Goal: Information Seeking & Learning: Learn about a topic

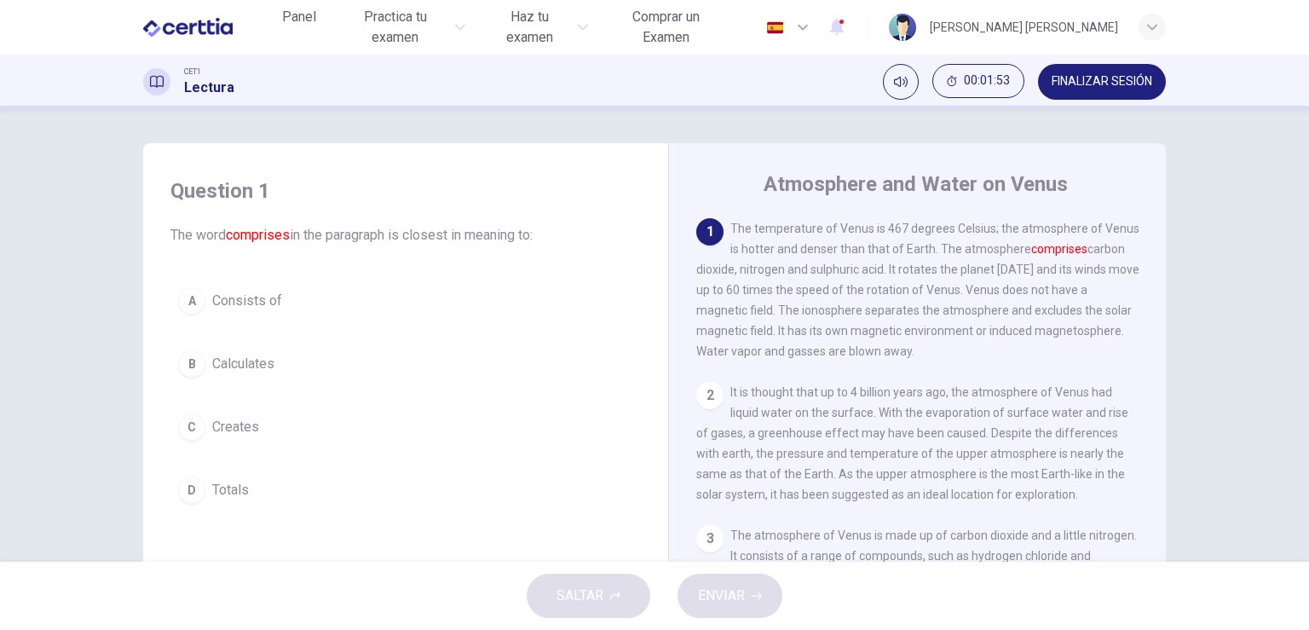
click at [263, 300] on span "Consists of" at bounding box center [247, 301] width 70 height 20
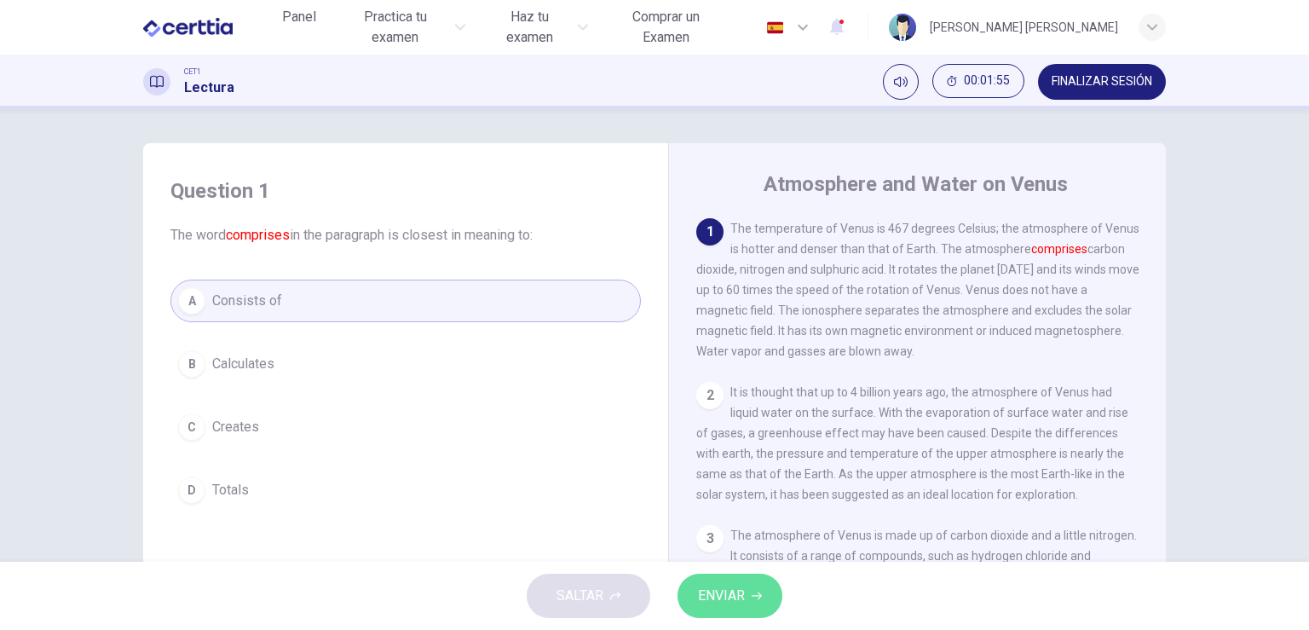
click at [725, 590] on span "ENVIAR" at bounding box center [721, 596] width 47 height 24
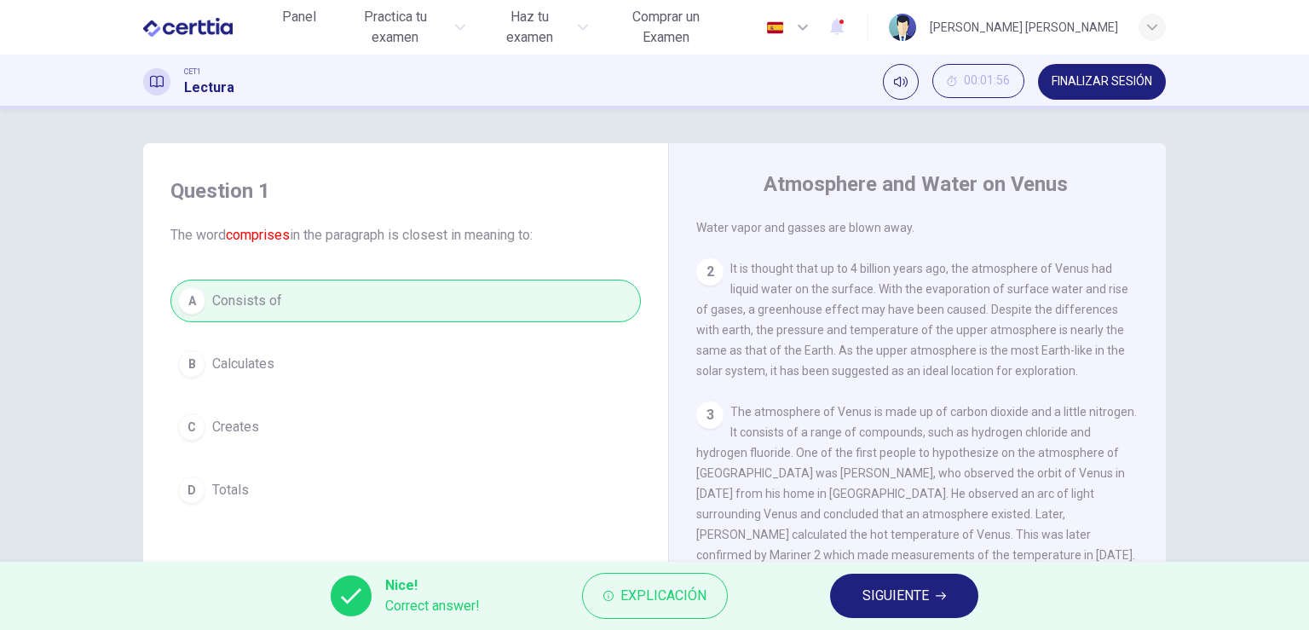
scroll to position [85, 0]
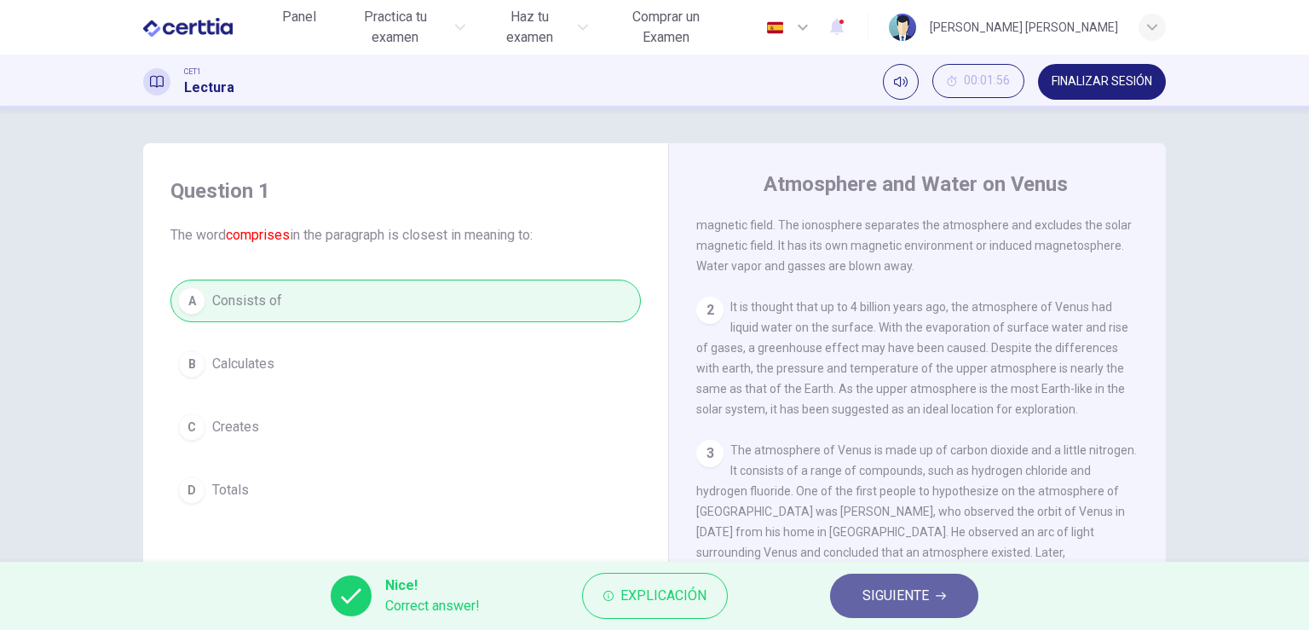
click at [922, 585] on span "SIGUIENTE" at bounding box center [895, 596] width 66 height 24
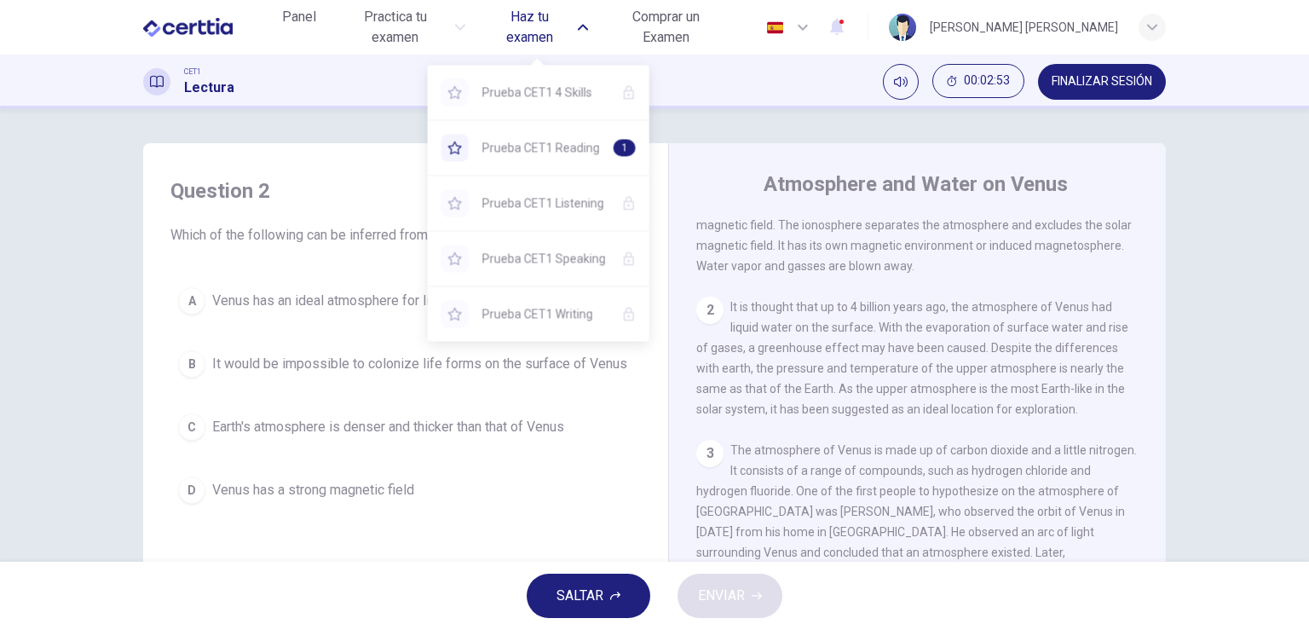
click at [582, 20] on button "Haz tu examen" at bounding box center [536, 27] width 115 height 51
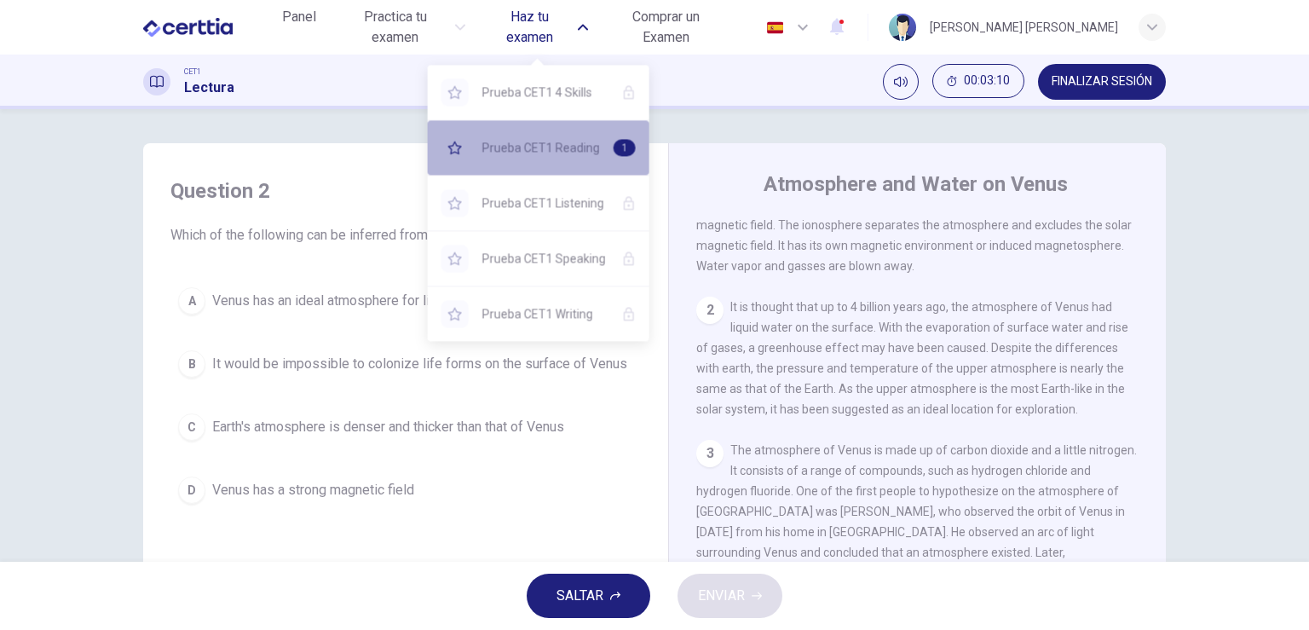
click at [545, 154] on span "Prueba CET1 Reading" at bounding box center [541, 147] width 118 height 20
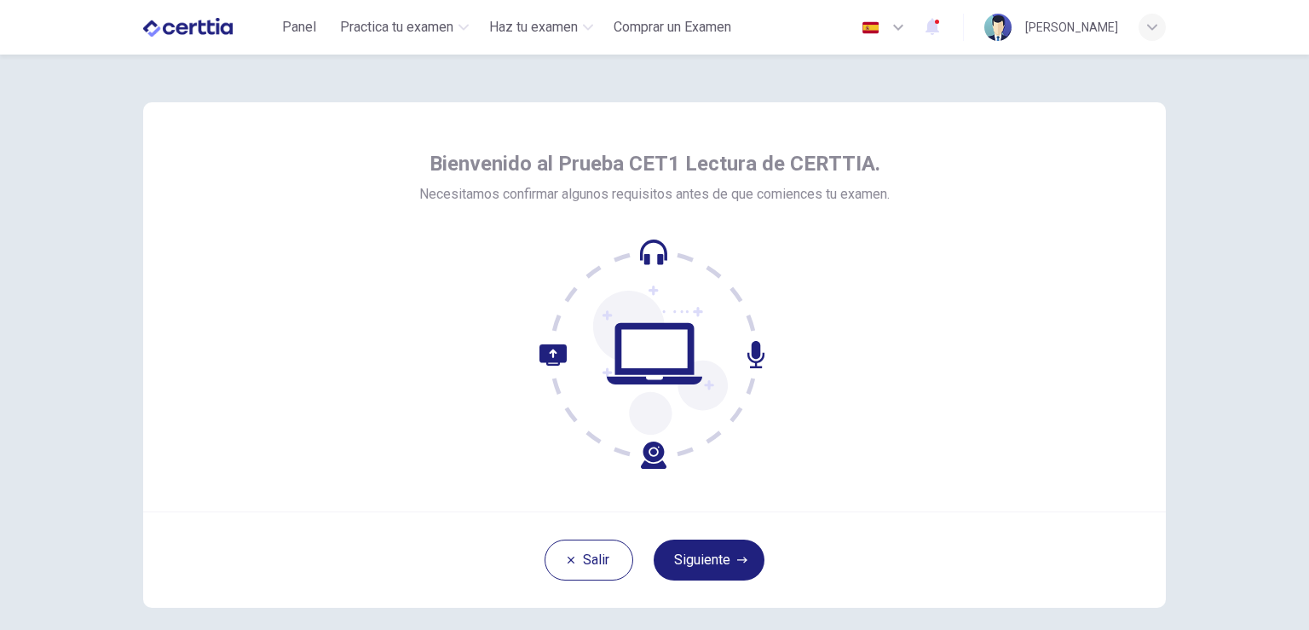
scroll to position [79, 0]
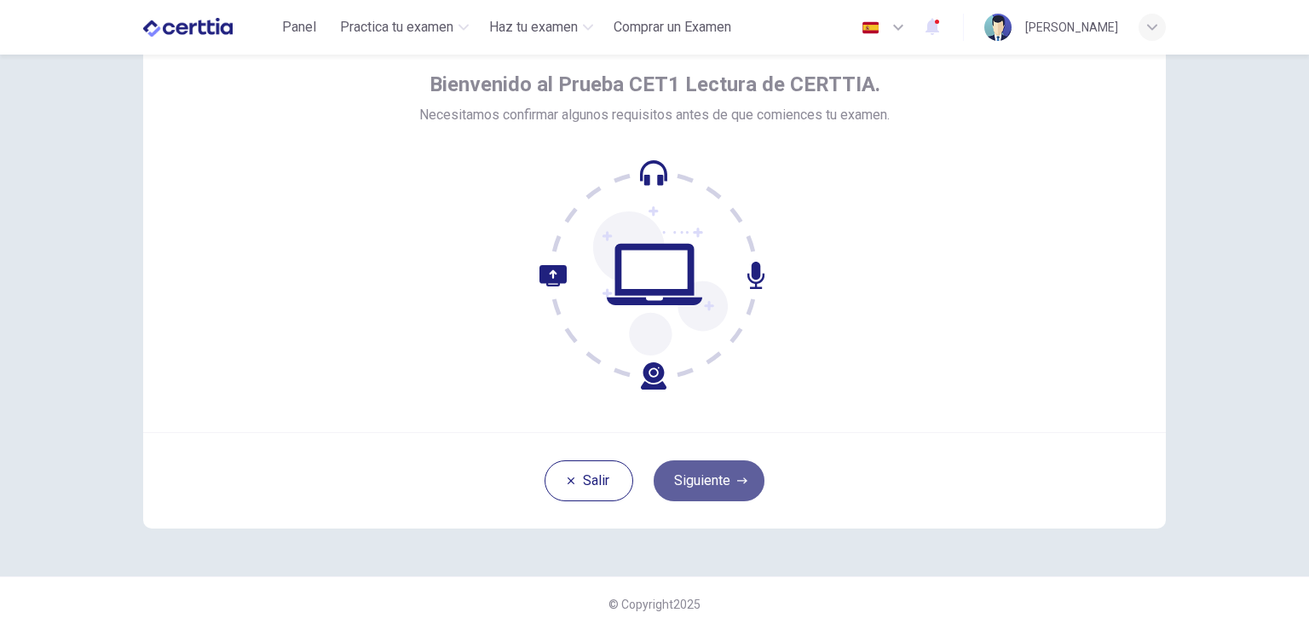
click at [702, 481] on button "Siguiente" at bounding box center [709, 480] width 111 height 41
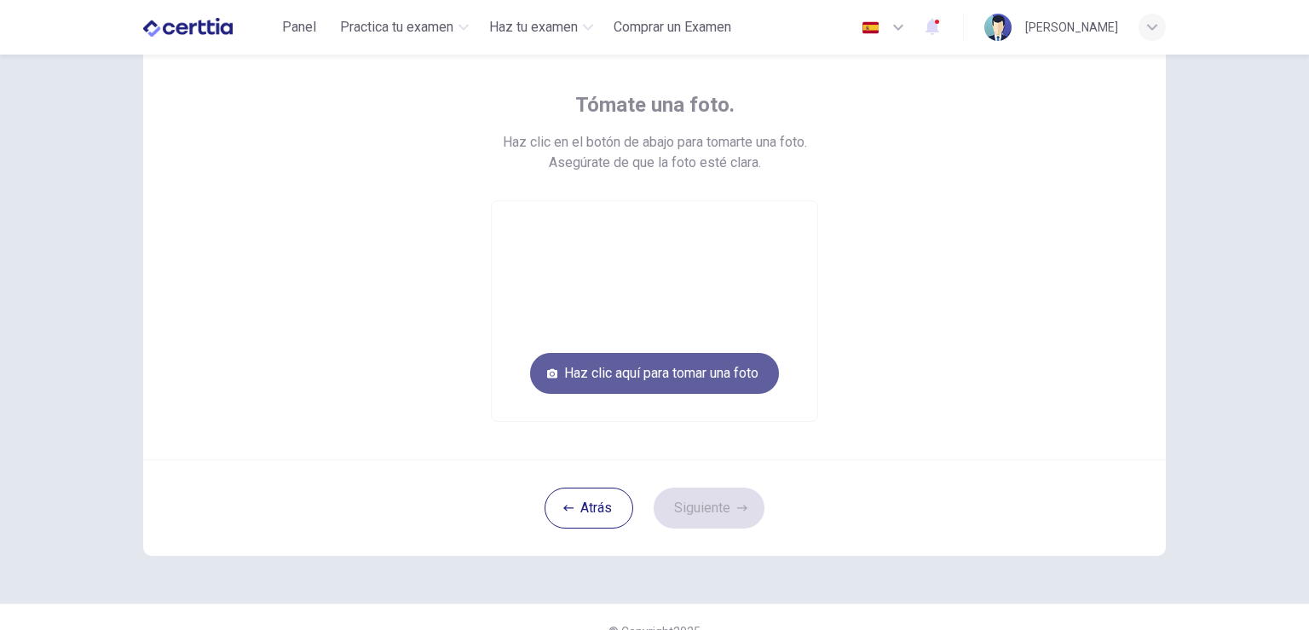
click at [608, 368] on button "Haz clic aquí para tomar una foto" at bounding box center [654, 373] width 249 height 41
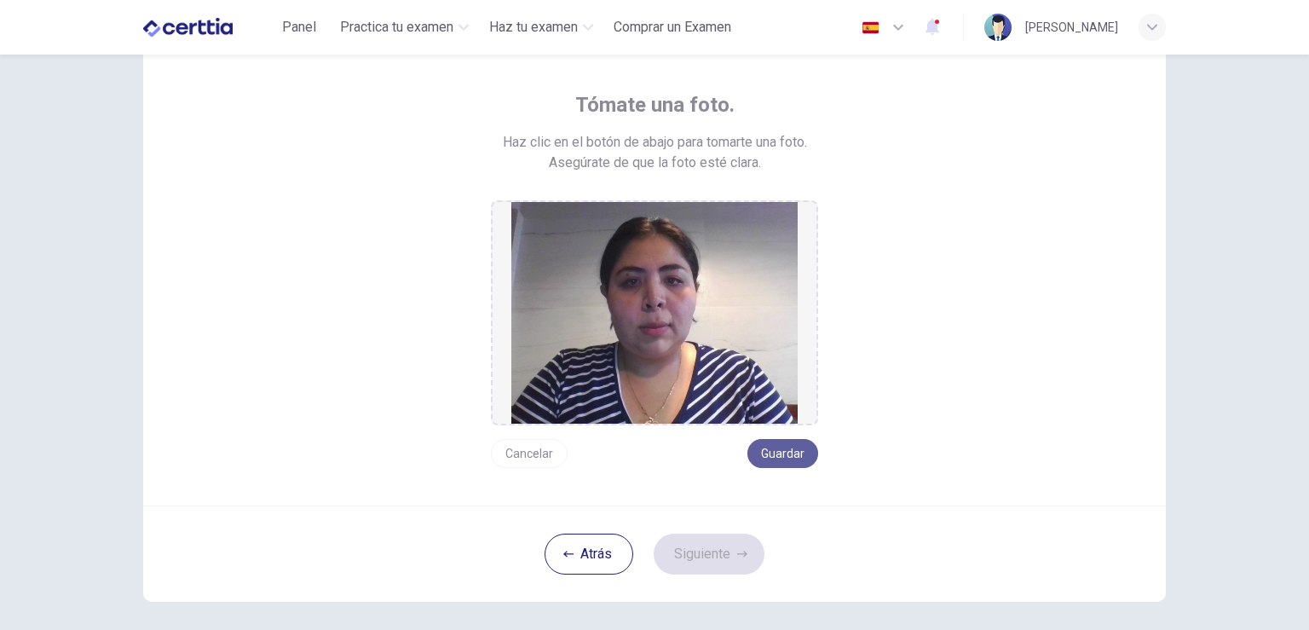
click at [795, 450] on button "Guardar" at bounding box center [782, 453] width 71 height 29
click at [698, 560] on button "Siguiente" at bounding box center [709, 553] width 111 height 41
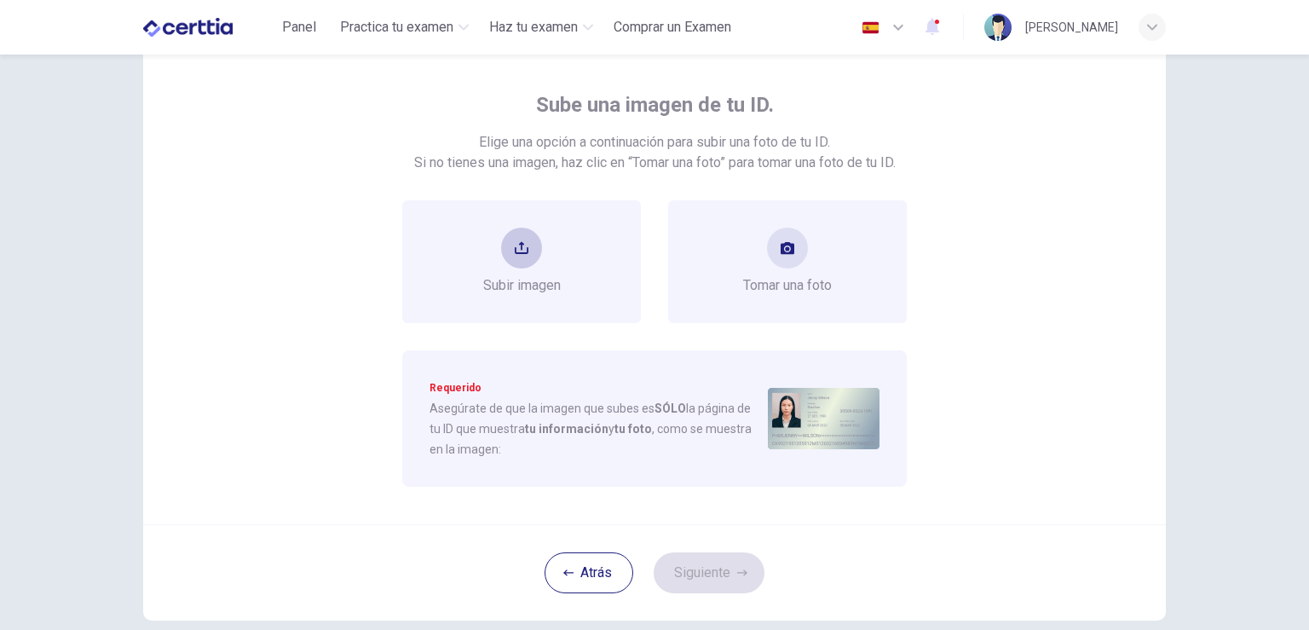
click at [533, 257] on button "upload" at bounding box center [521, 248] width 41 height 41
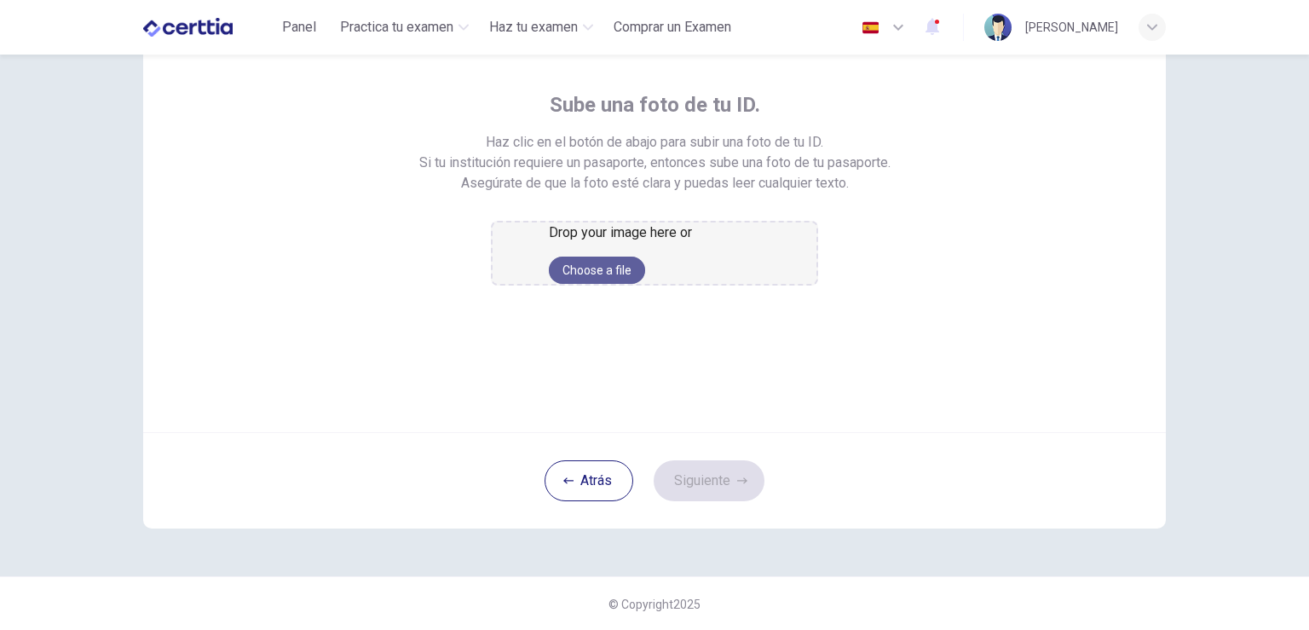
click at [642, 284] on button "Choose a file" at bounding box center [597, 269] width 96 height 27
click at [633, 284] on button "Choose a file" at bounding box center [597, 269] width 96 height 27
click at [645, 284] on button "Choose a file" at bounding box center [597, 269] width 96 height 27
click at [638, 284] on button "Choose a file" at bounding box center [597, 269] width 96 height 27
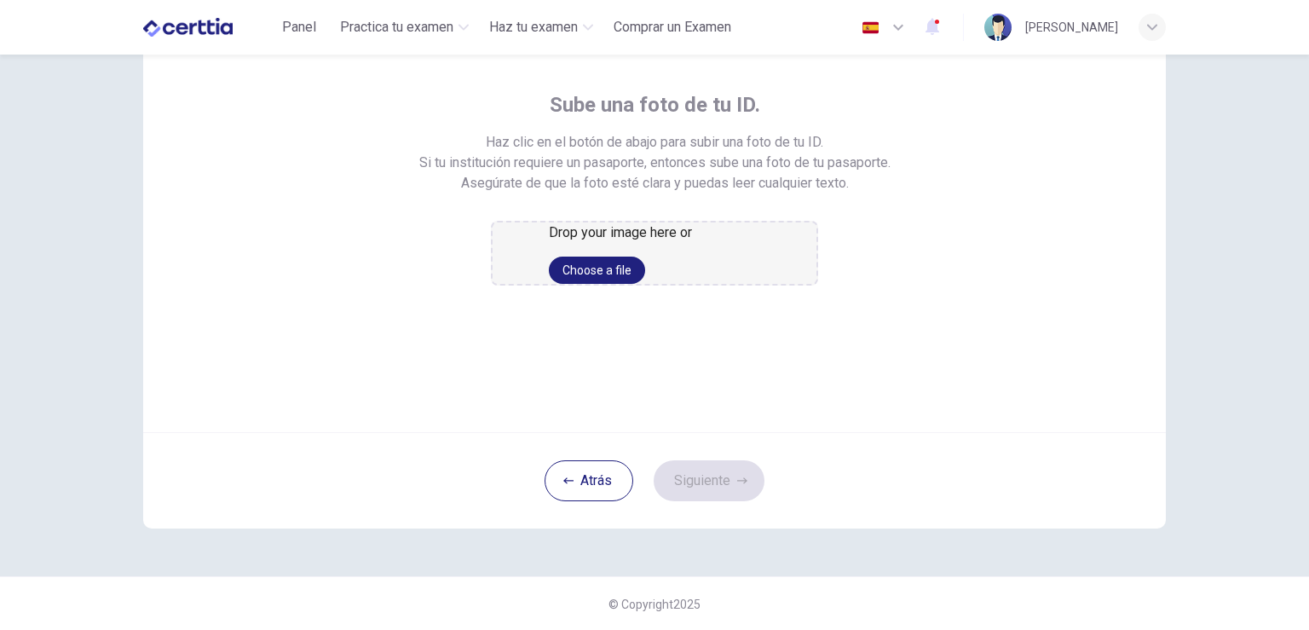
click at [563, 483] on icon "button" at bounding box center [568, 480] width 10 height 6
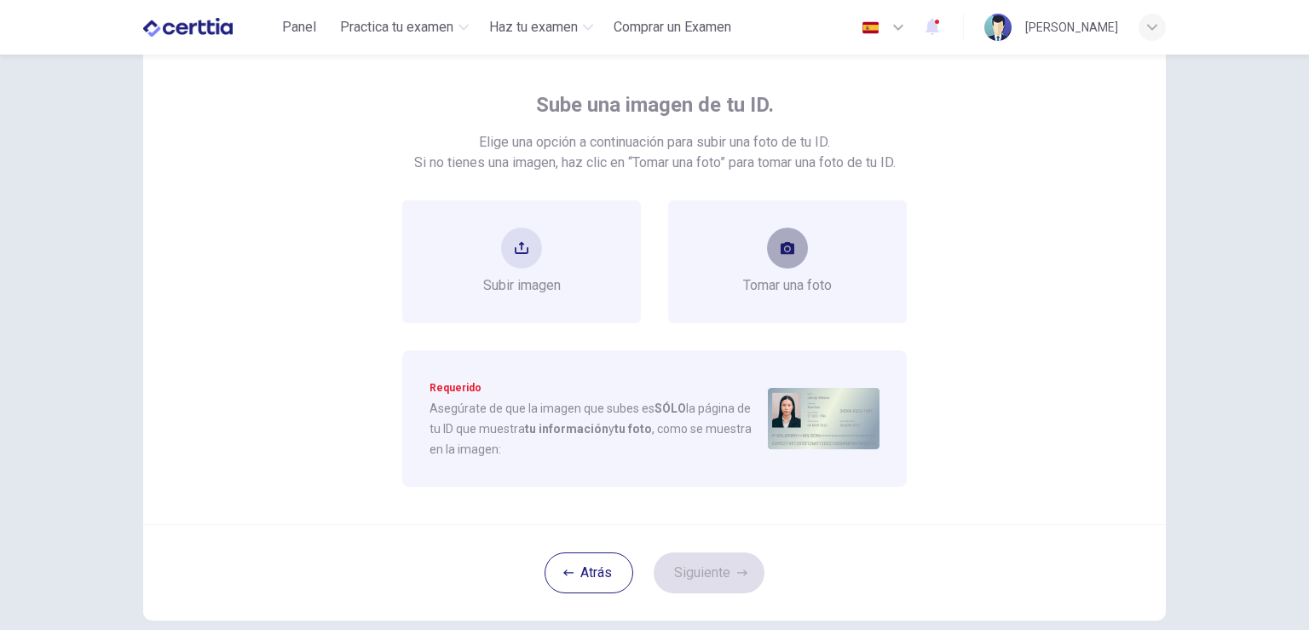
click at [769, 239] on button "take photo" at bounding box center [787, 248] width 41 height 41
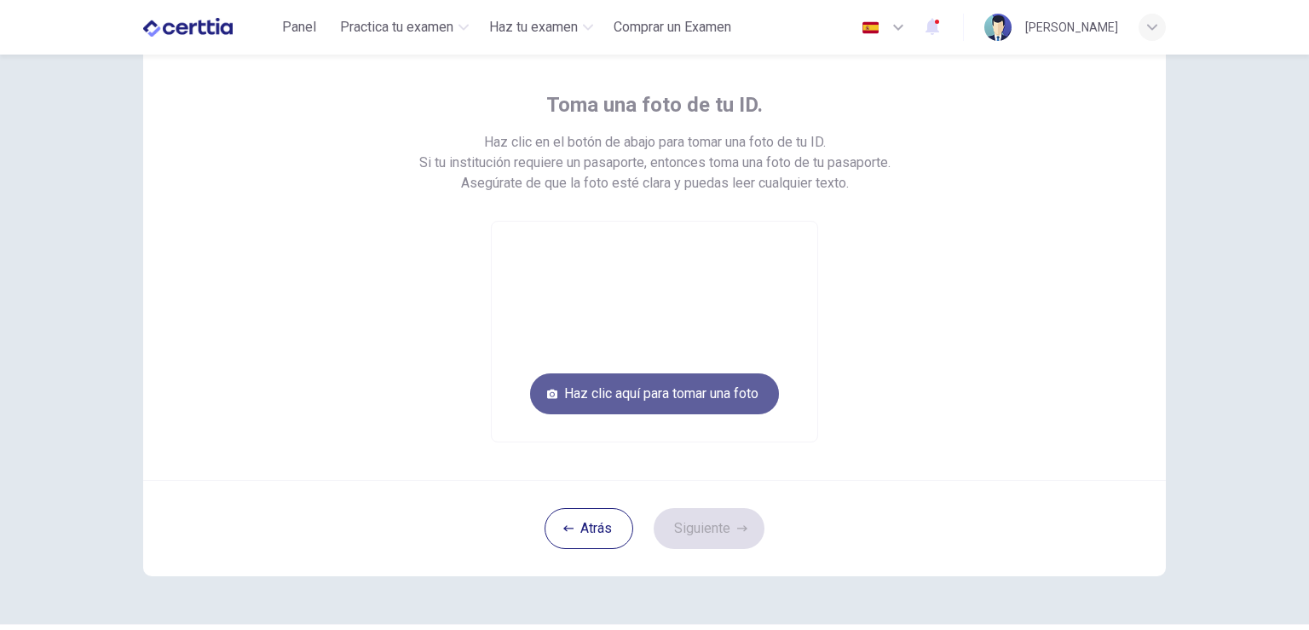
click at [706, 387] on button "Haz clic aquí para tomar una foto" at bounding box center [654, 393] width 249 height 41
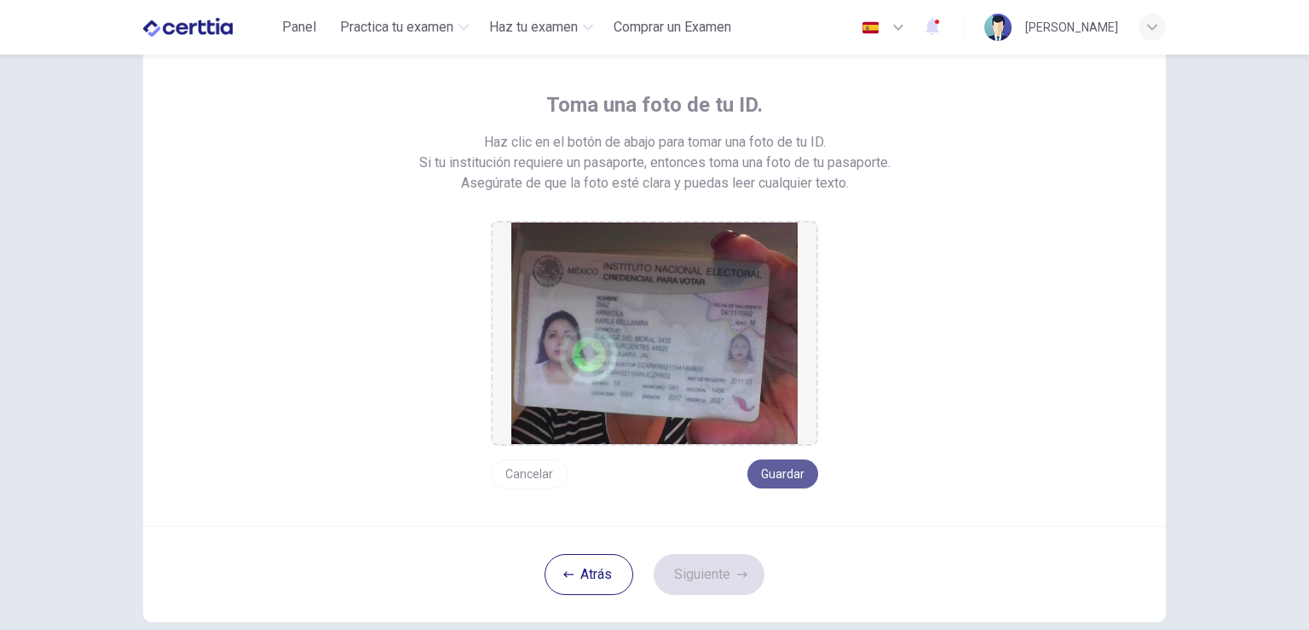
click at [777, 470] on button "Guardar" at bounding box center [782, 473] width 71 height 29
click at [717, 562] on button "Siguiente" at bounding box center [709, 574] width 111 height 41
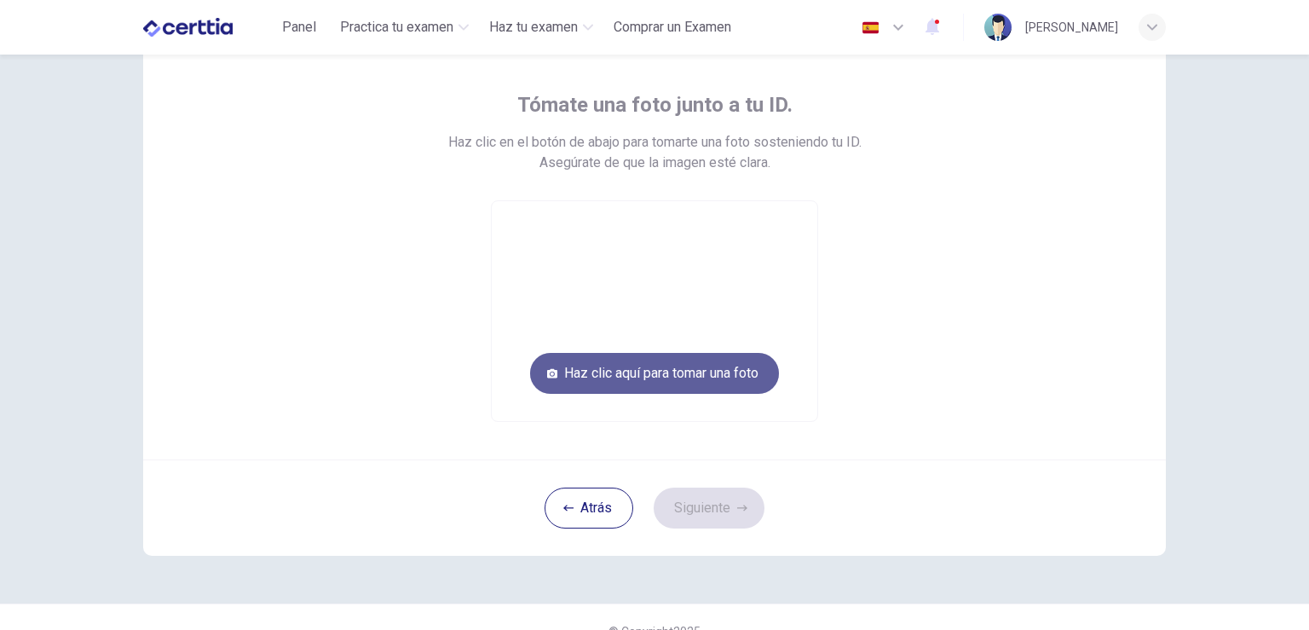
click at [701, 378] on button "Haz clic aquí para tomar una foto" at bounding box center [654, 373] width 249 height 41
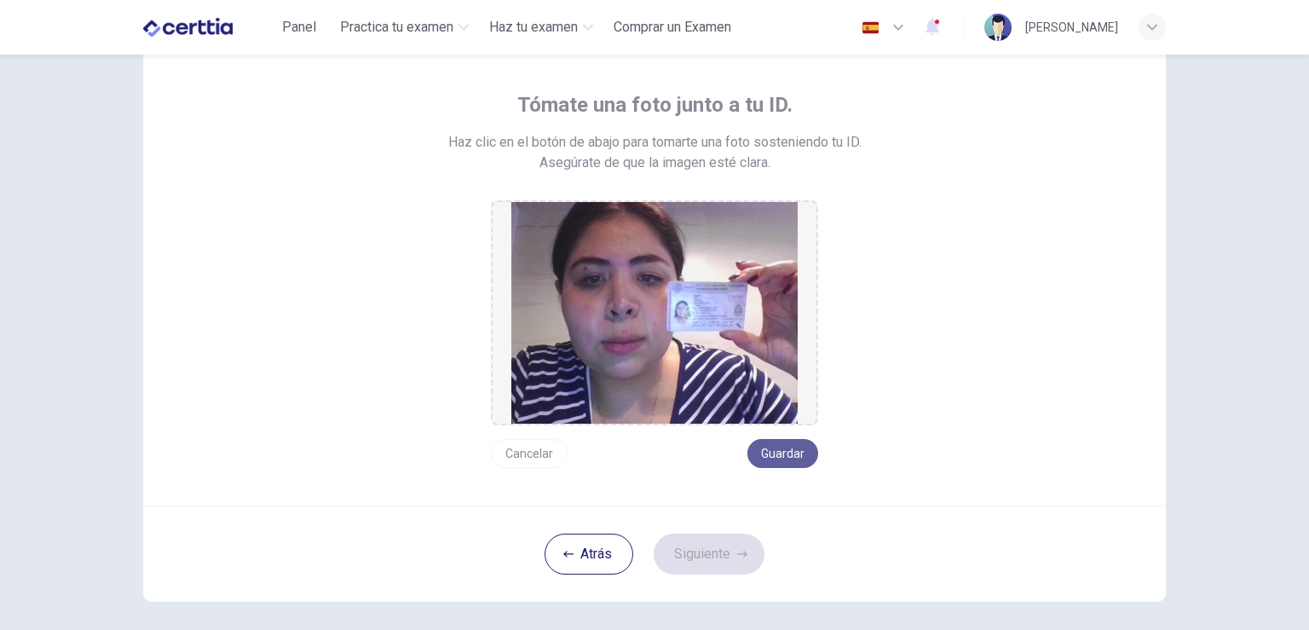
click at [779, 455] on button "Guardar" at bounding box center [782, 453] width 71 height 29
click at [695, 545] on button "Siguiente" at bounding box center [709, 553] width 111 height 41
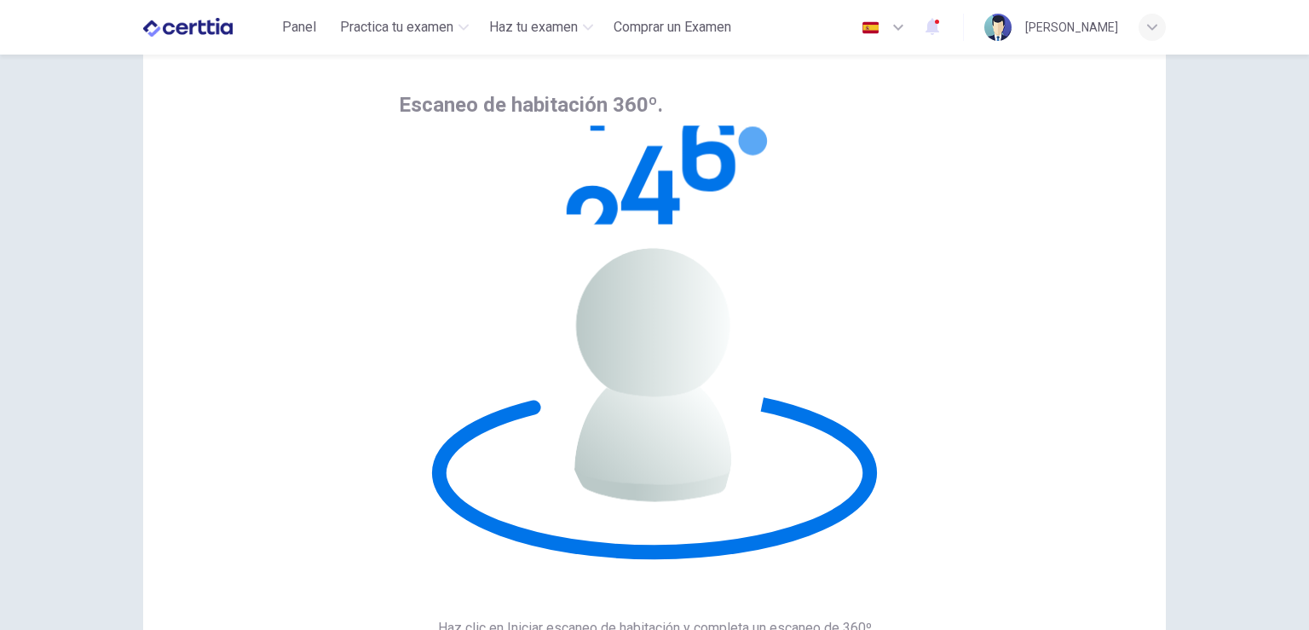
click at [917, 368] on div "Escaneo de habitación 360º. Haz clic en Iniciar escaneo de habitación y complet…" at bounding box center [654, 479] width 1022 height 913
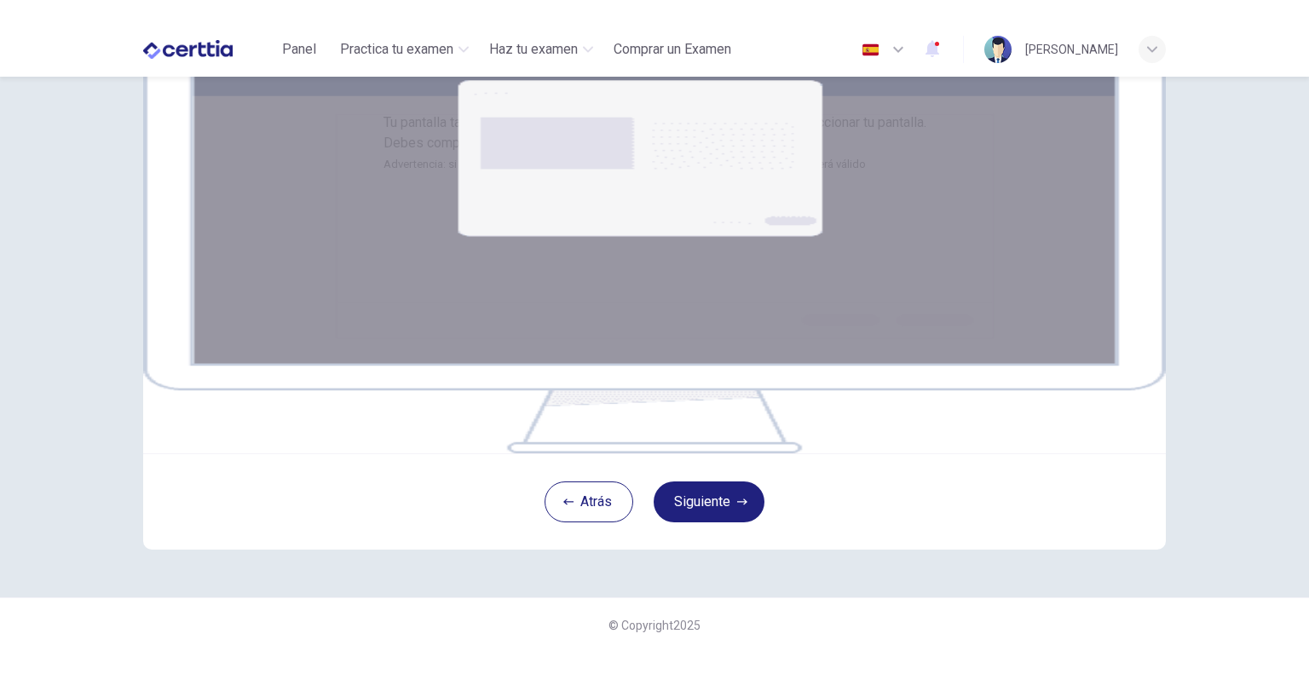
scroll to position [153, 0]
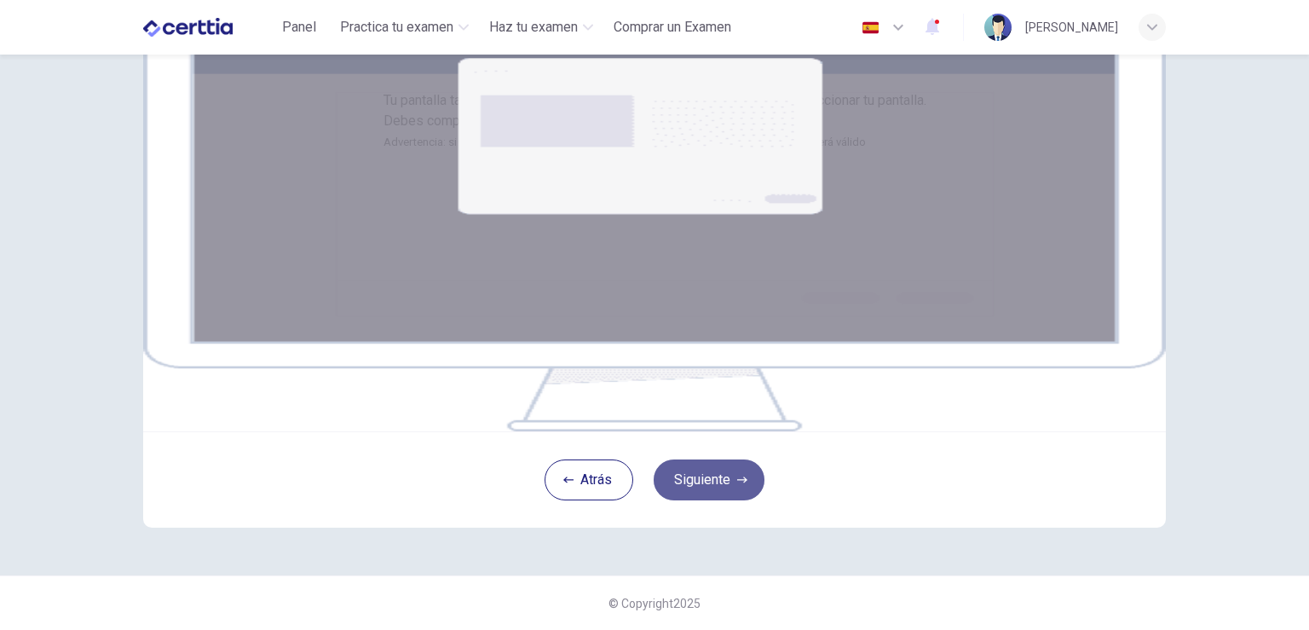
click at [725, 500] on button "Siguiente" at bounding box center [709, 479] width 111 height 41
click at [701, 500] on button "Siguiente" at bounding box center [709, 479] width 111 height 41
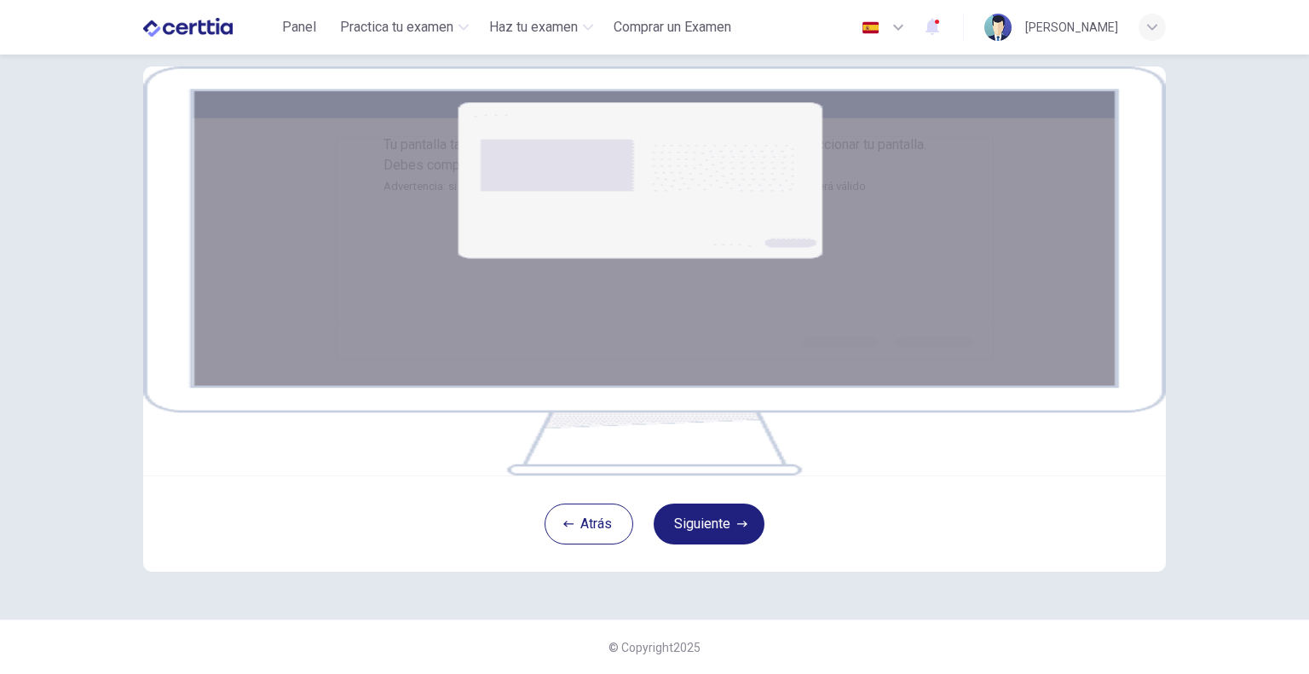
click at [637, 270] on img at bounding box center [654, 270] width 1022 height 409
click at [576, 253] on img at bounding box center [654, 270] width 1022 height 409
click at [717, 544] on button "Siguiente" at bounding box center [709, 524] width 111 height 41
click at [722, 544] on button "Siguiente" at bounding box center [709, 524] width 111 height 41
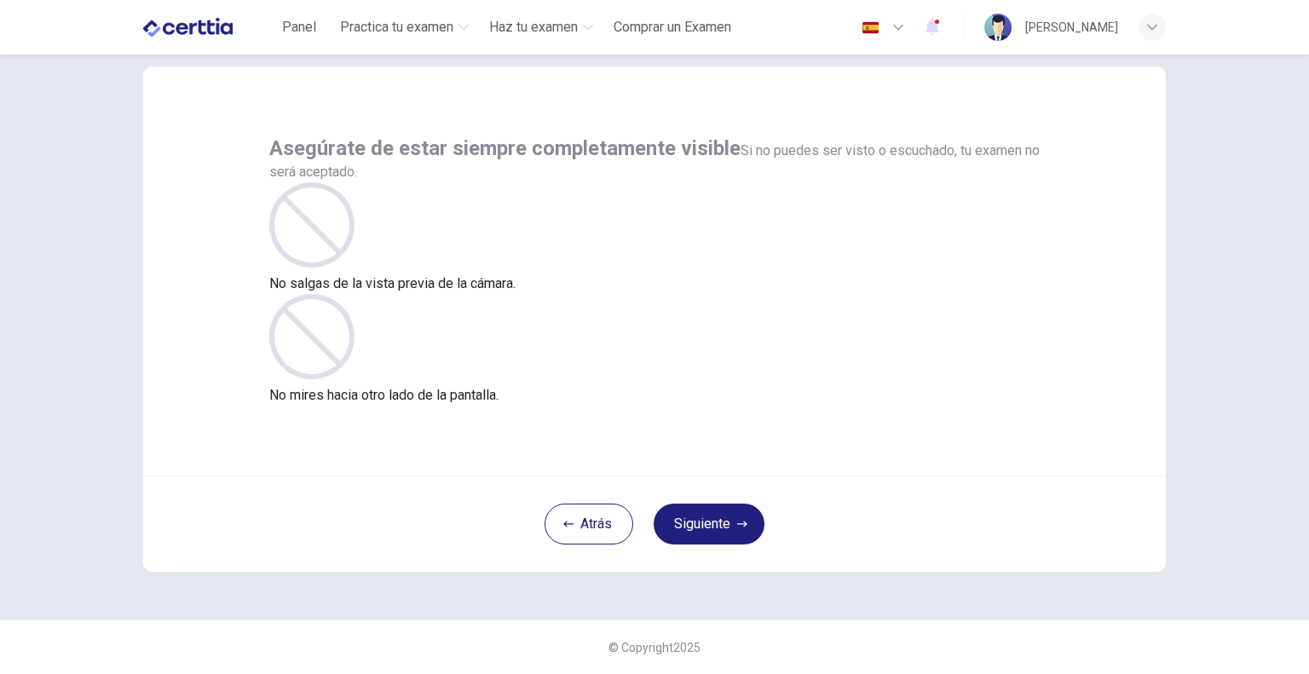
scroll to position [35, 0]
click at [700, 524] on button "Siguiente" at bounding box center [709, 524] width 111 height 41
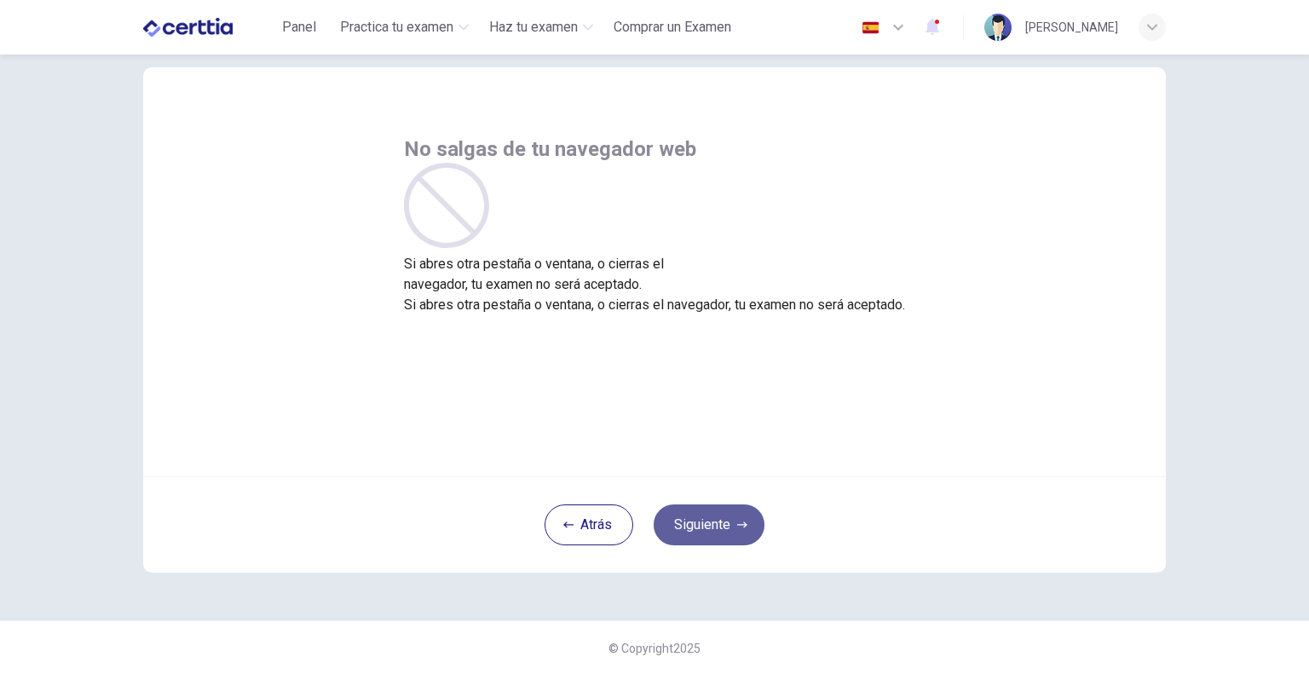
click at [699, 518] on button "Siguiente" at bounding box center [709, 524] width 111 height 41
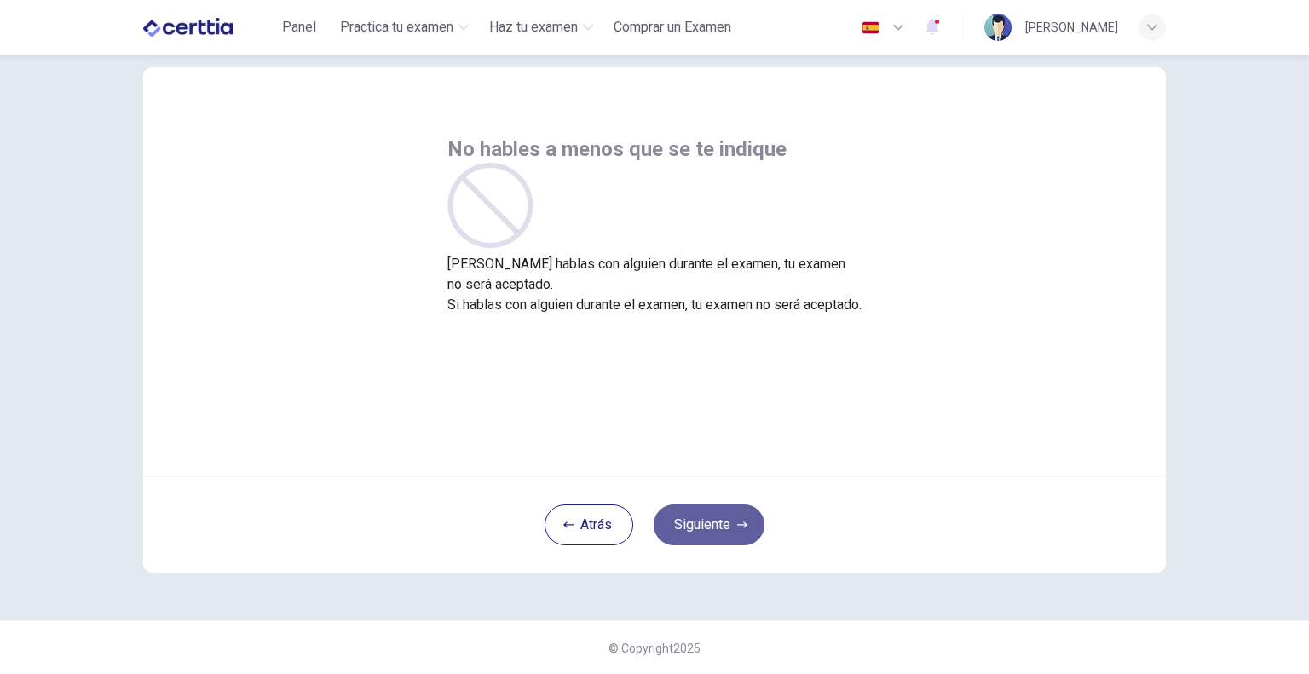
click at [717, 525] on button "Siguiente" at bounding box center [709, 524] width 111 height 41
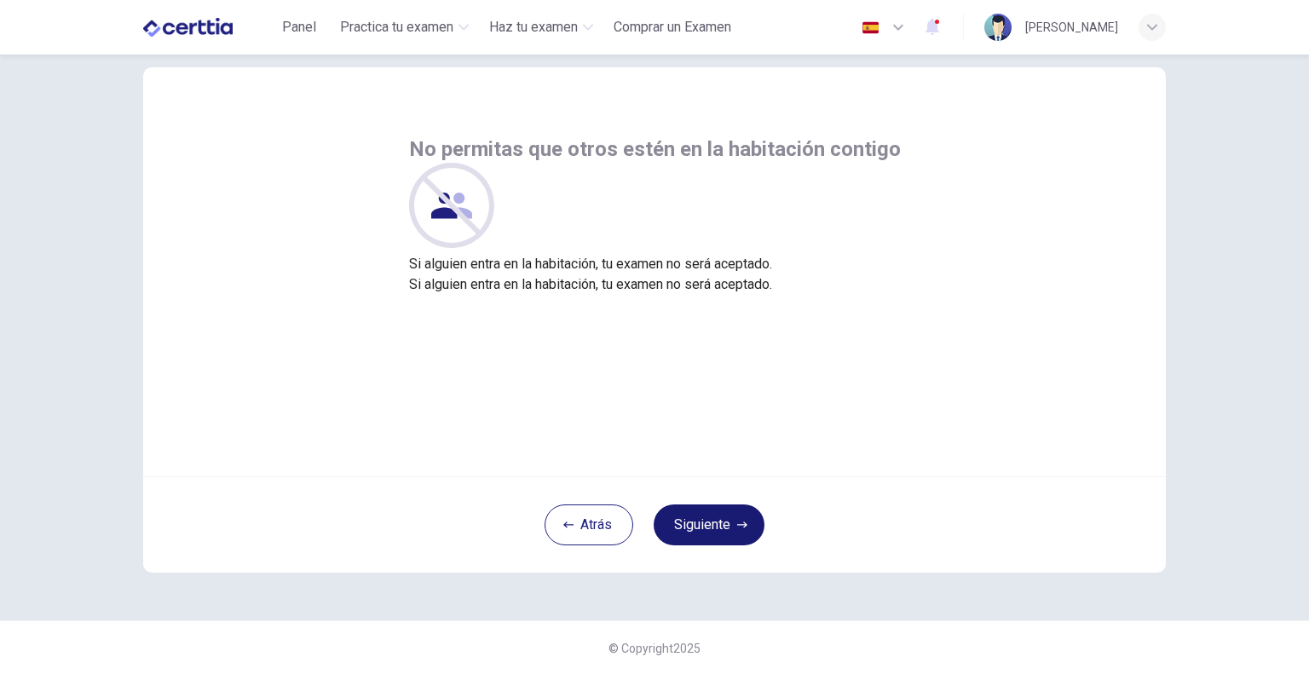
click at [717, 525] on button "Siguiente" at bounding box center [709, 524] width 111 height 41
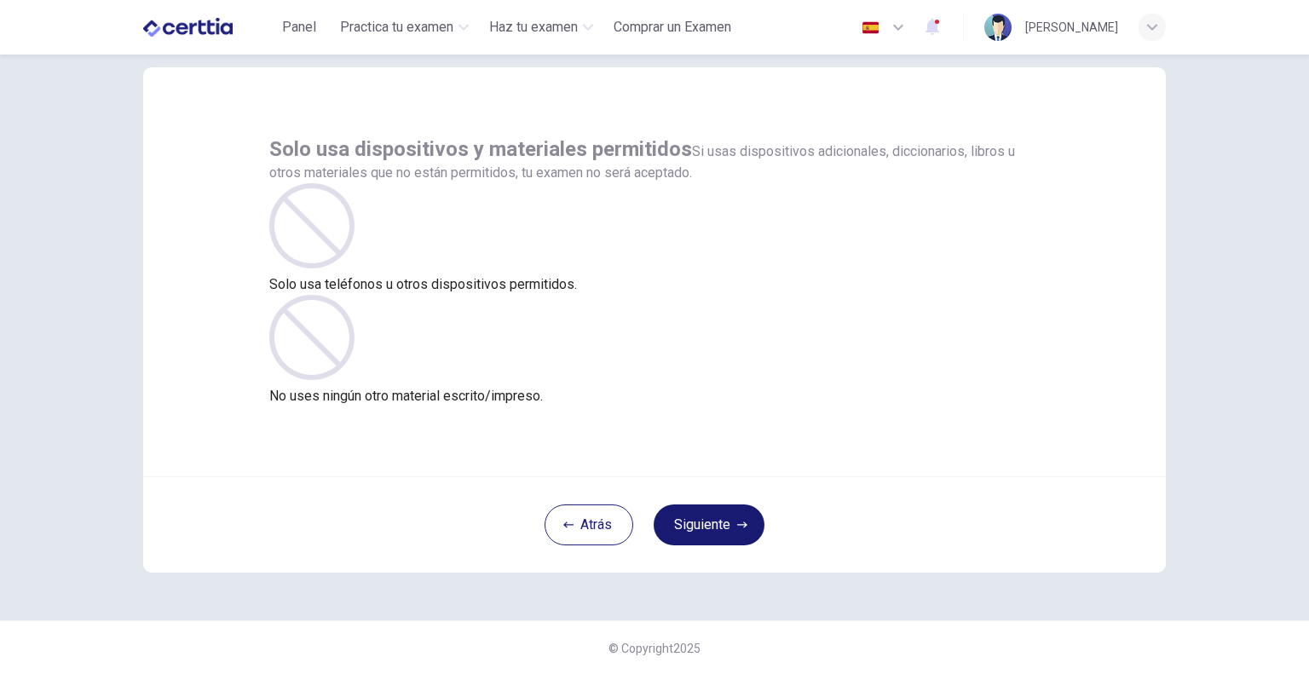
click at [717, 525] on button "Siguiente" at bounding box center [709, 524] width 111 height 41
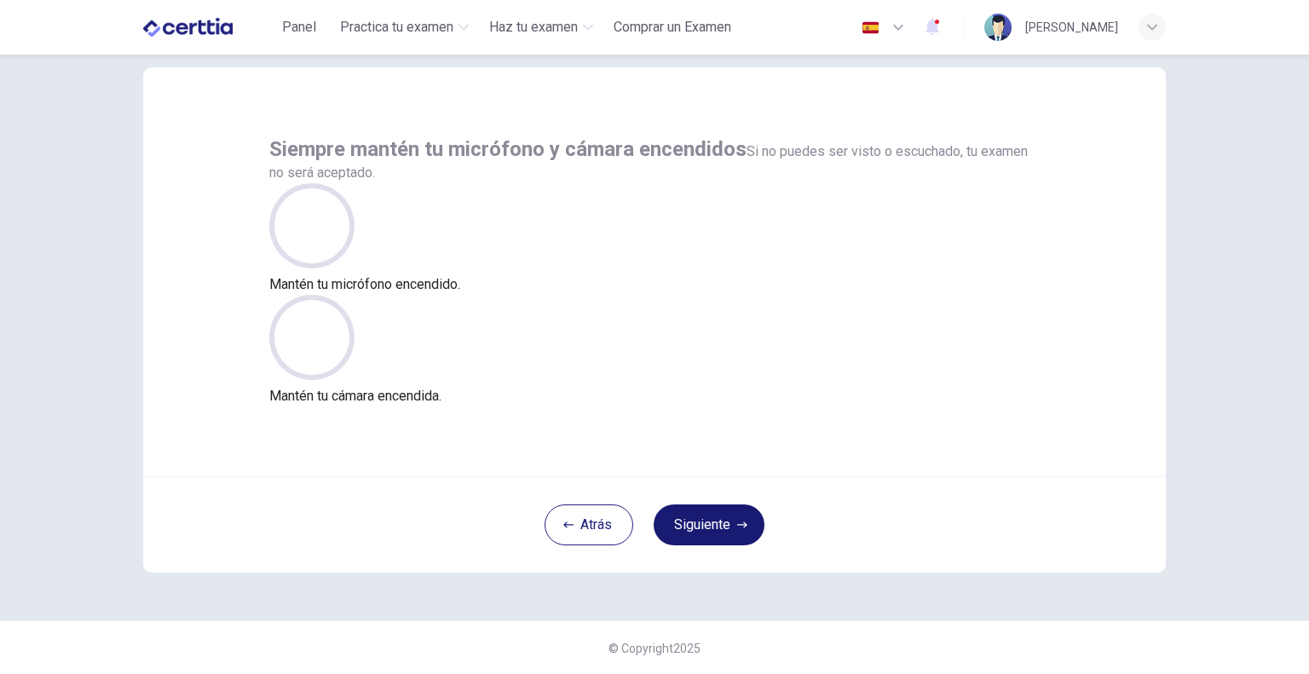
click at [714, 530] on button "Siguiente" at bounding box center [709, 524] width 111 height 41
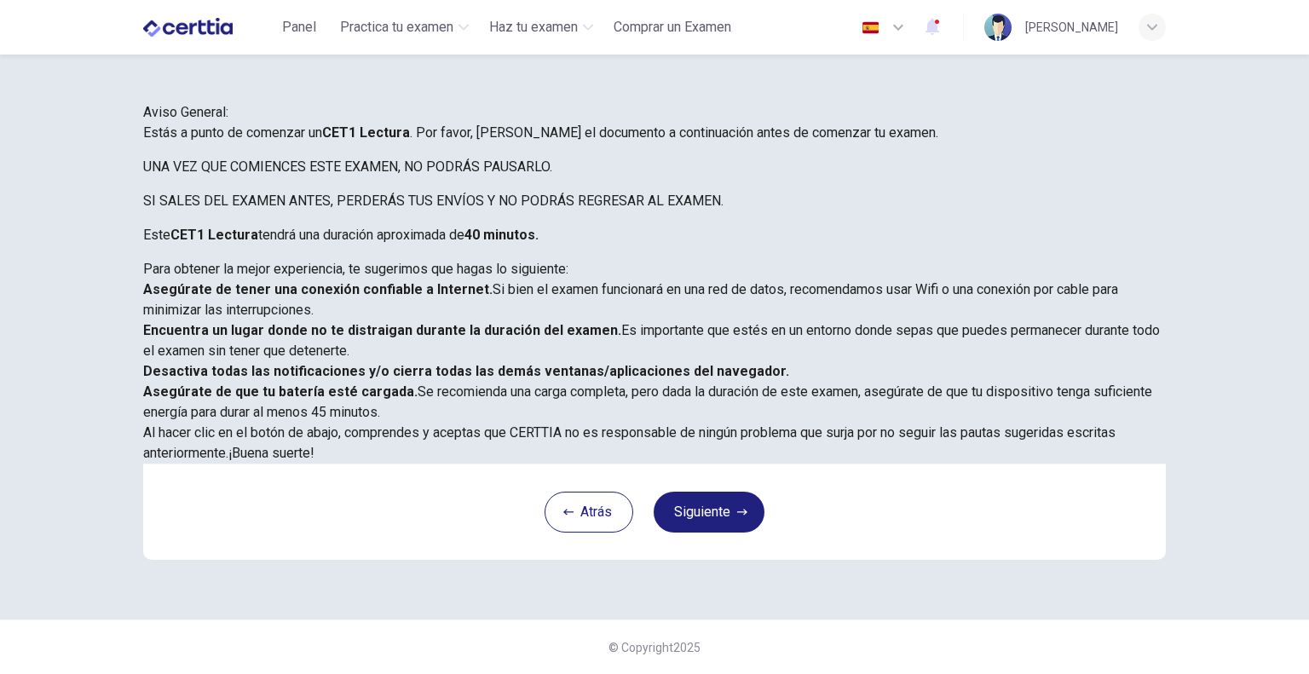
scroll to position [92, 0]
click at [727, 533] on button "Siguiente" at bounding box center [709, 512] width 111 height 41
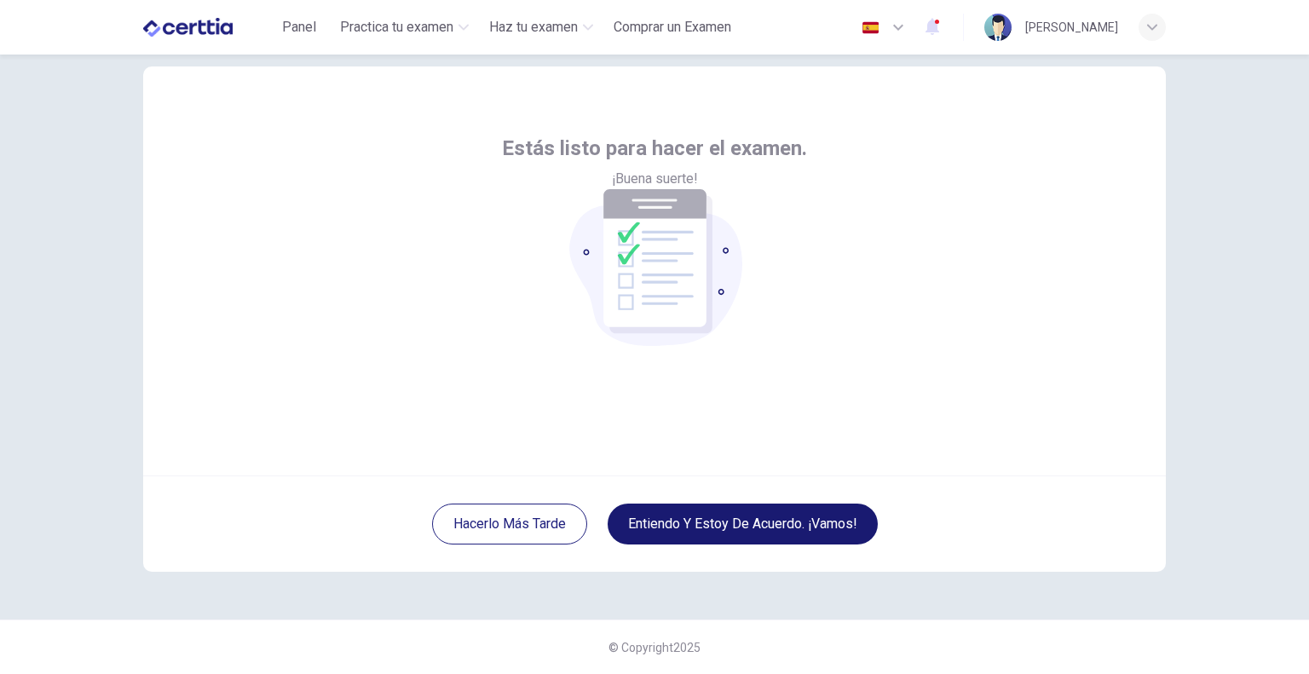
scroll to position [35, 0]
click at [775, 515] on button "Entiendo y estoy de acuerdo. ¡Vamos!" at bounding box center [743, 524] width 270 height 41
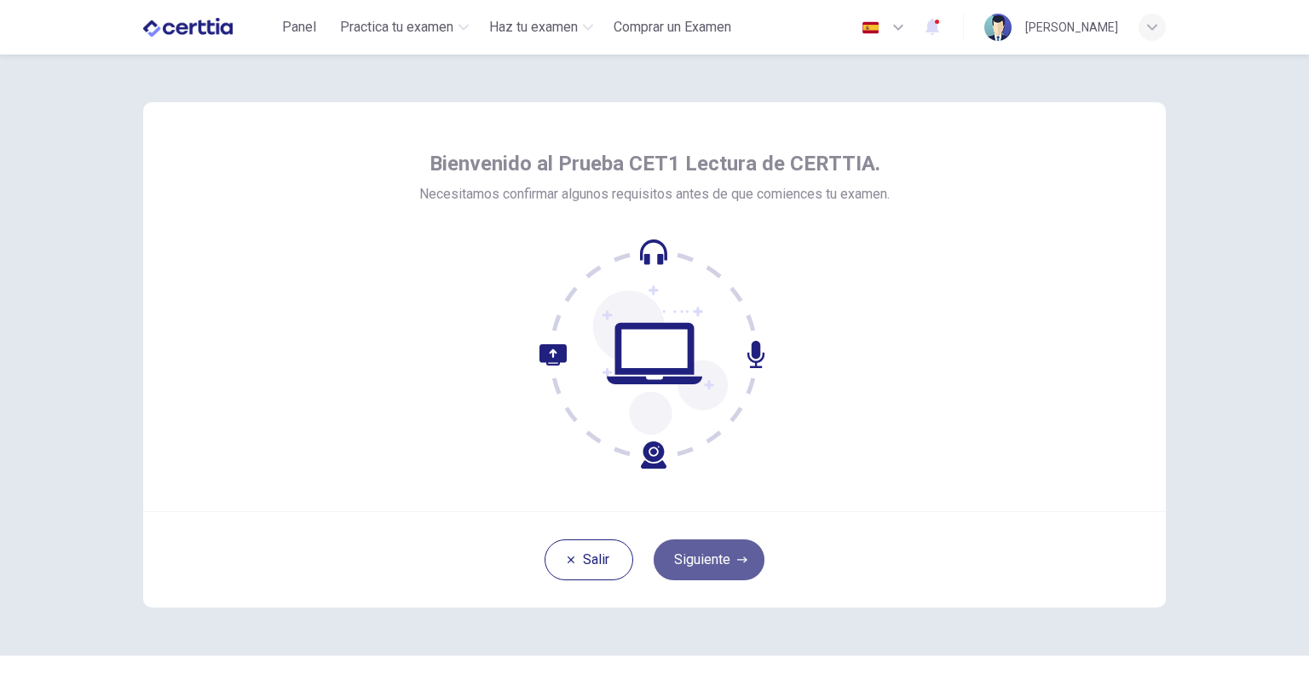
click at [726, 554] on button "Siguiente" at bounding box center [709, 559] width 111 height 41
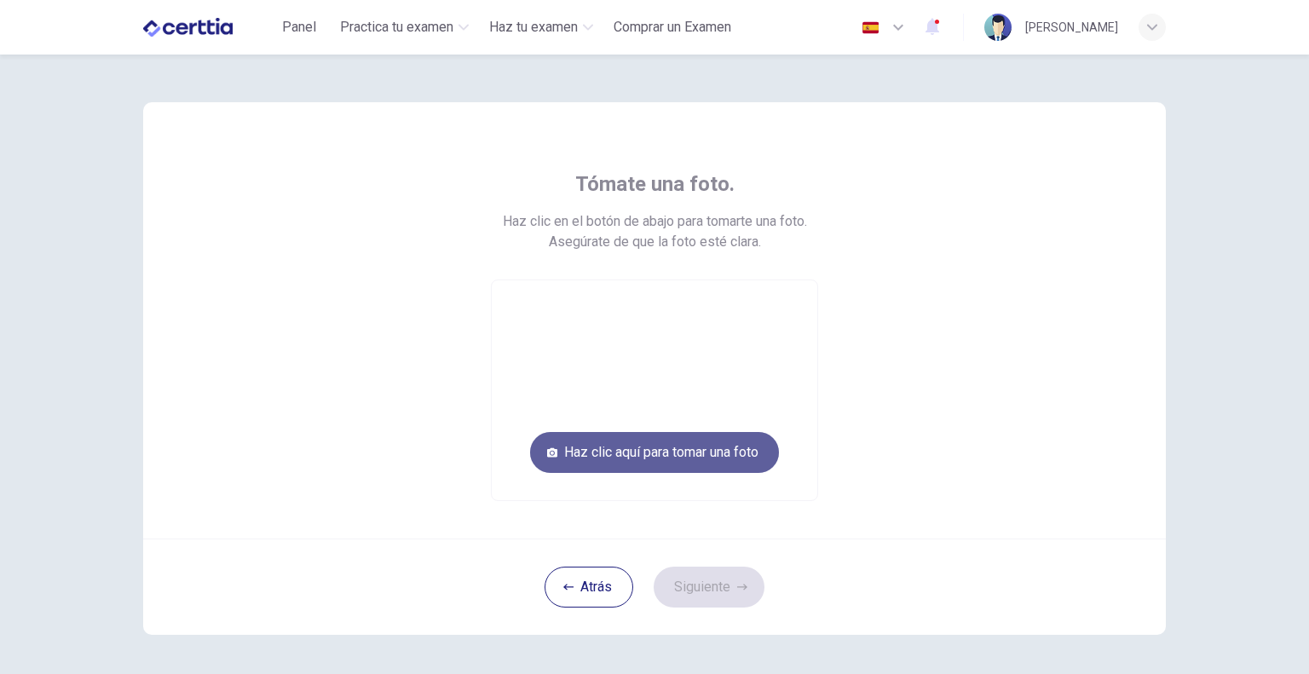
click at [658, 458] on button "Haz clic aquí para tomar una foto" at bounding box center [654, 452] width 249 height 41
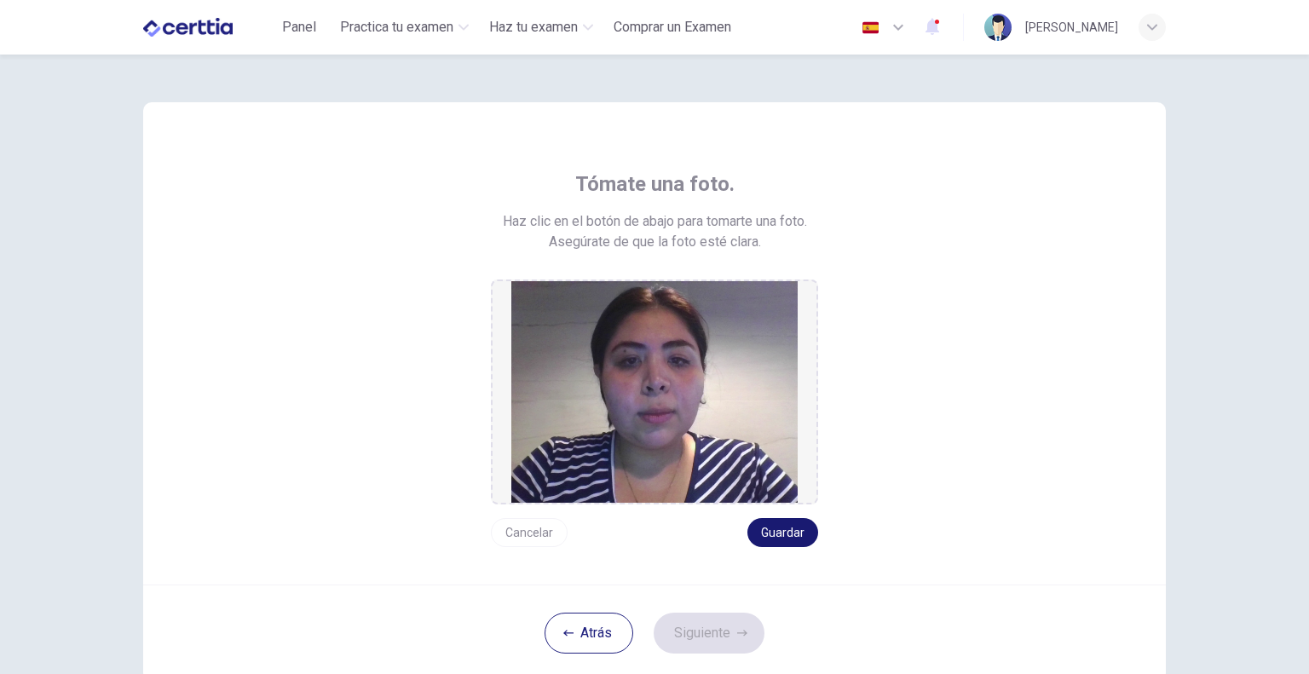
click at [780, 538] on button "Guardar" at bounding box center [782, 532] width 71 height 29
click at [700, 629] on button "Siguiente" at bounding box center [709, 633] width 111 height 41
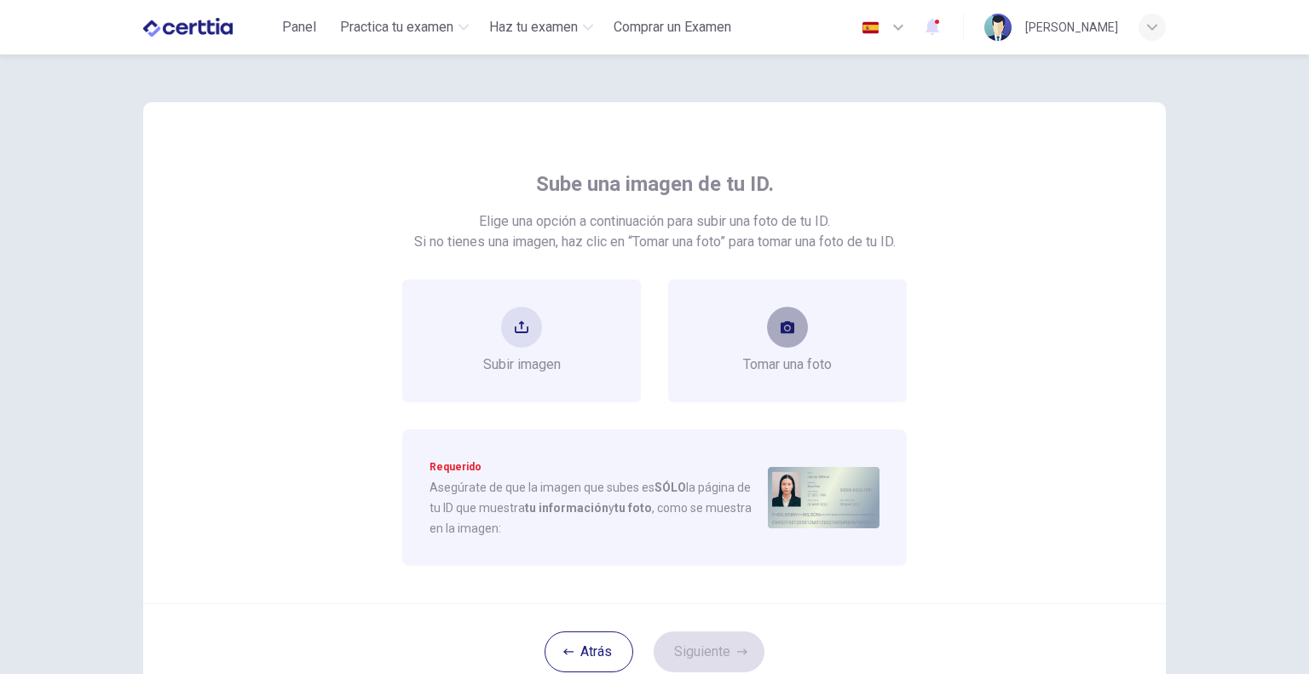
click at [776, 335] on button "take photo" at bounding box center [787, 327] width 41 height 41
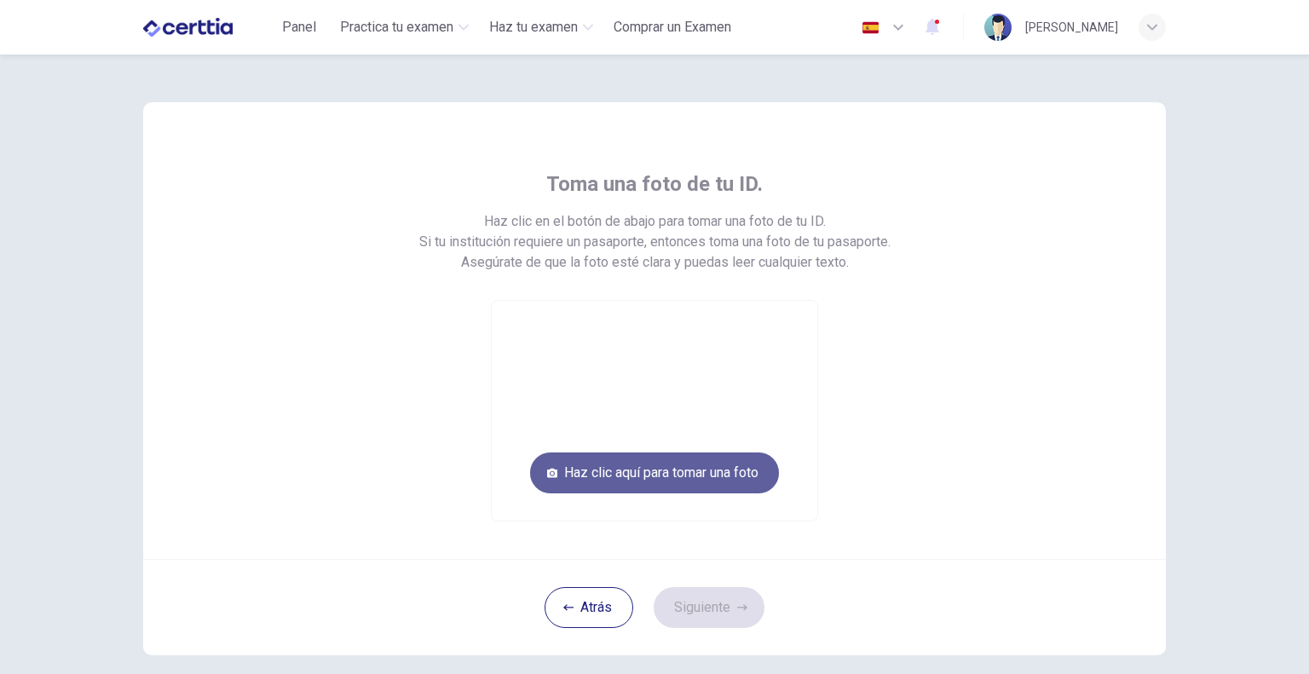
click at [712, 466] on button "Haz clic aquí para tomar una foto" at bounding box center [654, 472] width 249 height 41
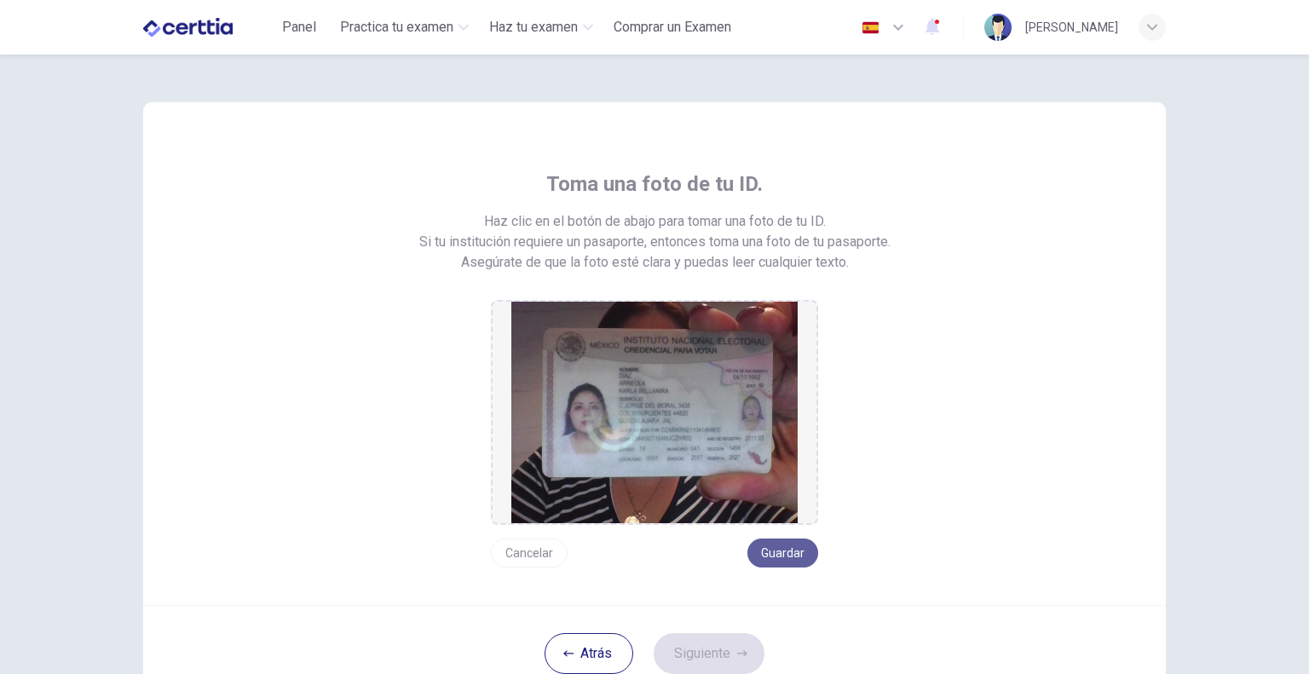
click at [780, 548] on button "Guardar" at bounding box center [782, 553] width 71 height 29
click at [733, 629] on button "Siguiente" at bounding box center [709, 653] width 111 height 41
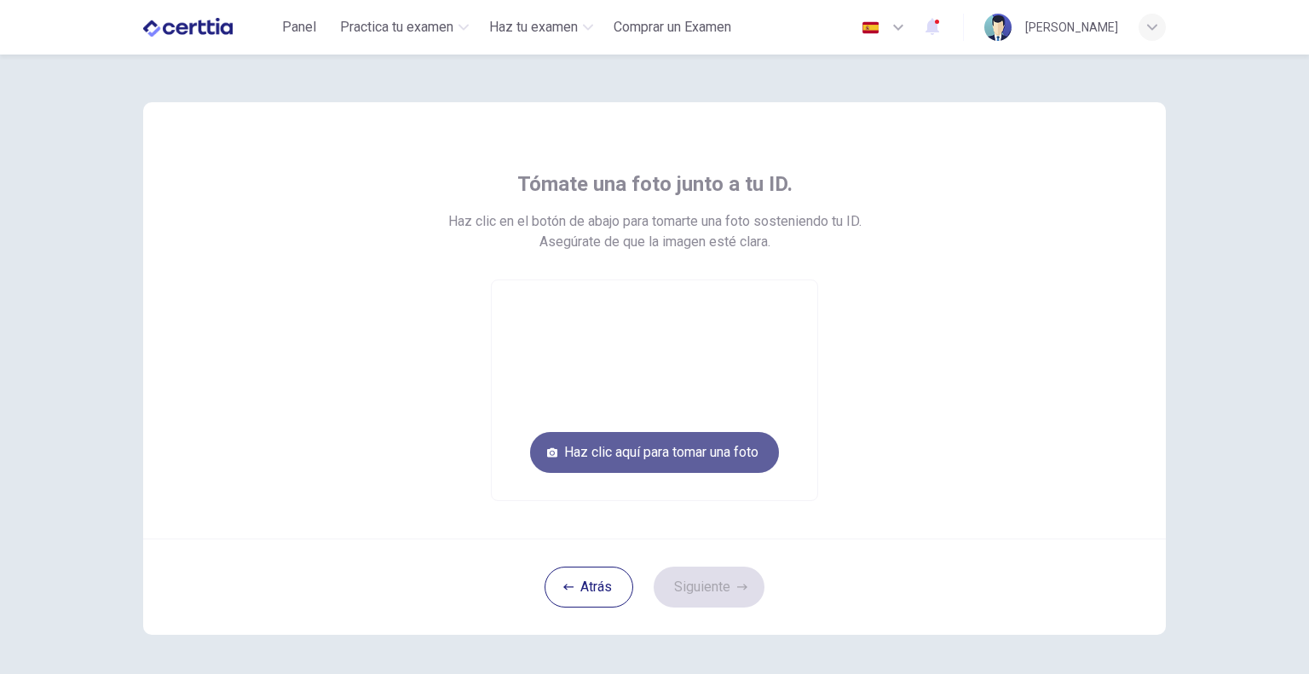
click at [707, 458] on button "Haz clic aquí para tomar una foto" at bounding box center [654, 452] width 249 height 41
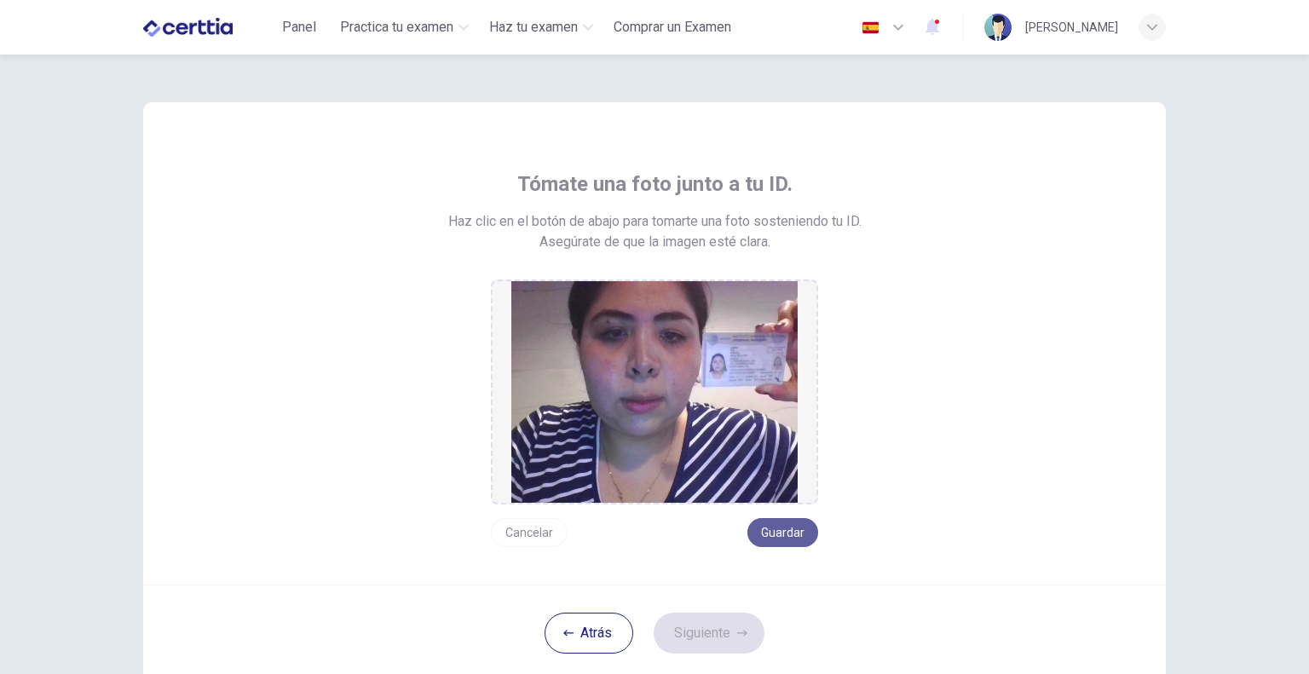
click at [788, 532] on button "Guardar" at bounding box center [782, 532] width 71 height 29
click at [785, 532] on button "Guardar" at bounding box center [782, 532] width 71 height 29
click at [778, 533] on button "Guardar" at bounding box center [782, 532] width 71 height 29
click at [715, 625] on button "Siguiente" at bounding box center [709, 633] width 111 height 41
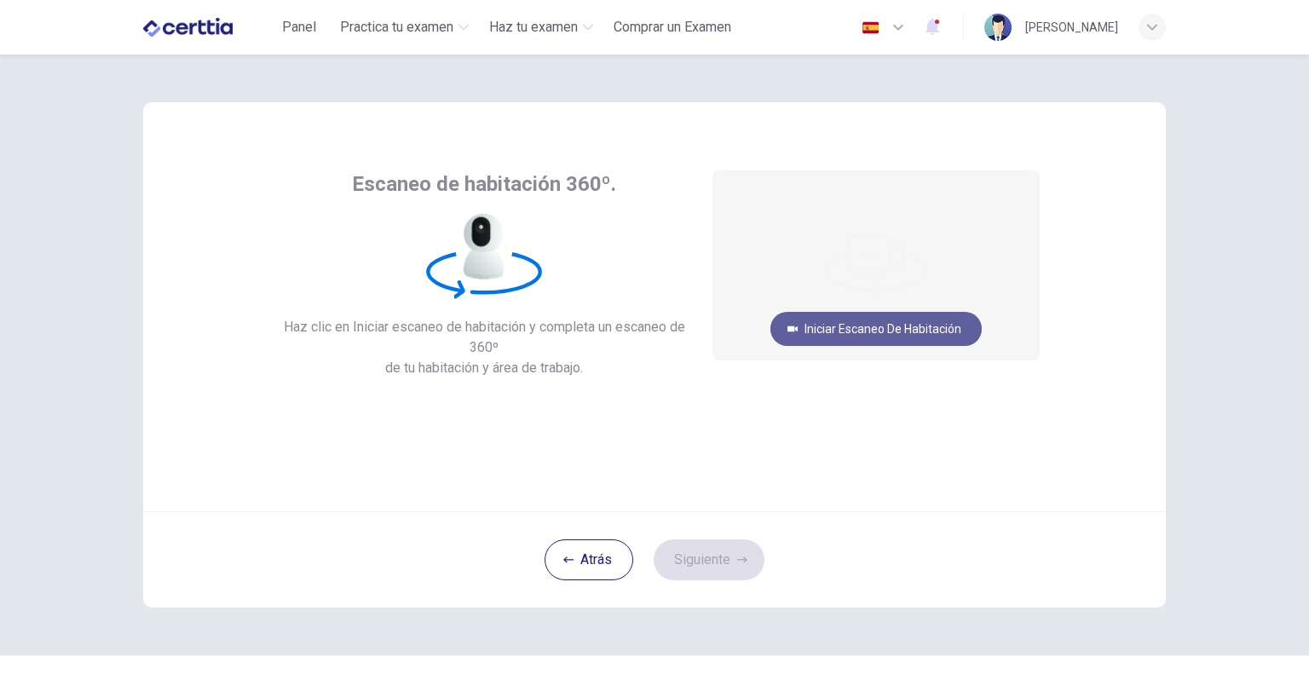
click at [850, 331] on button "Iniciar escaneo de habitación" at bounding box center [875, 329] width 211 height 34
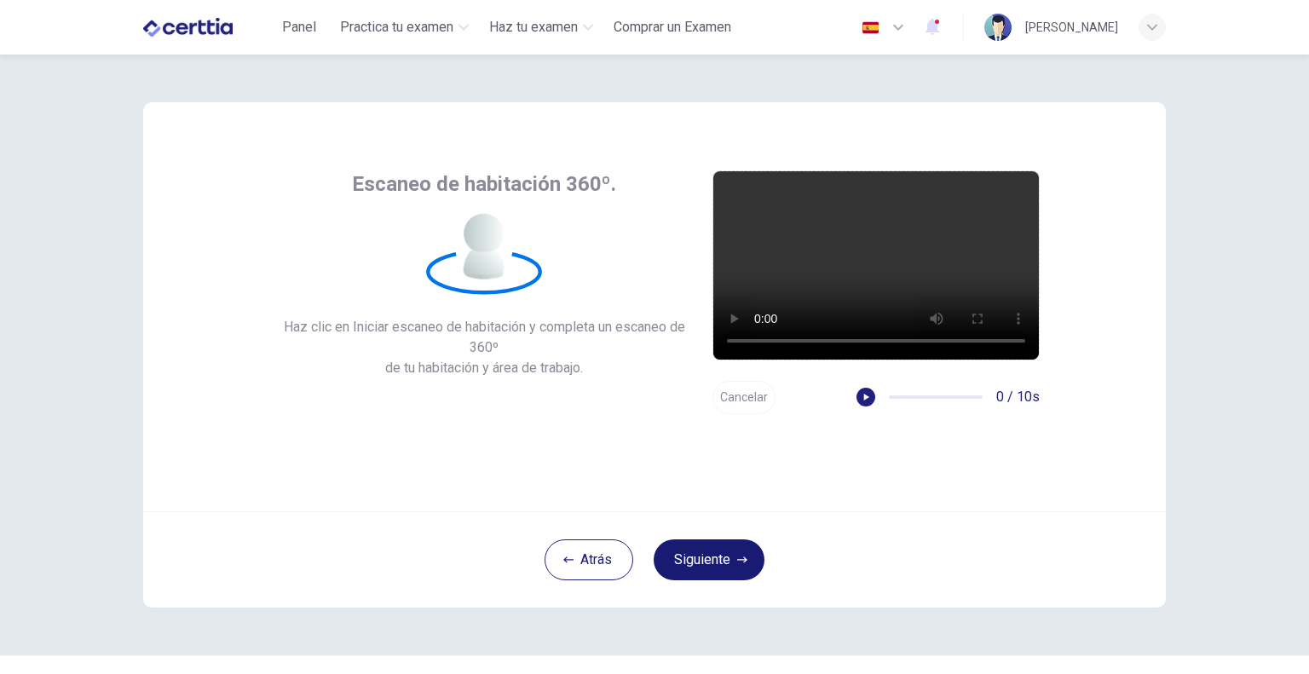
click at [704, 559] on button "Siguiente" at bounding box center [709, 559] width 111 height 41
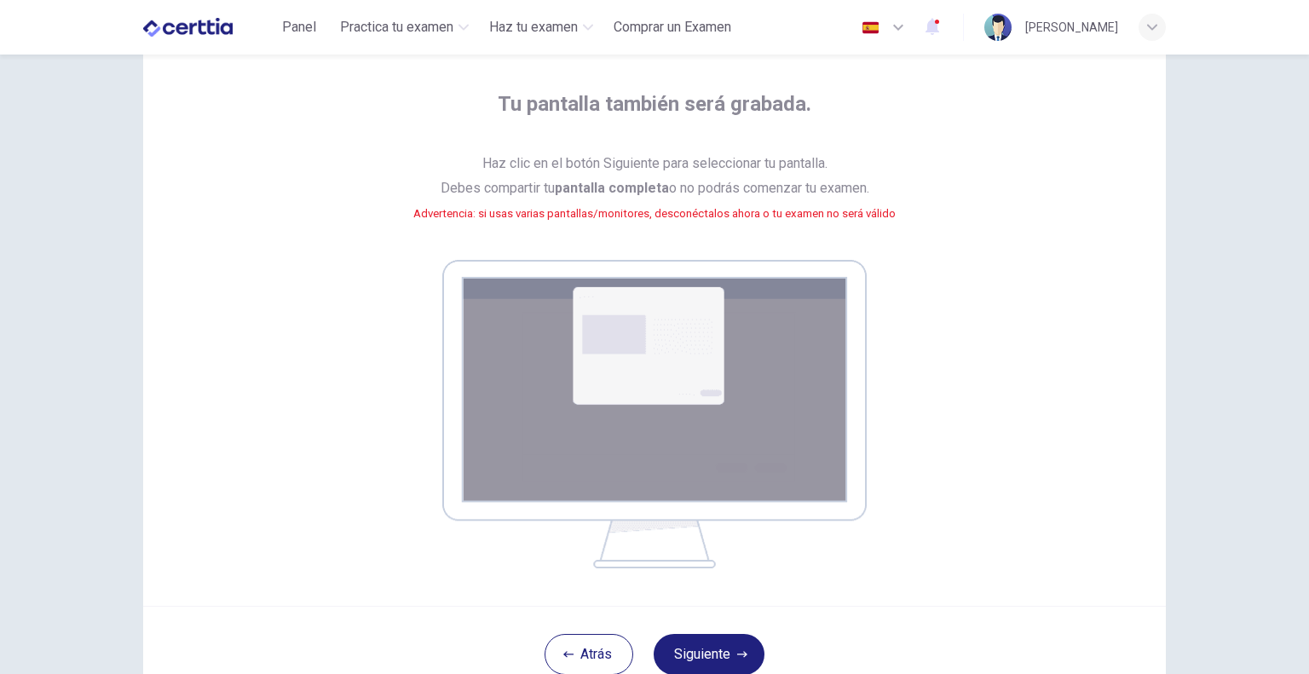
scroll to position [75, 0]
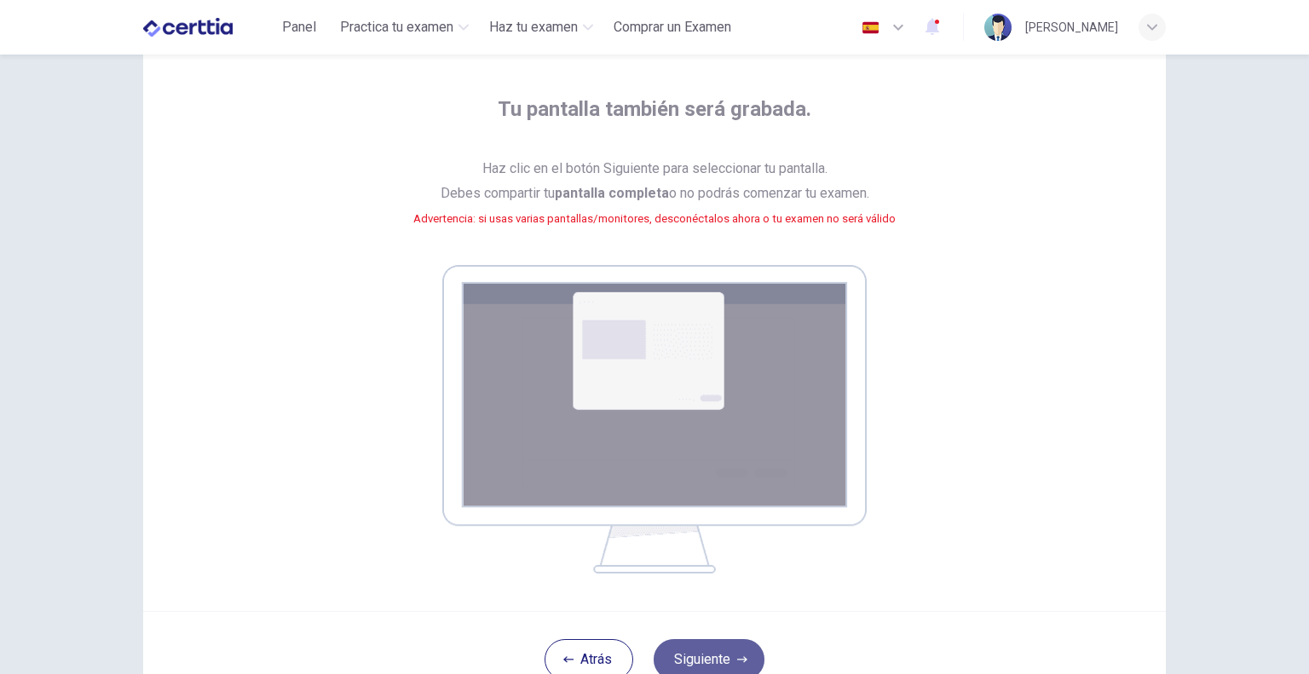
click at [725, 648] on button "Siguiente" at bounding box center [709, 659] width 111 height 41
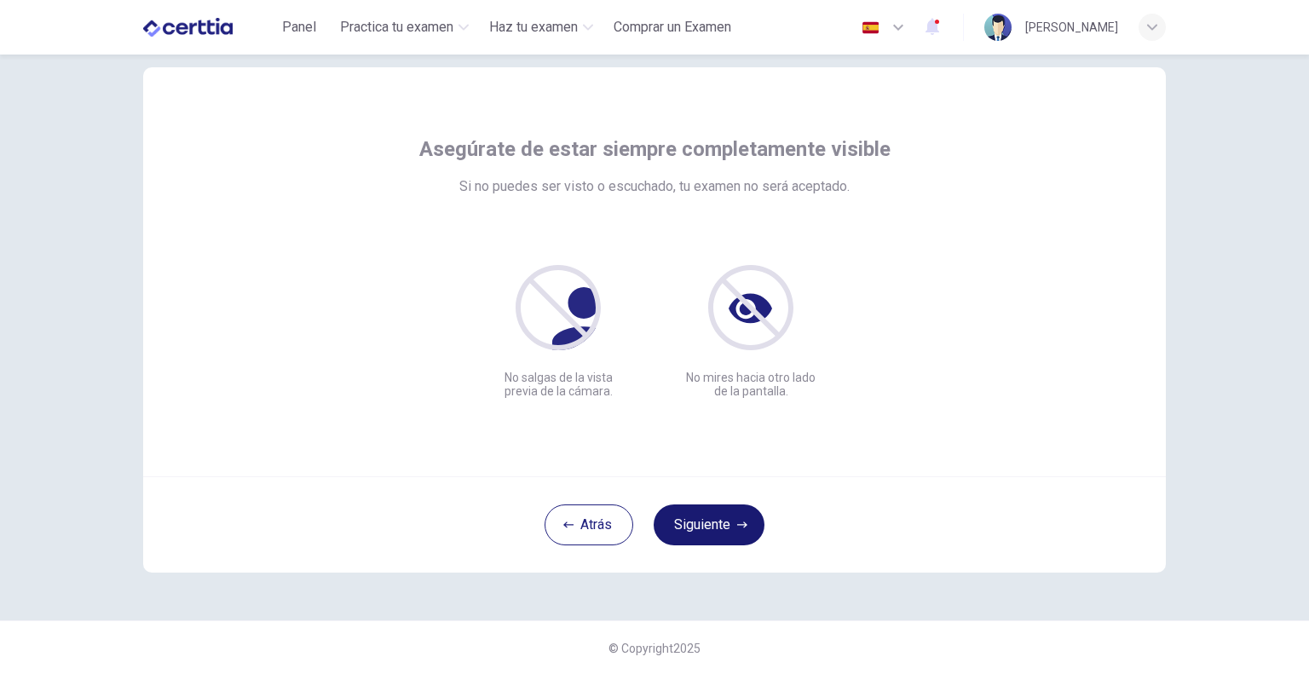
click at [731, 527] on button "Siguiente" at bounding box center [709, 524] width 111 height 41
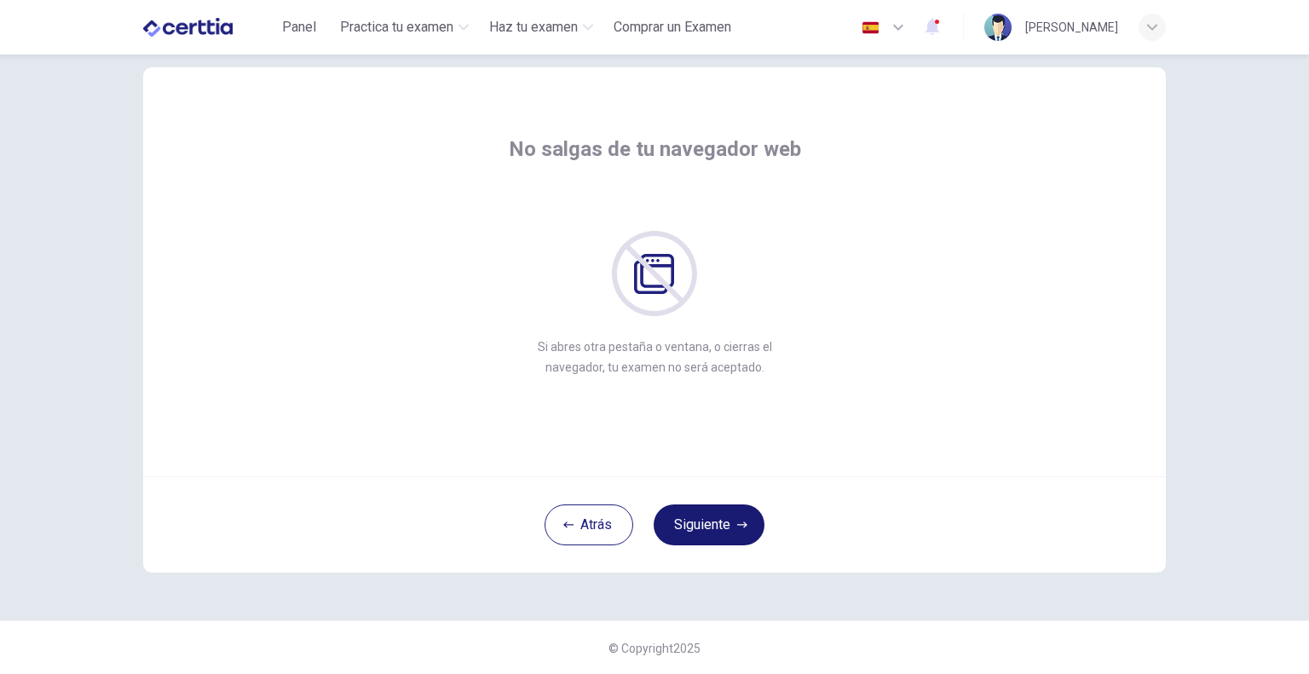
click at [731, 527] on button "Siguiente" at bounding box center [709, 524] width 111 height 41
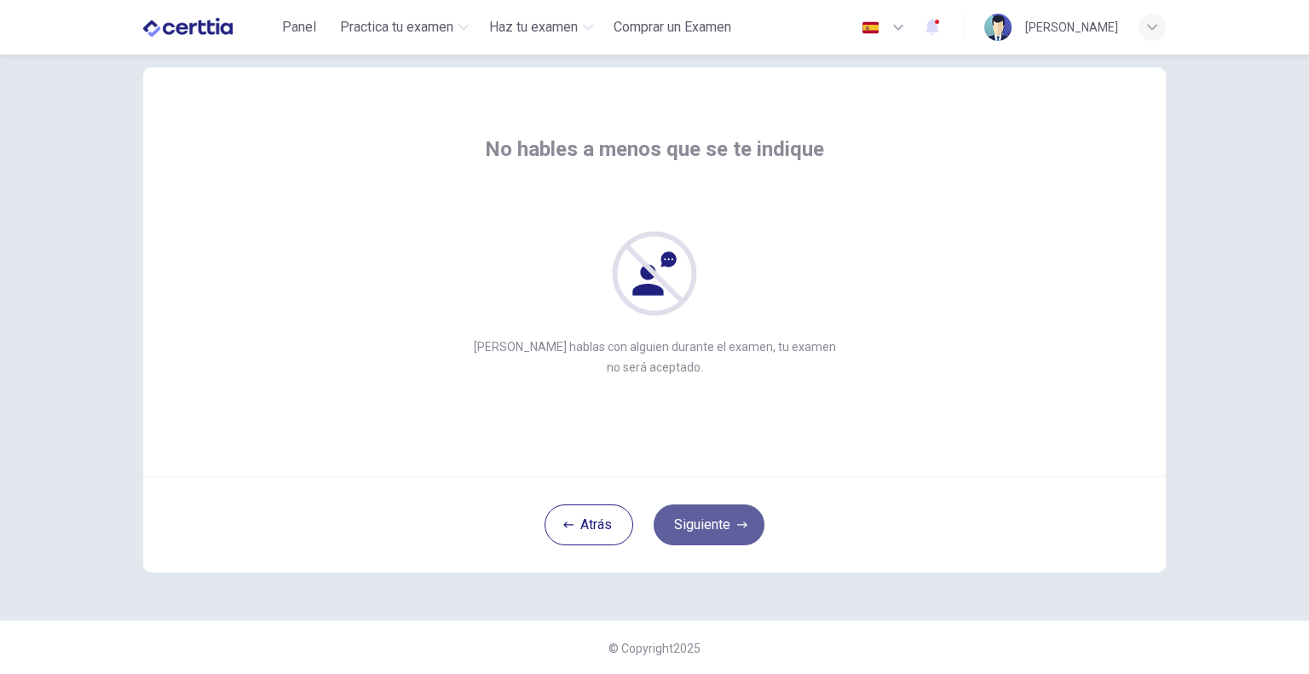
click at [731, 527] on button "Siguiente" at bounding box center [709, 524] width 111 height 41
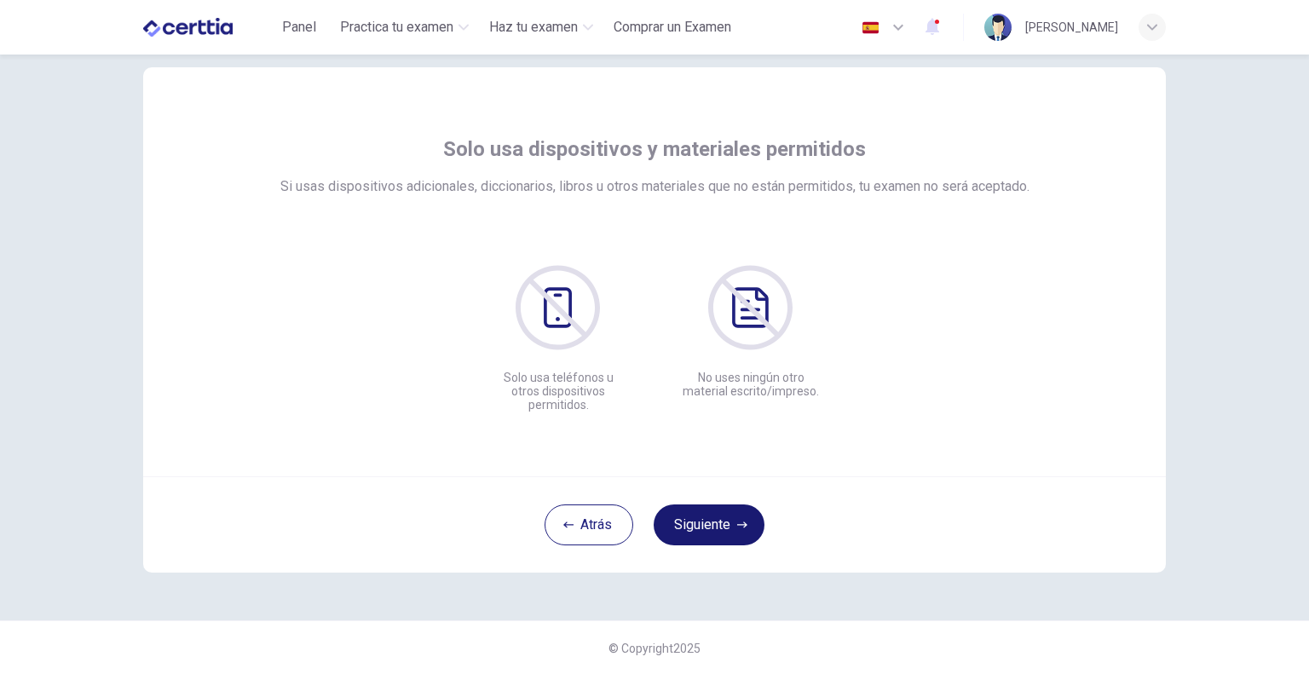
click at [731, 527] on button "Siguiente" at bounding box center [709, 524] width 111 height 41
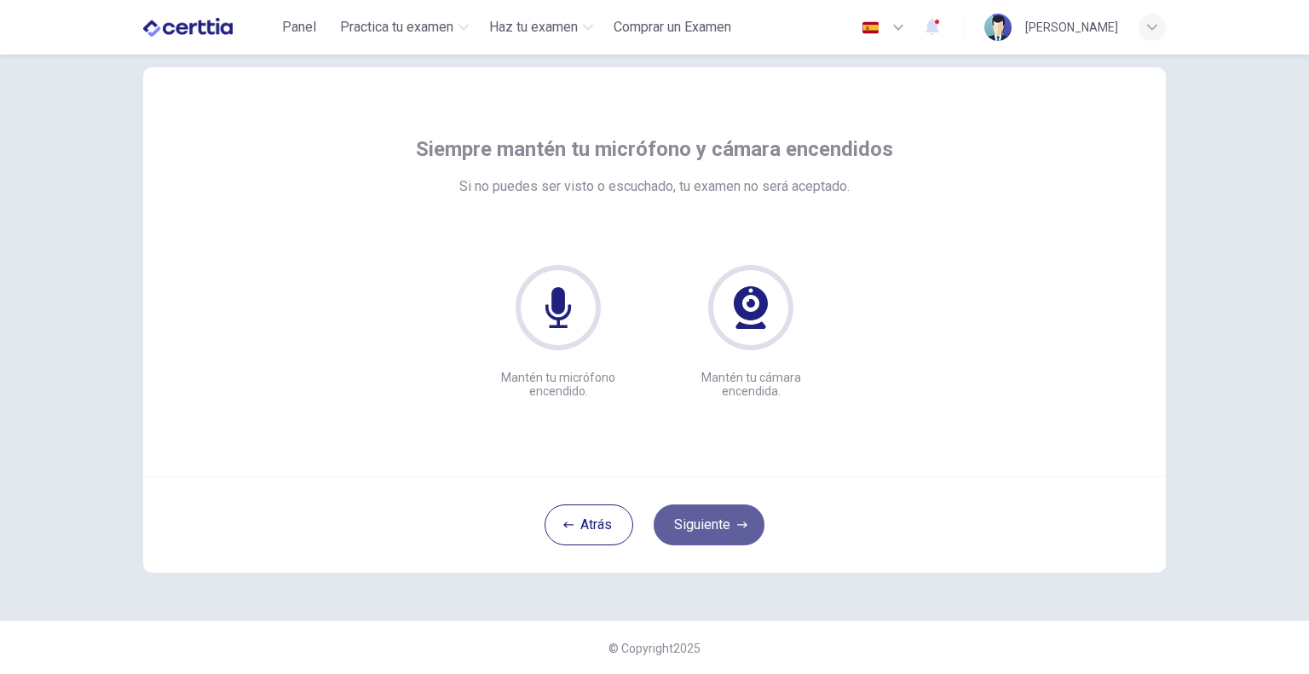
click at [731, 527] on button "Siguiente" at bounding box center [709, 524] width 111 height 41
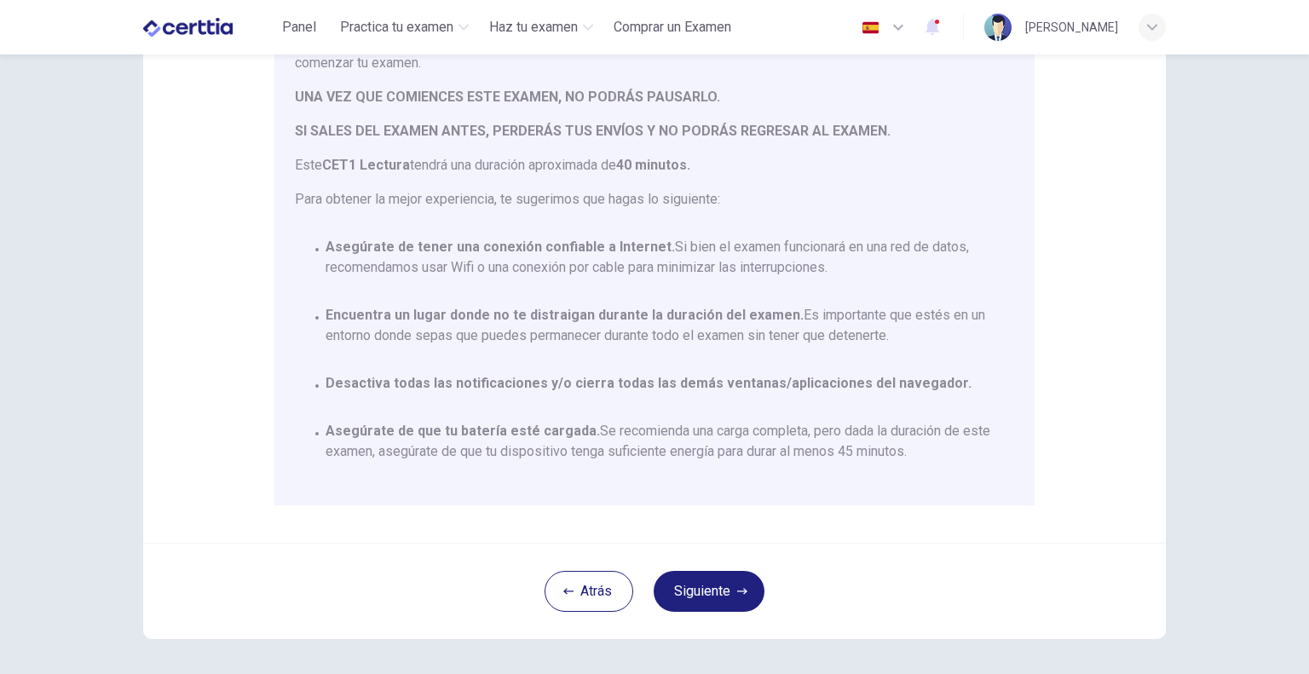
scroll to position [273, 0]
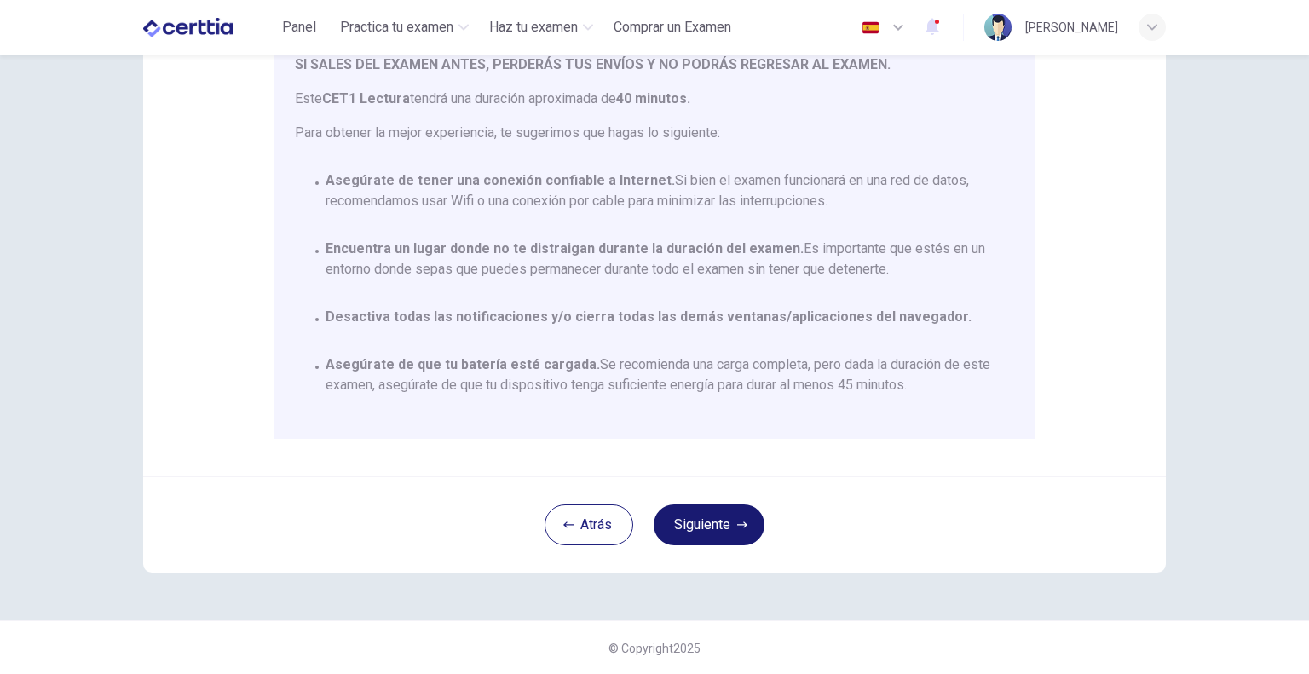
click at [740, 525] on icon "button" at bounding box center [742, 524] width 10 height 6
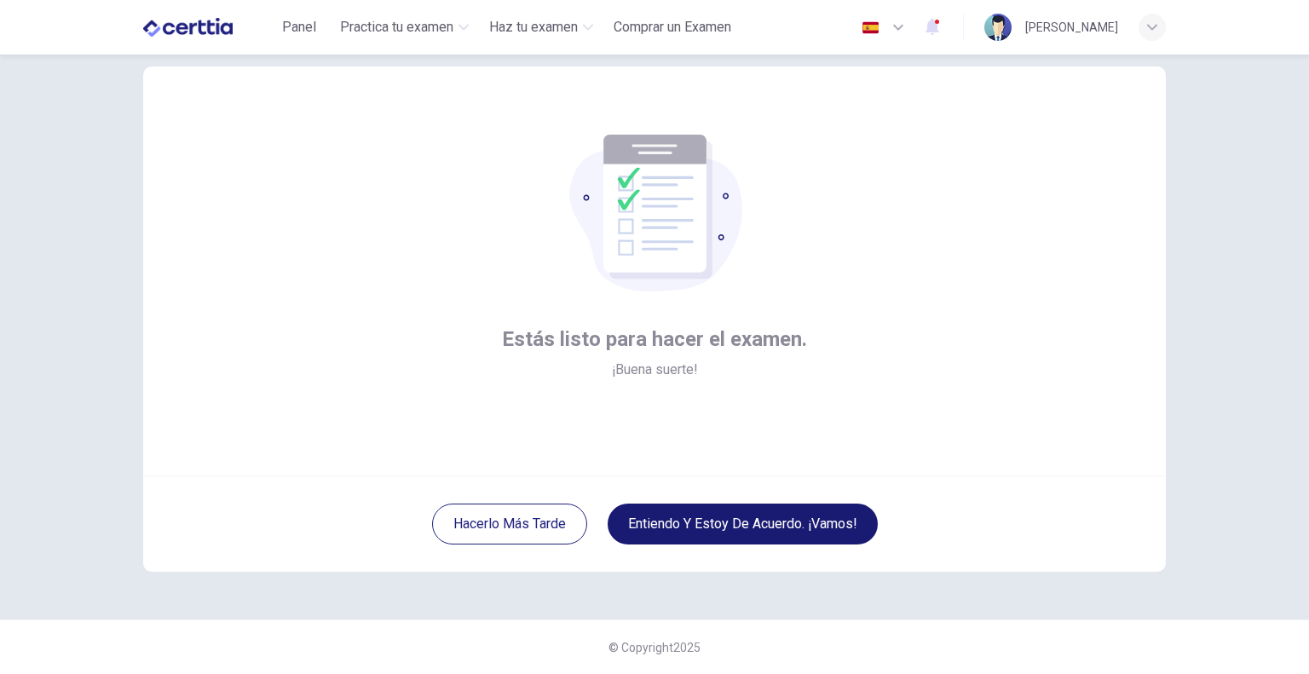
scroll to position [35, 0]
click at [740, 525] on button "Entiendo y estoy de acuerdo. ¡Vamos!" at bounding box center [743, 524] width 270 height 41
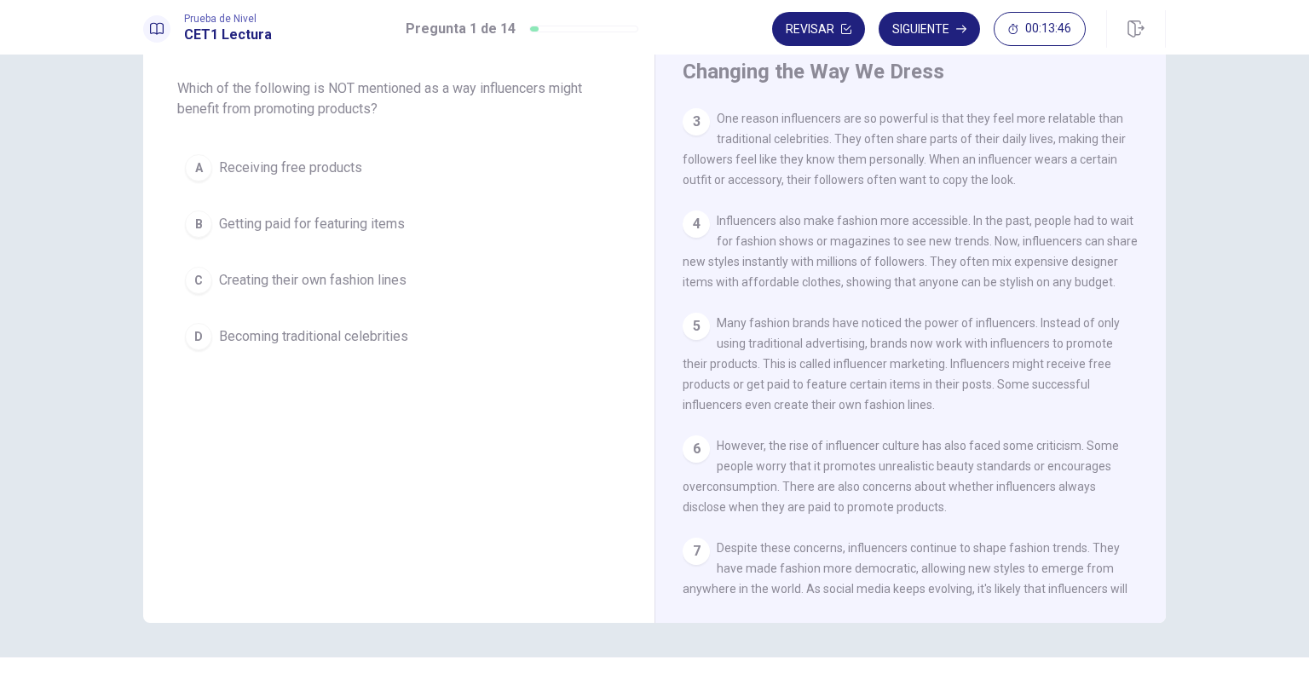
scroll to position [308, 0]
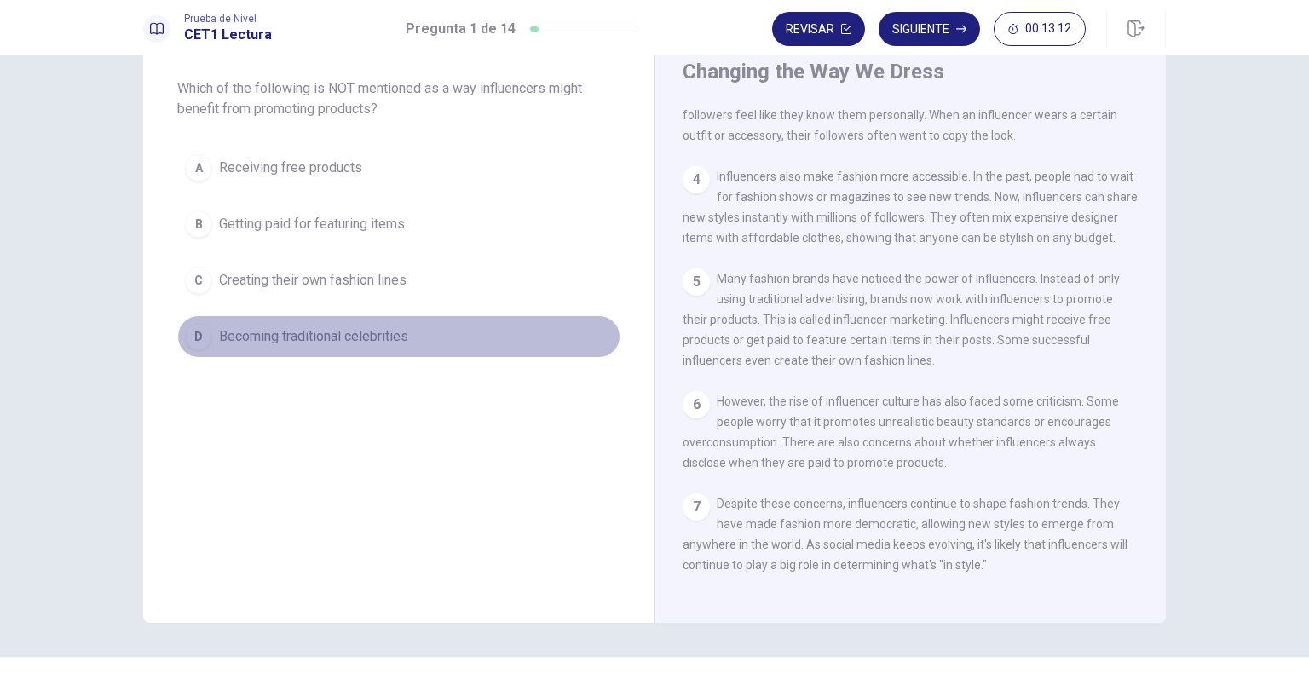
click at [325, 329] on span "Becoming traditional celebrities" at bounding box center [313, 336] width 189 height 20
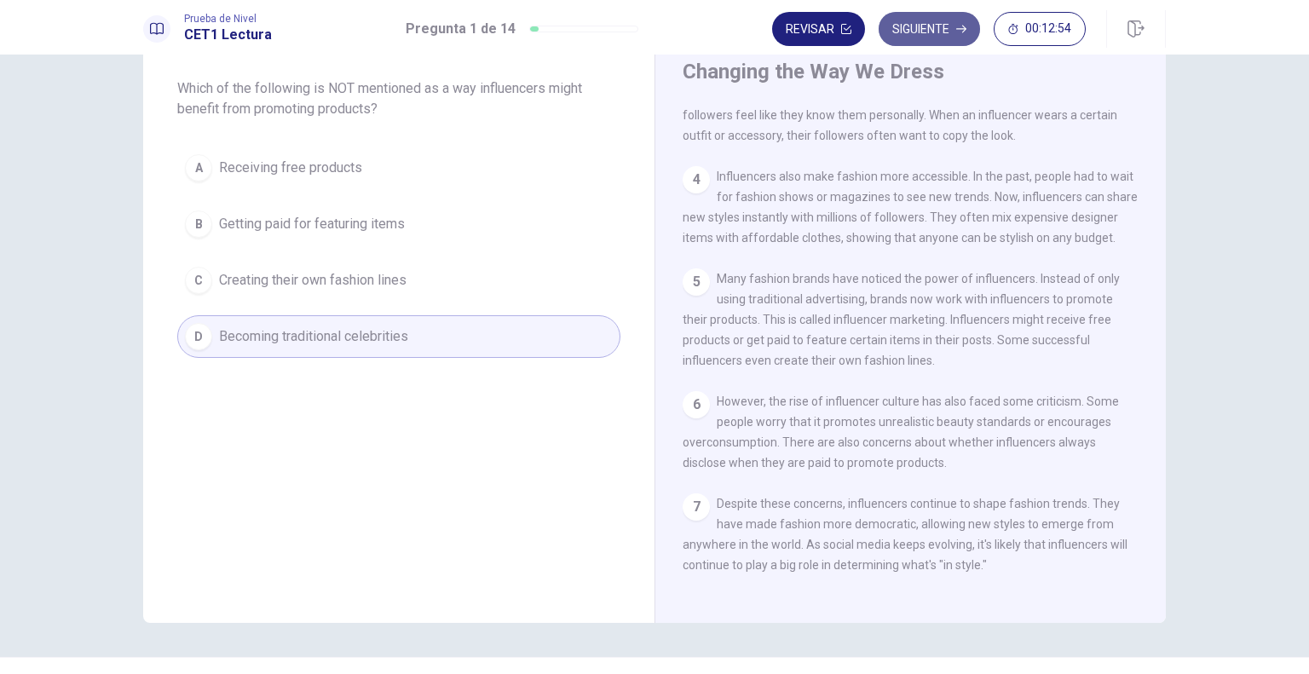
click at [951, 29] on button "Siguiente" at bounding box center [928, 29] width 101 height 34
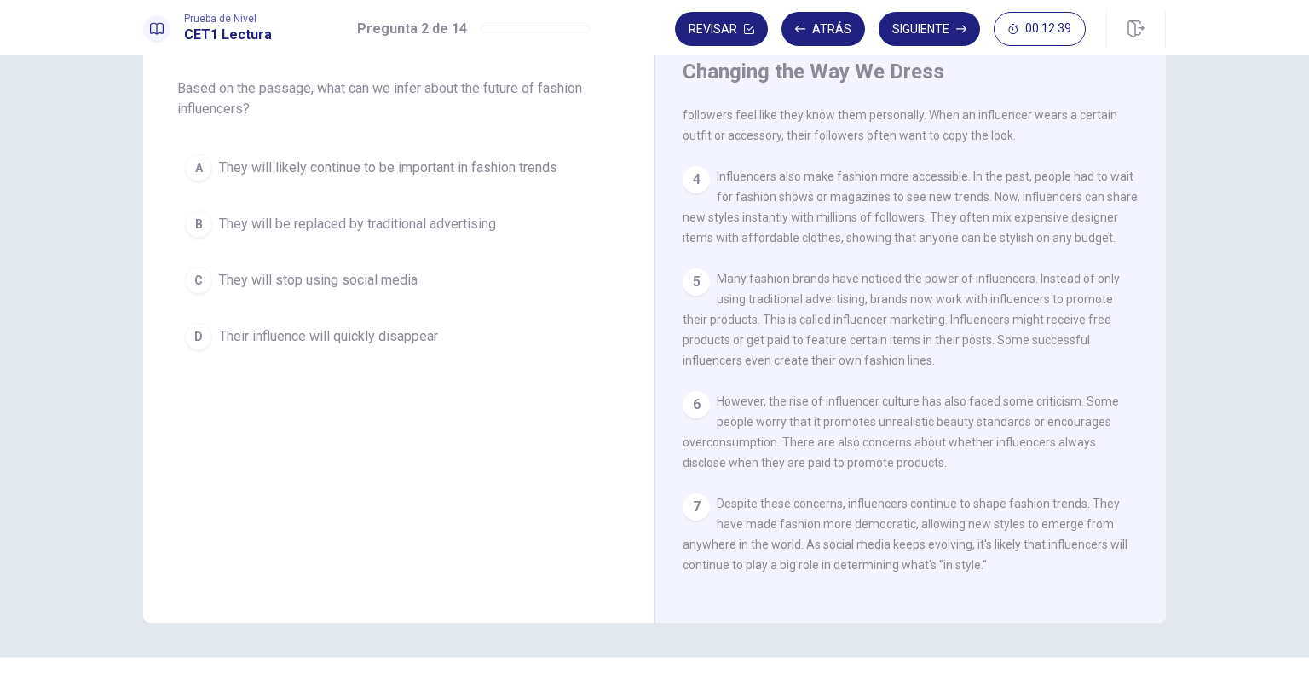
click at [552, 204] on button "B They will be replaced by traditional advertising" at bounding box center [398, 224] width 443 height 43
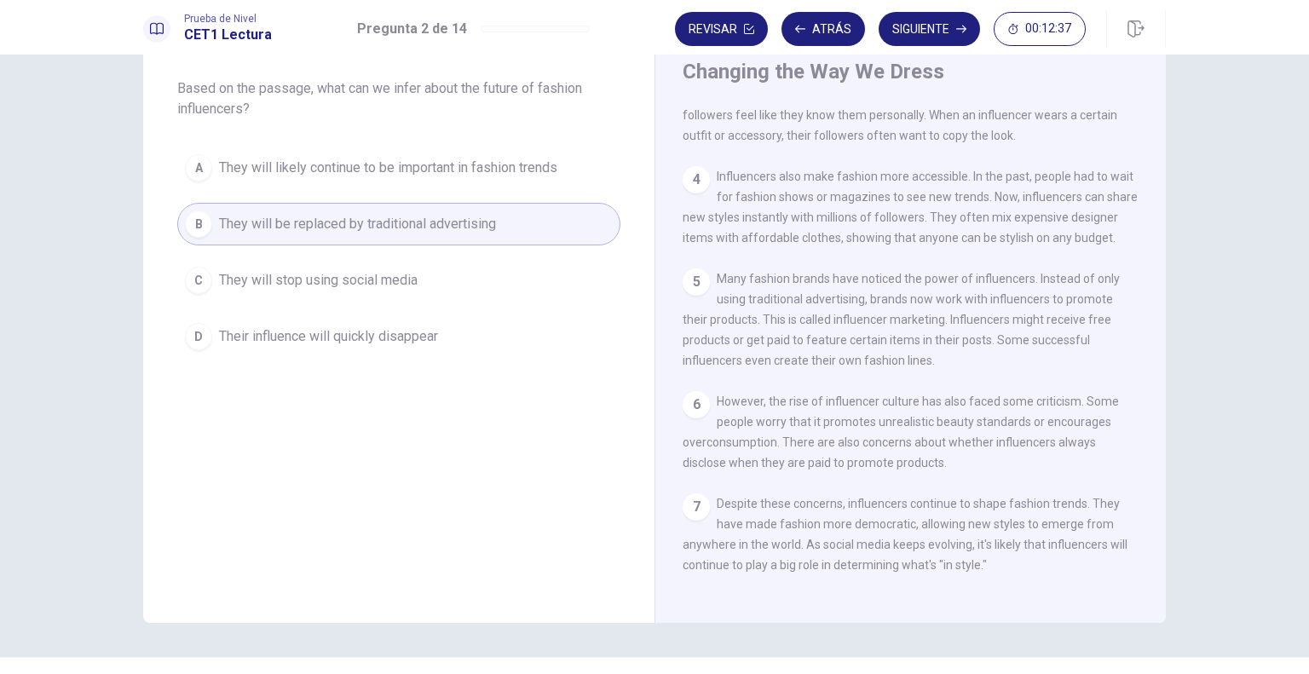
click at [499, 171] on span "They will likely continue to be important in fashion trends" at bounding box center [388, 168] width 338 height 20
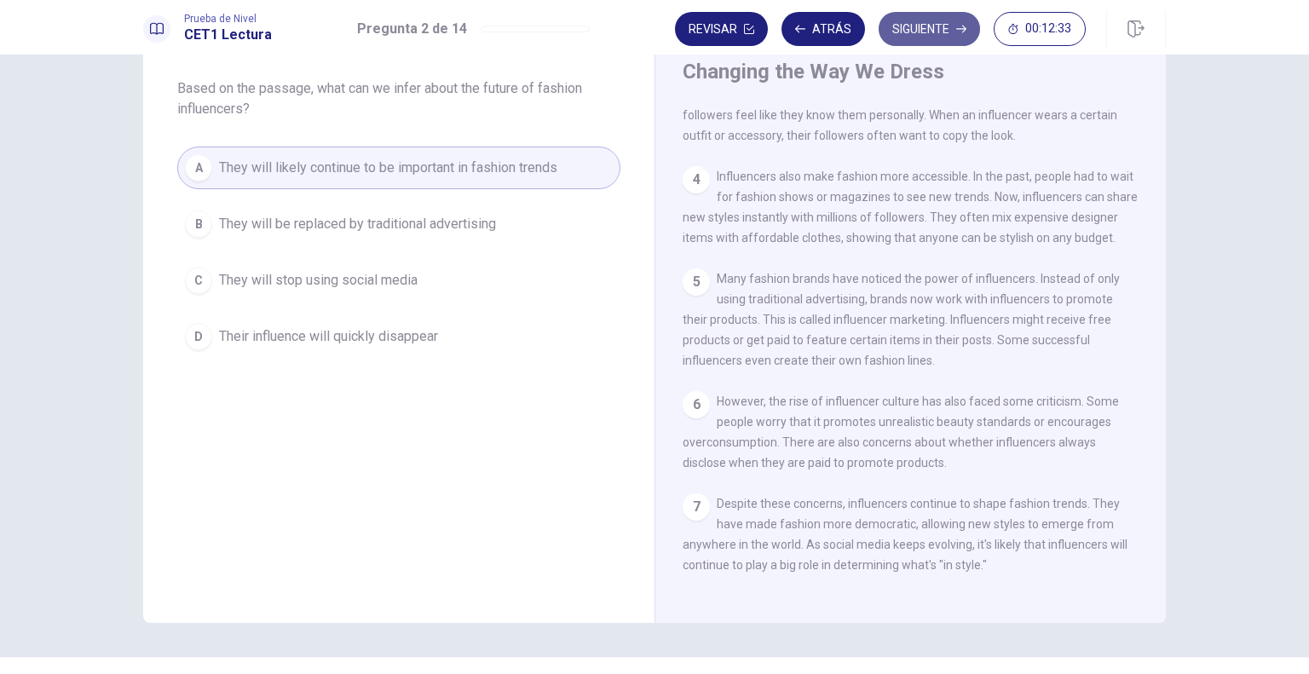
click at [935, 25] on button "Siguiente" at bounding box center [928, 29] width 101 height 34
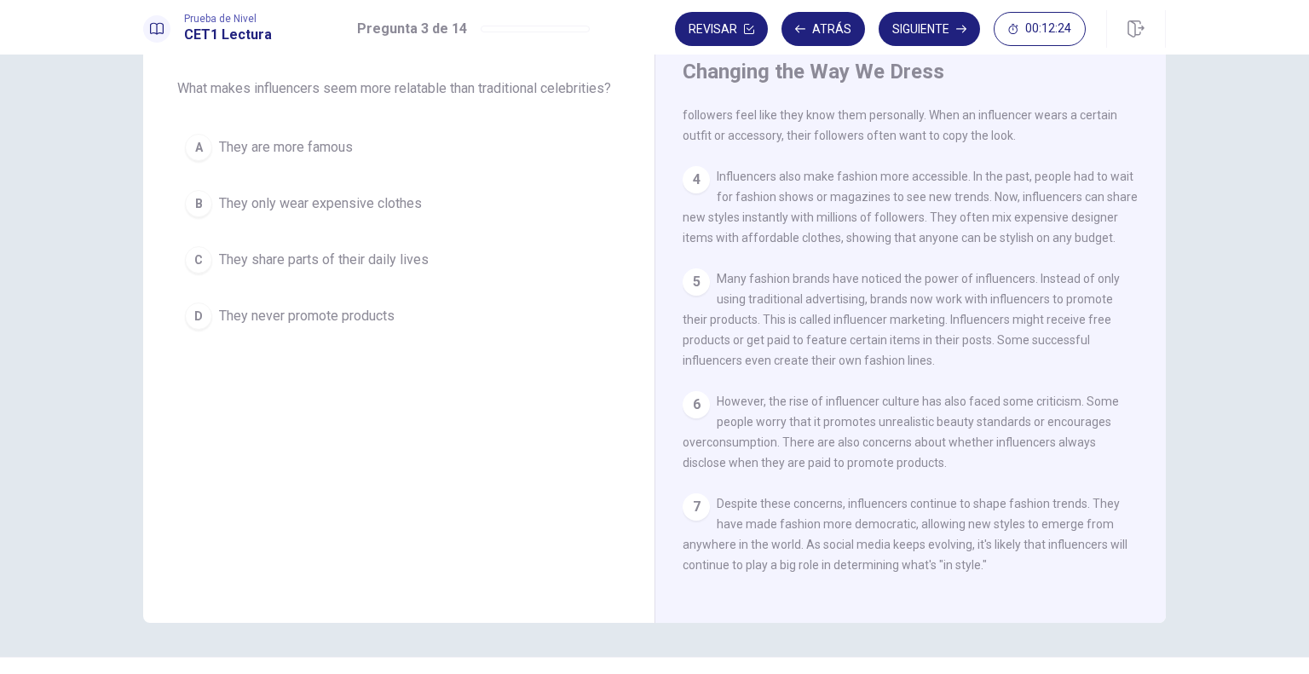
click at [368, 251] on span "They share parts of their daily lives" at bounding box center [324, 260] width 210 height 20
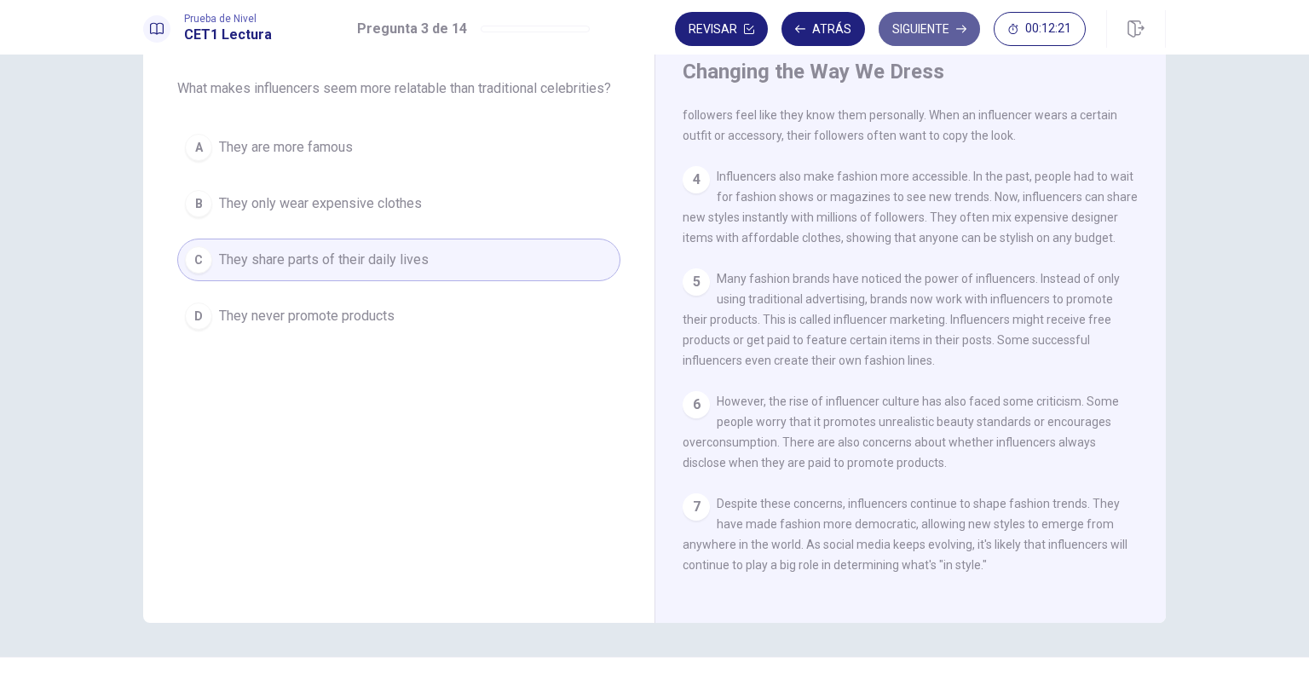
click at [952, 30] on button "Siguiente" at bounding box center [928, 29] width 101 height 34
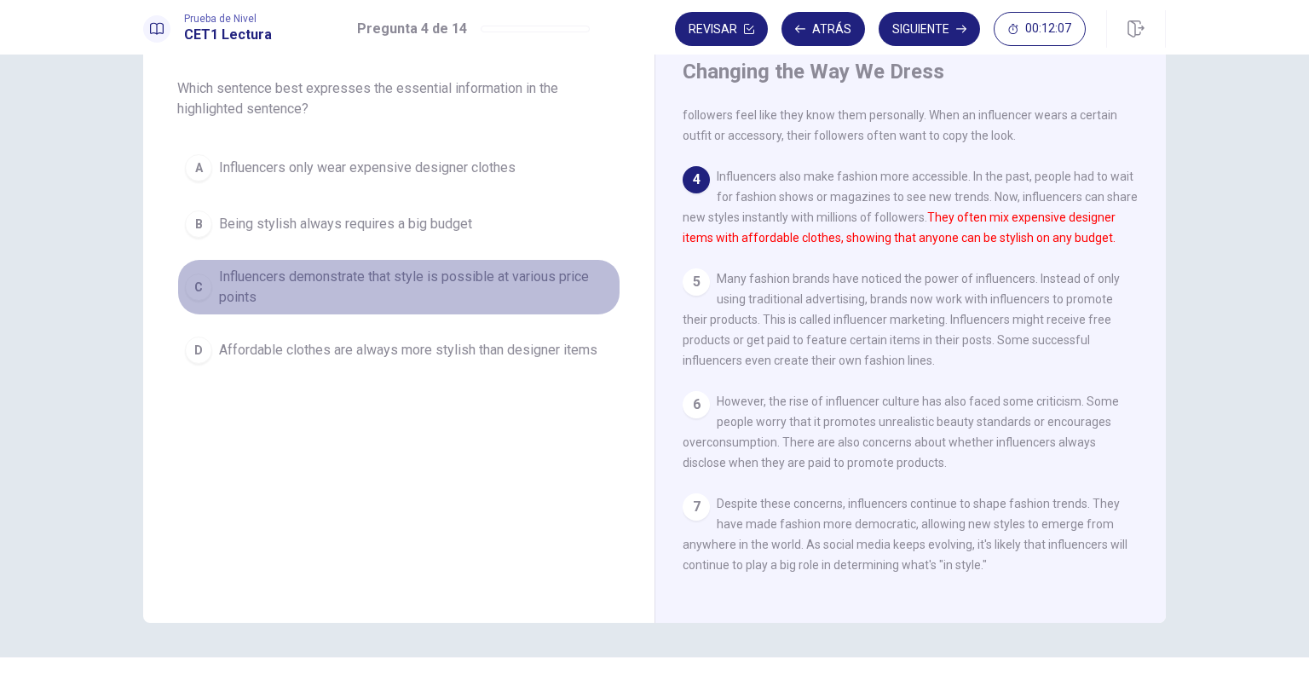
click at [533, 279] on span "Influencers demonstrate that style is possible at various price points" at bounding box center [416, 287] width 394 height 41
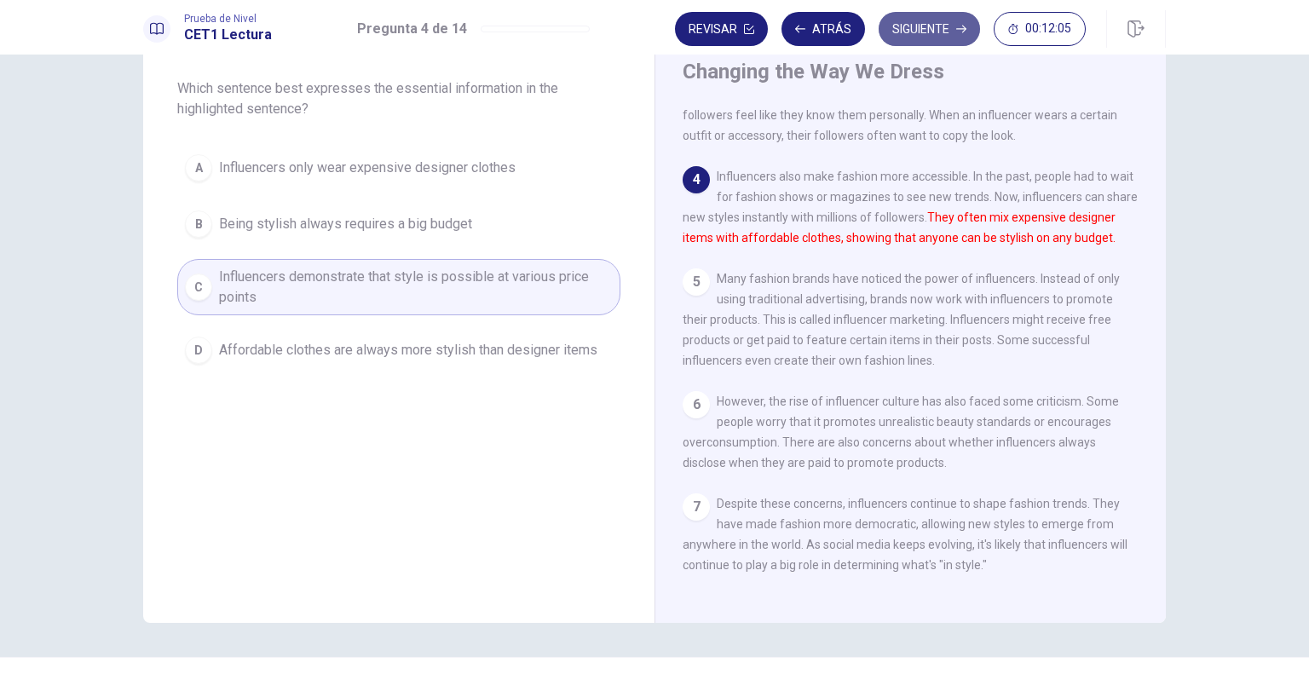
click at [926, 30] on button "Siguiente" at bounding box center [928, 29] width 101 height 34
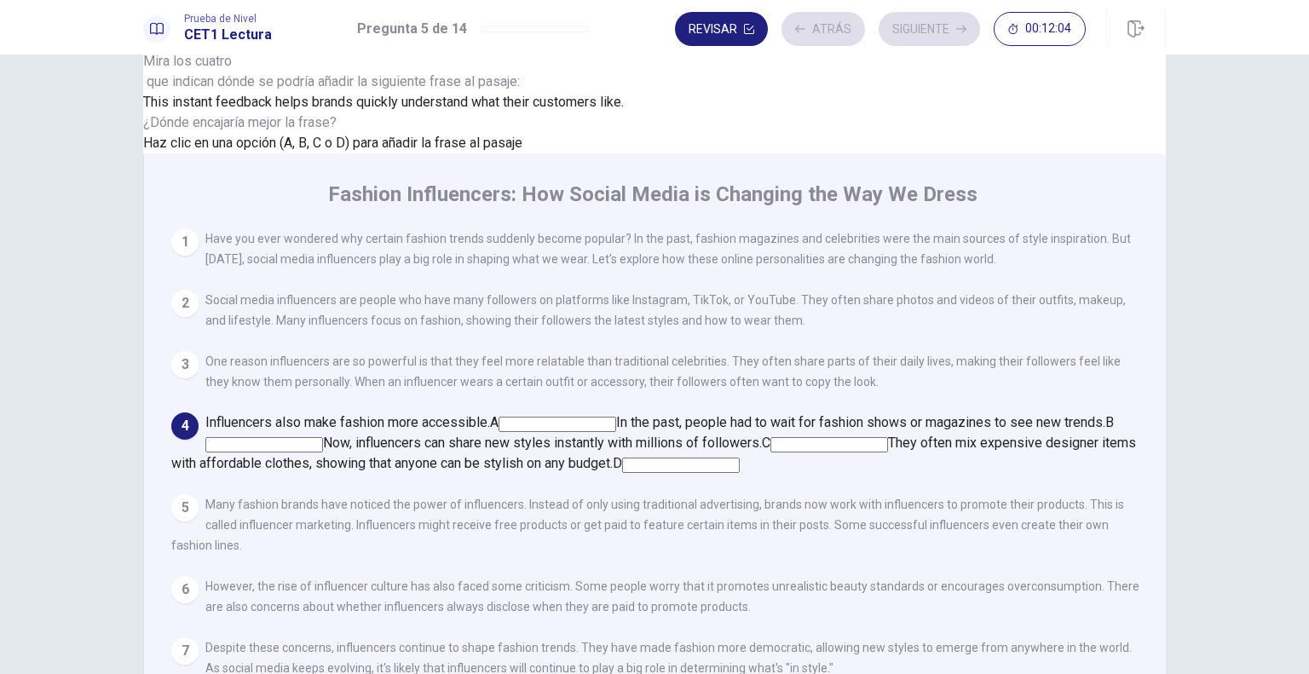
scroll to position [146, 0]
click at [888, 437] on input at bounding box center [829, 444] width 118 height 15
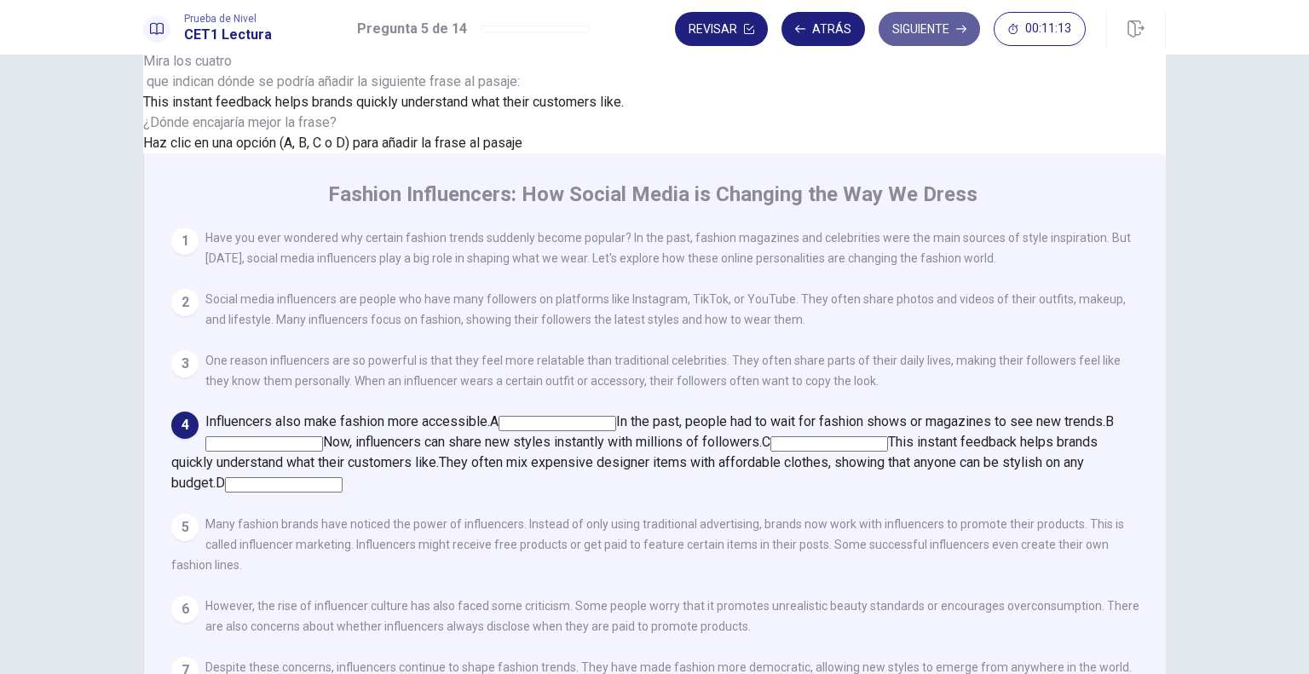
click at [947, 36] on button "Siguiente" at bounding box center [928, 29] width 101 height 34
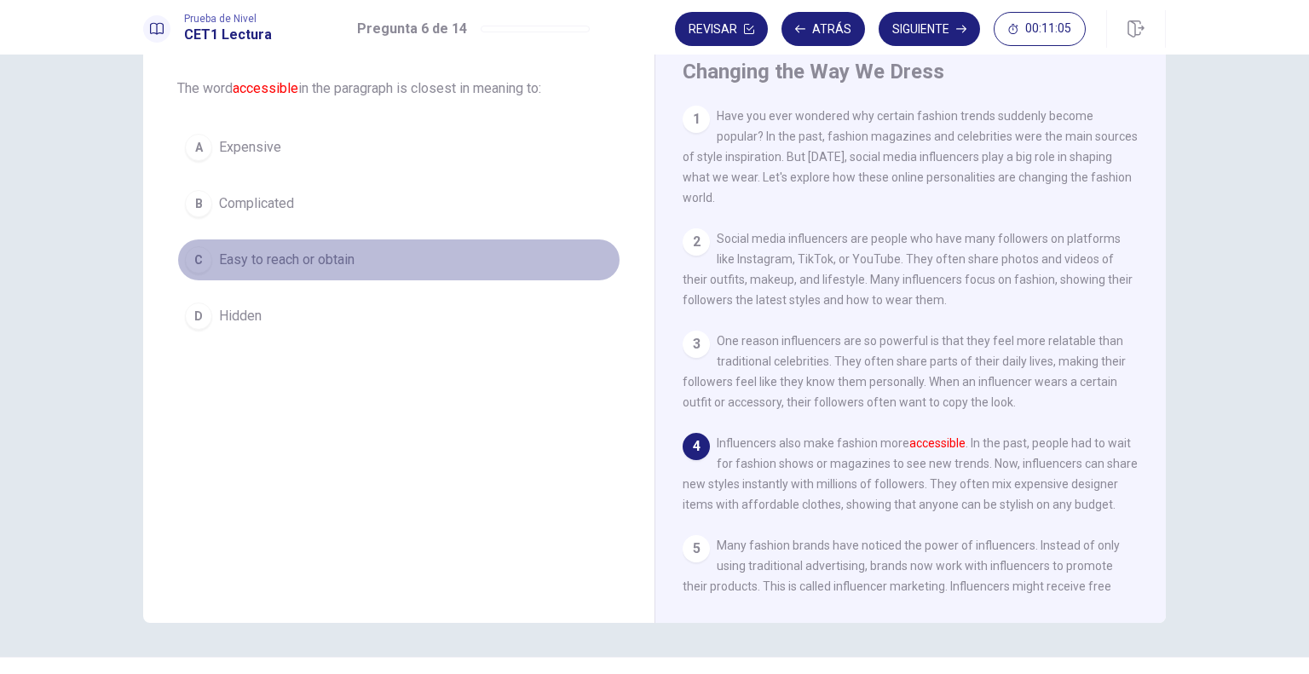
click at [320, 258] on span "Easy to reach or obtain" at bounding box center [286, 260] width 135 height 20
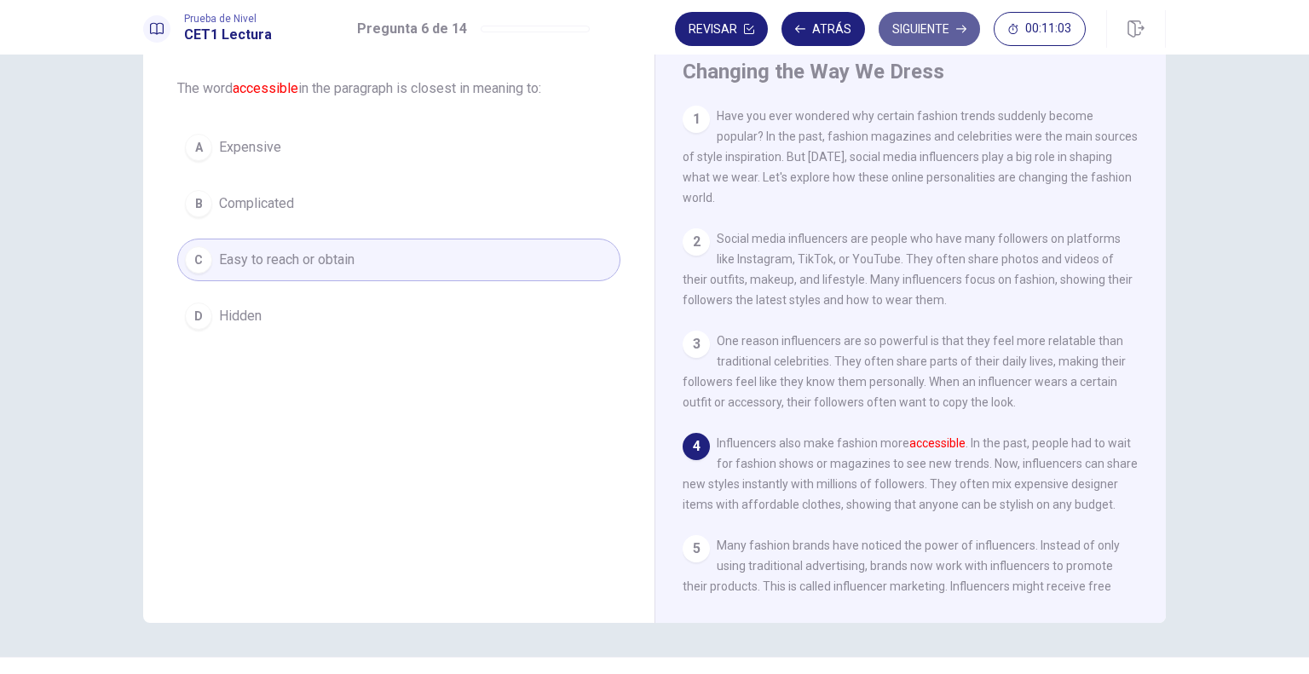
click at [925, 26] on button "Siguiente" at bounding box center [928, 29] width 101 height 34
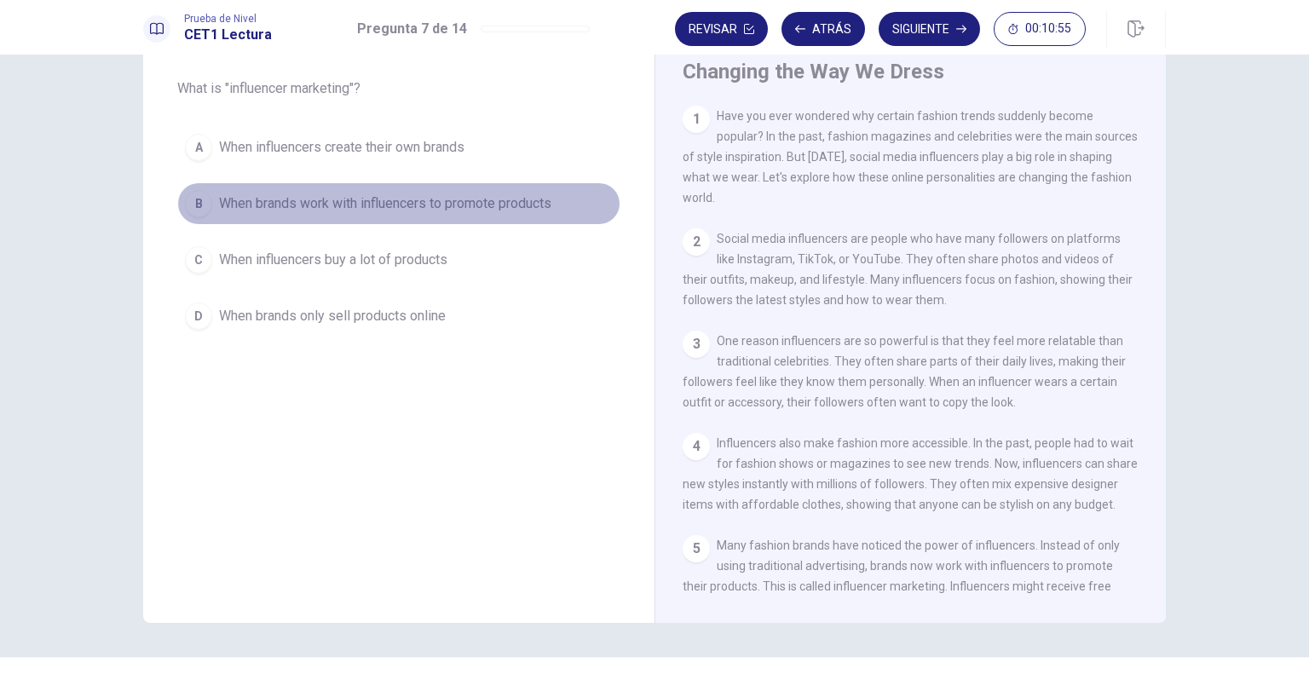
click at [514, 204] on span "When brands work with influencers to promote products" at bounding box center [385, 203] width 332 height 20
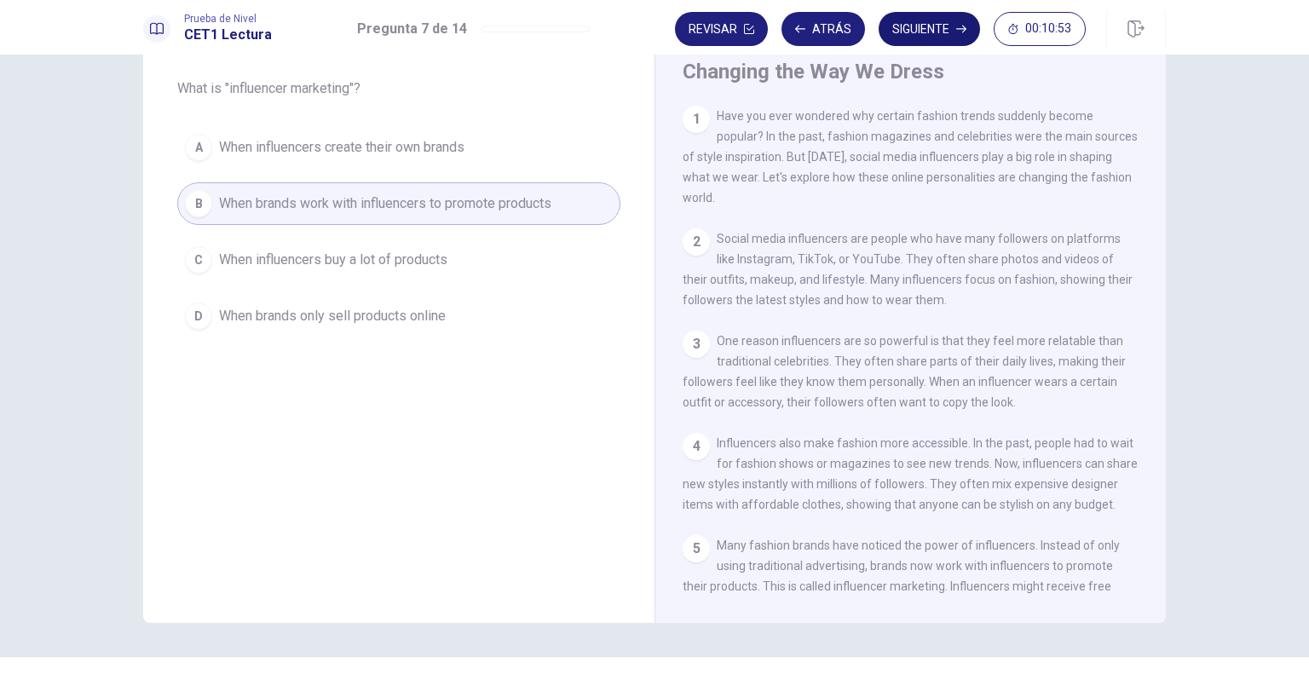
click at [935, 25] on button "Siguiente" at bounding box center [928, 29] width 101 height 34
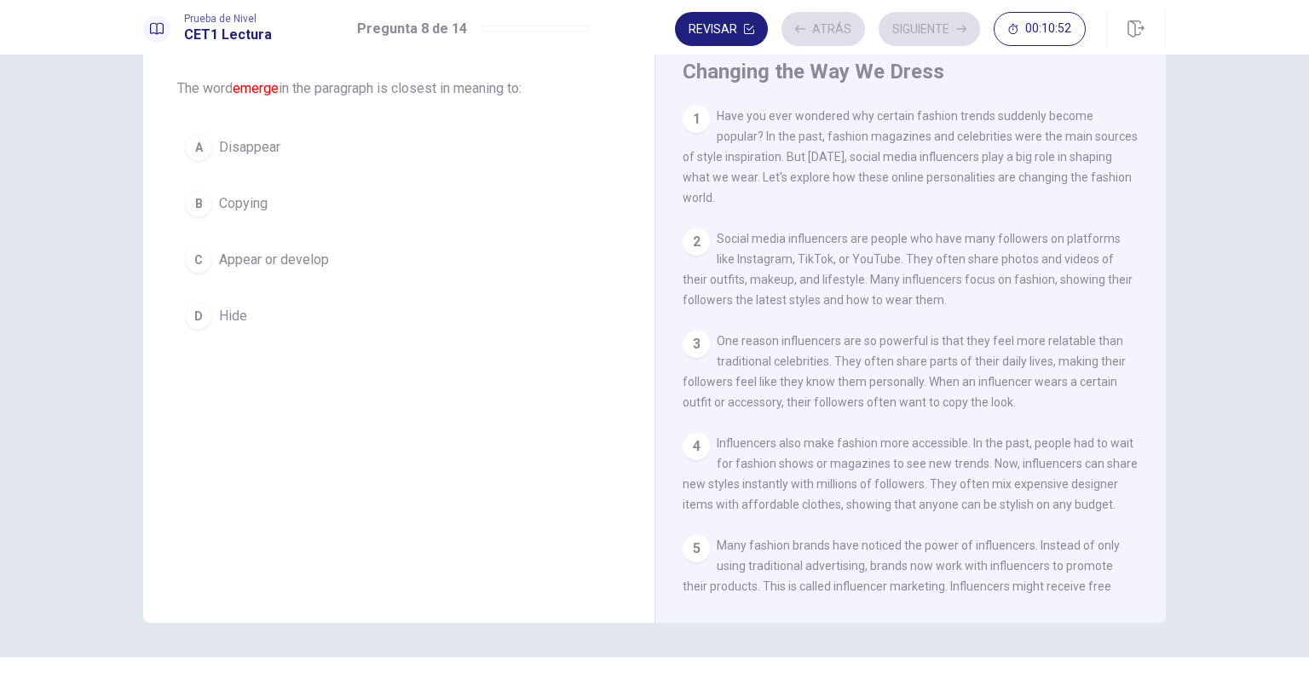
scroll to position [308, 0]
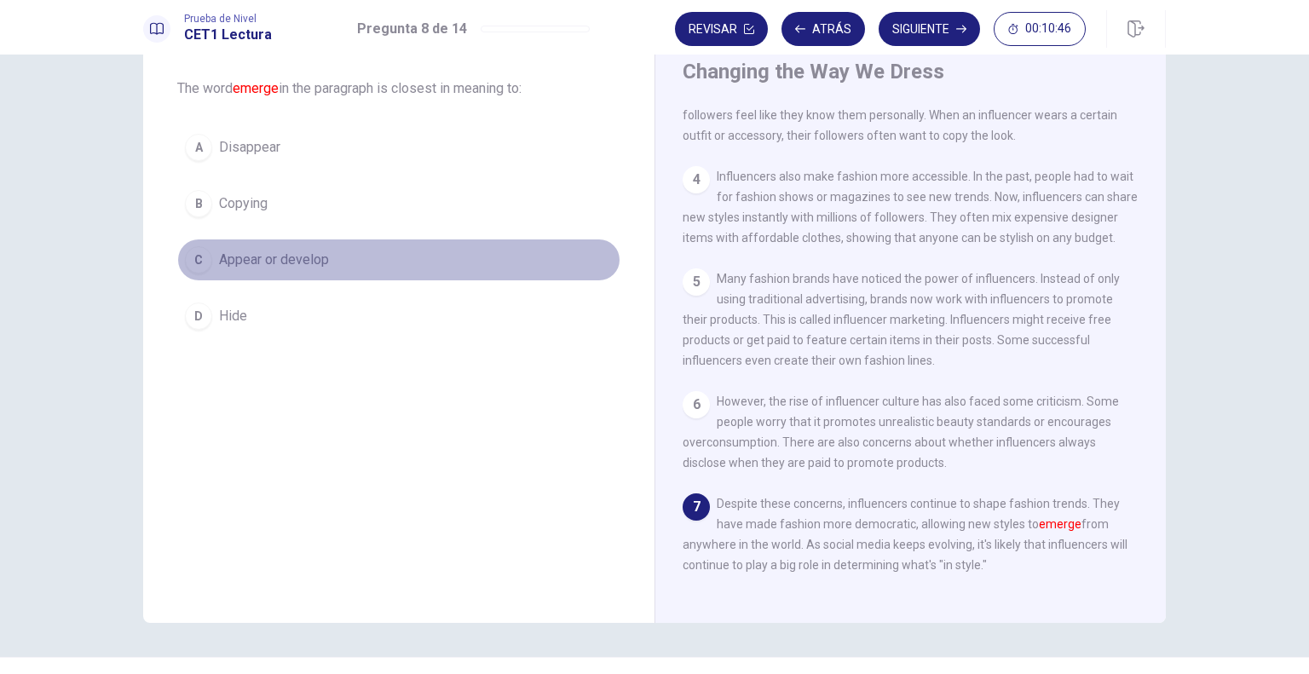
click at [291, 253] on span "Appear or develop" at bounding box center [274, 260] width 110 height 20
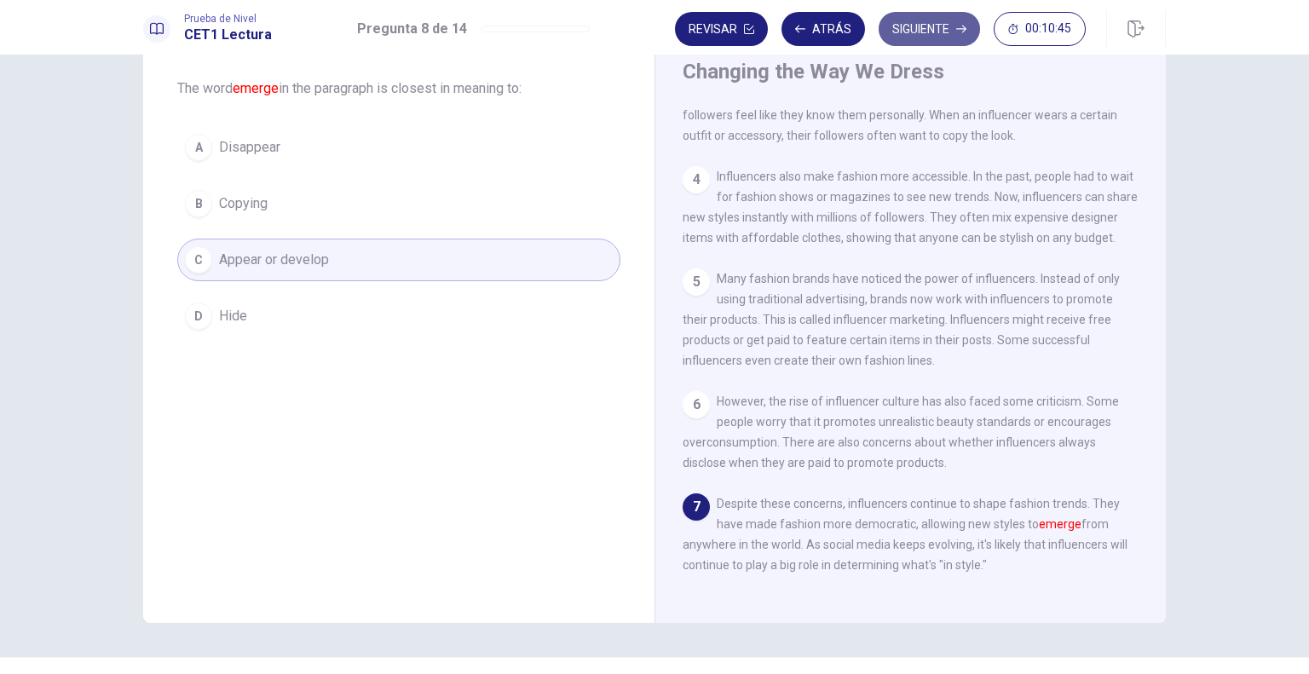
click at [945, 36] on button "Siguiente" at bounding box center [928, 29] width 101 height 34
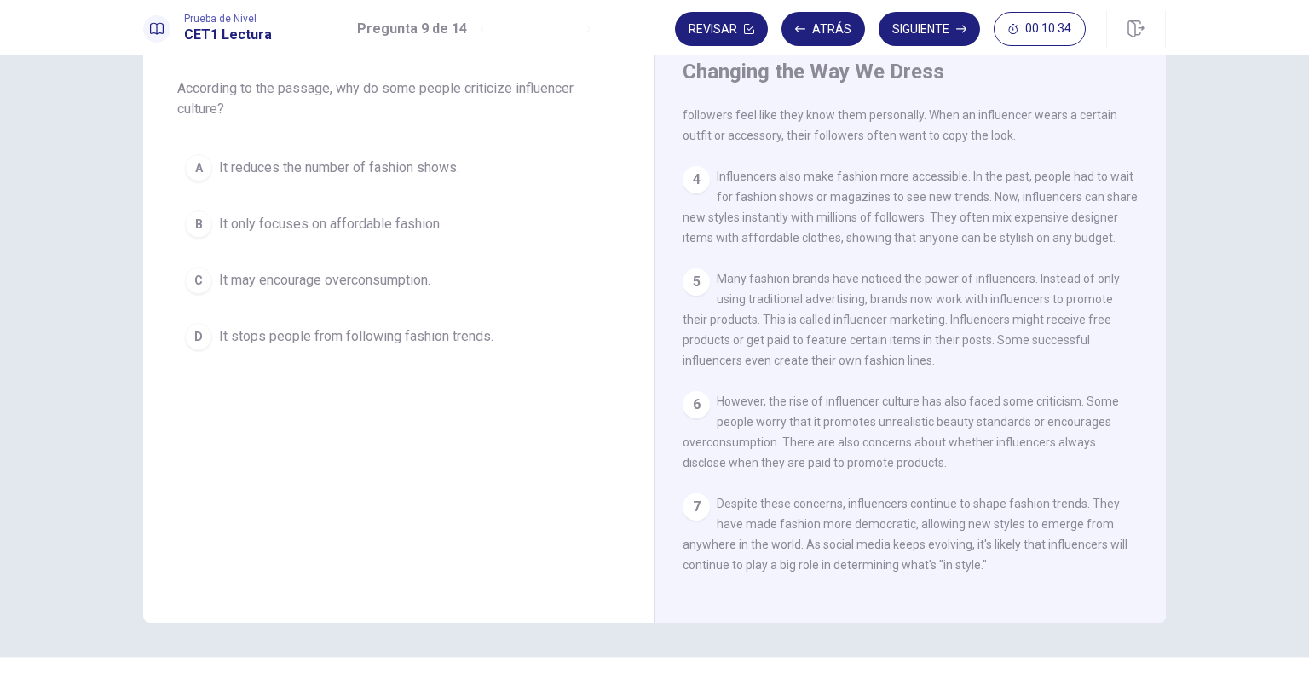
click at [379, 285] on span "It may encourage overconsumption." at bounding box center [324, 280] width 211 height 20
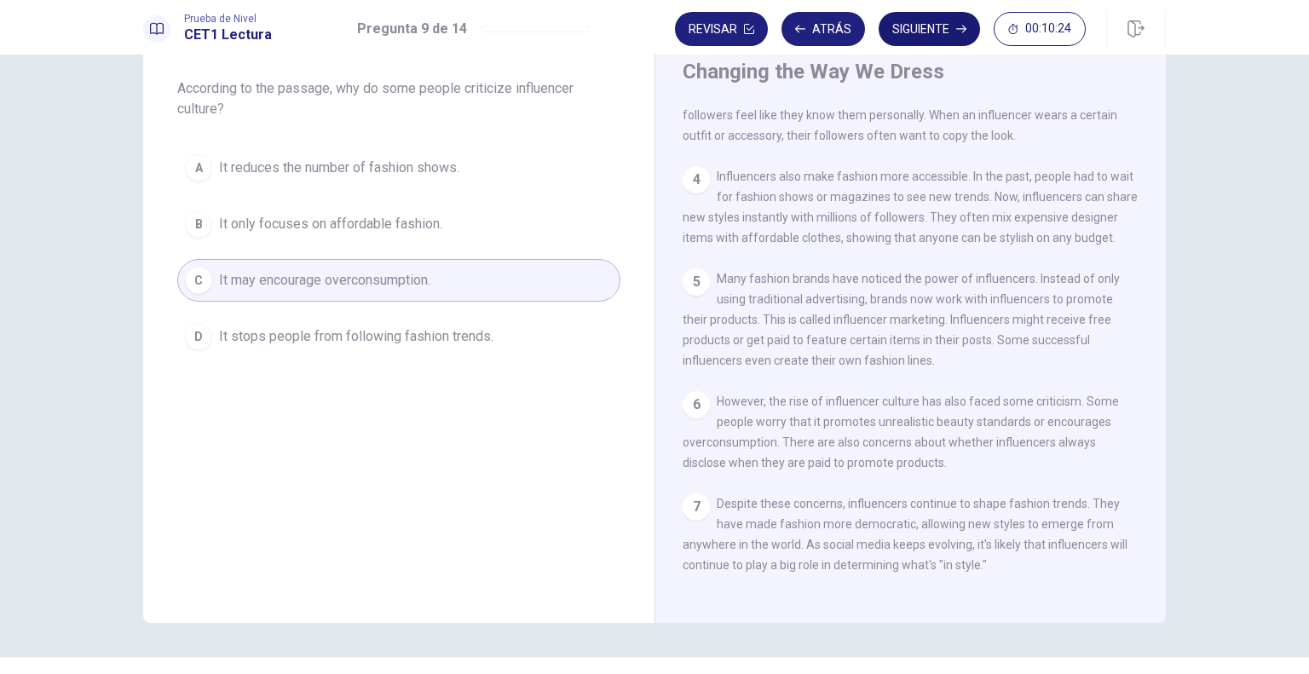
click at [946, 20] on button "Siguiente" at bounding box center [928, 29] width 101 height 34
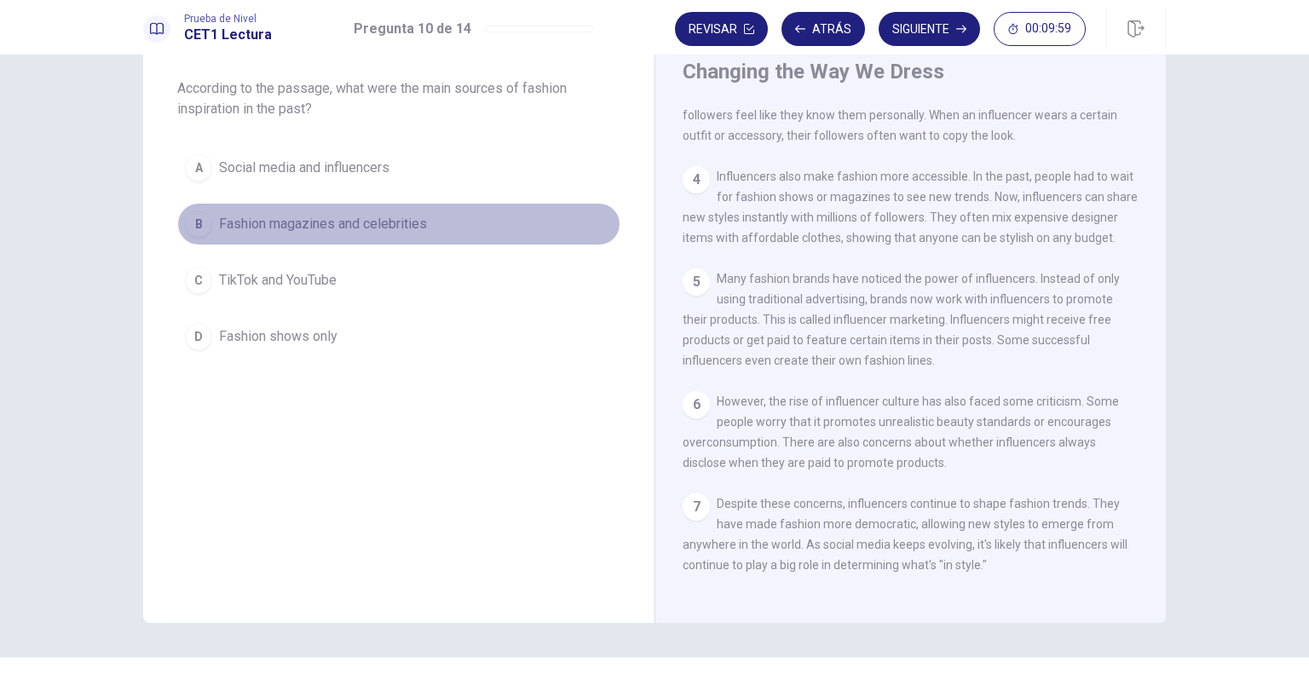
click at [384, 228] on span "Fashion magazines and celebrities" at bounding box center [323, 224] width 208 height 20
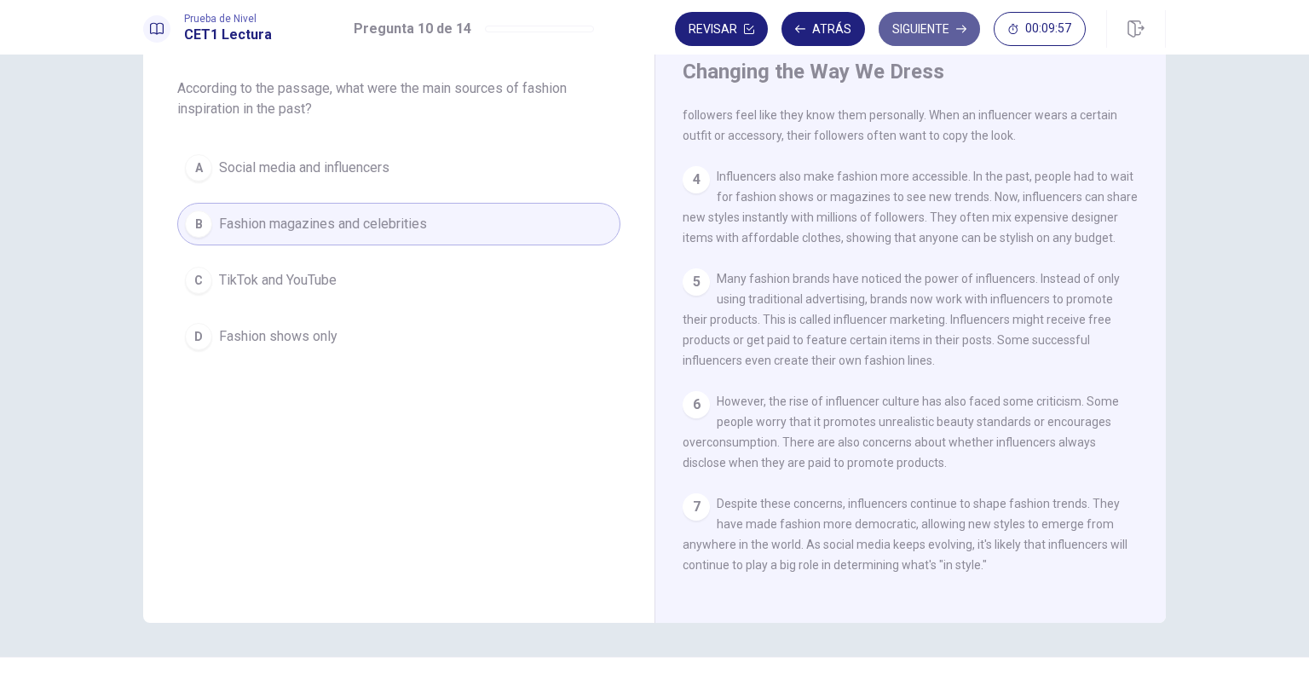
click at [936, 25] on button "Siguiente" at bounding box center [928, 29] width 101 height 34
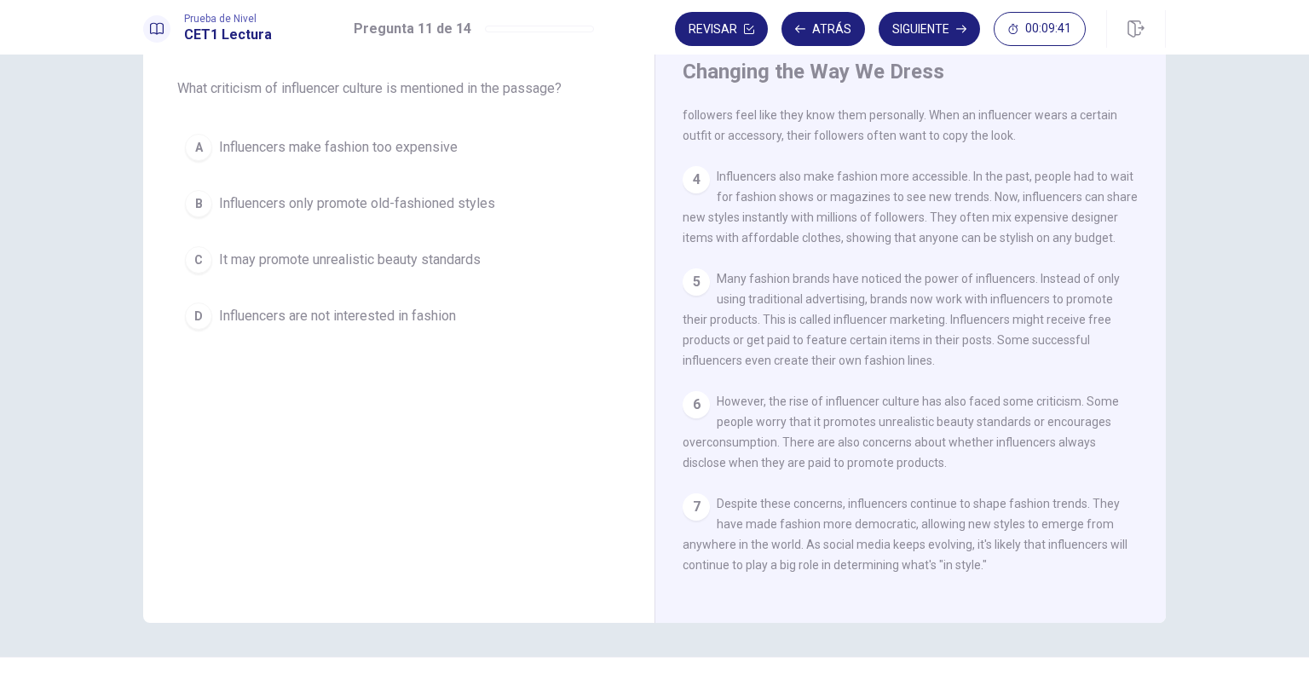
click at [430, 260] on span "It may promote unrealistic beauty standards" at bounding box center [350, 260] width 262 height 20
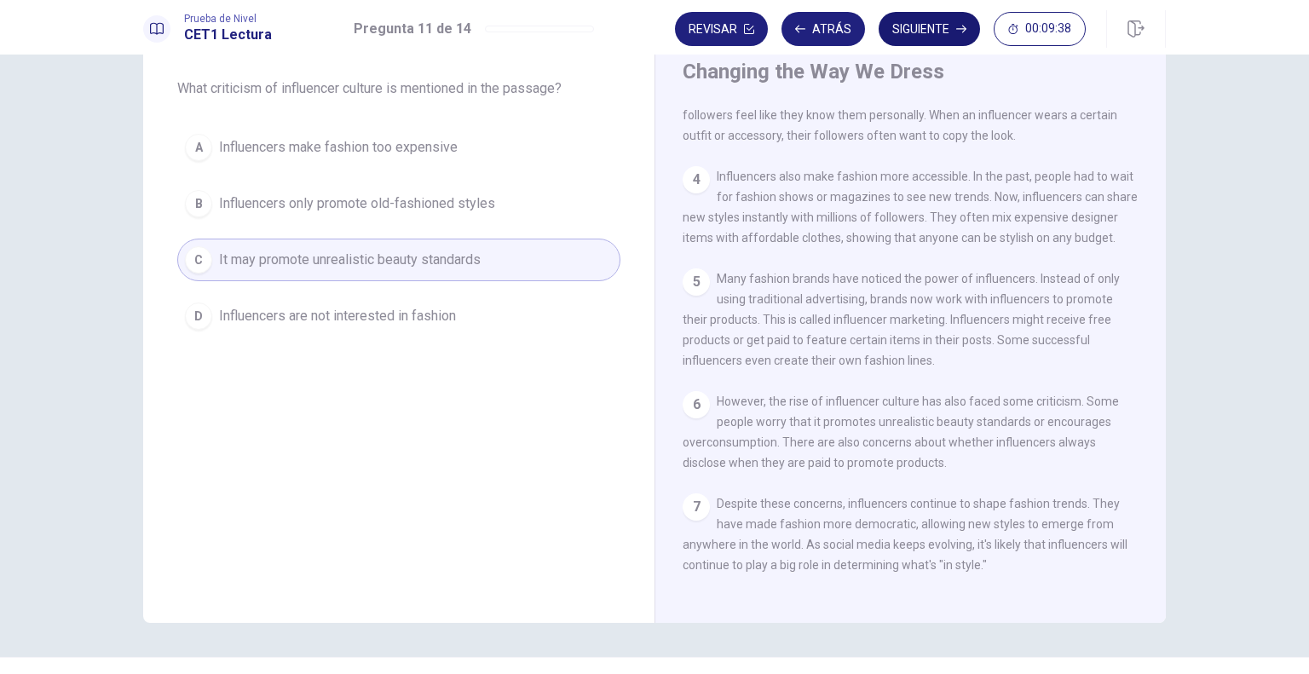
click at [927, 36] on button "Siguiente" at bounding box center [928, 29] width 101 height 34
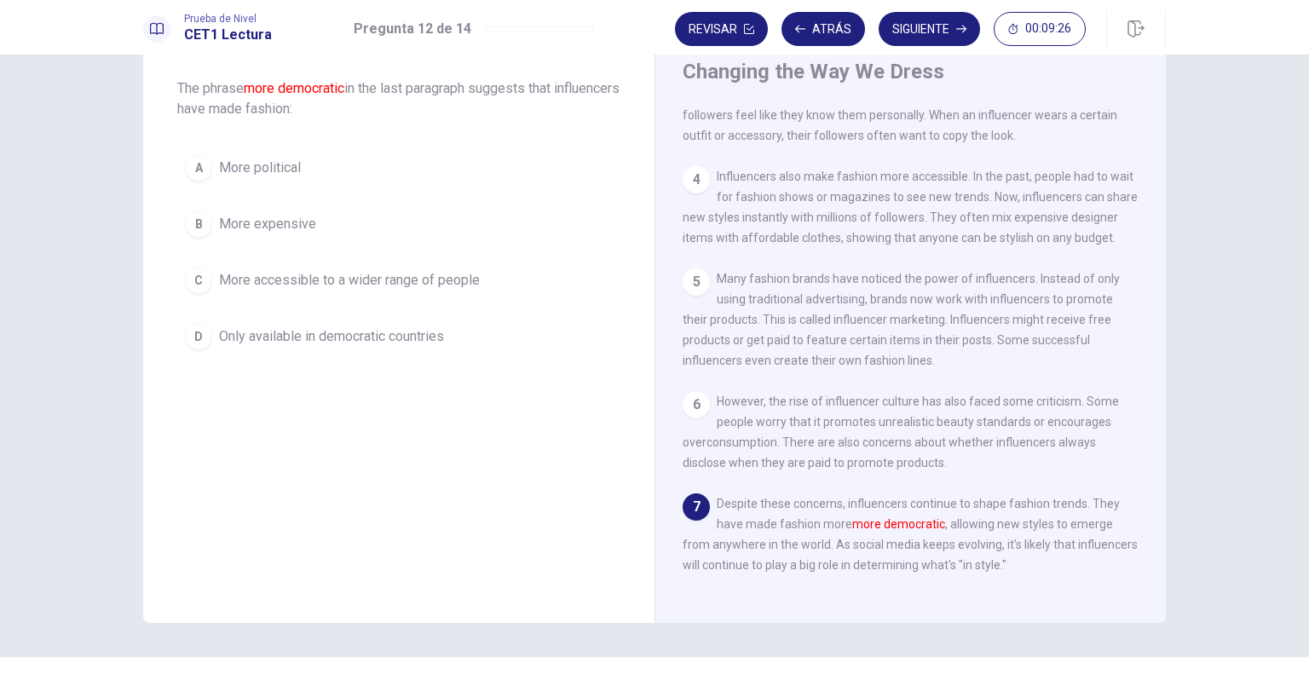
click at [448, 276] on span "More accessible to a wider range of people" at bounding box center [349, 280] width 261 height 20
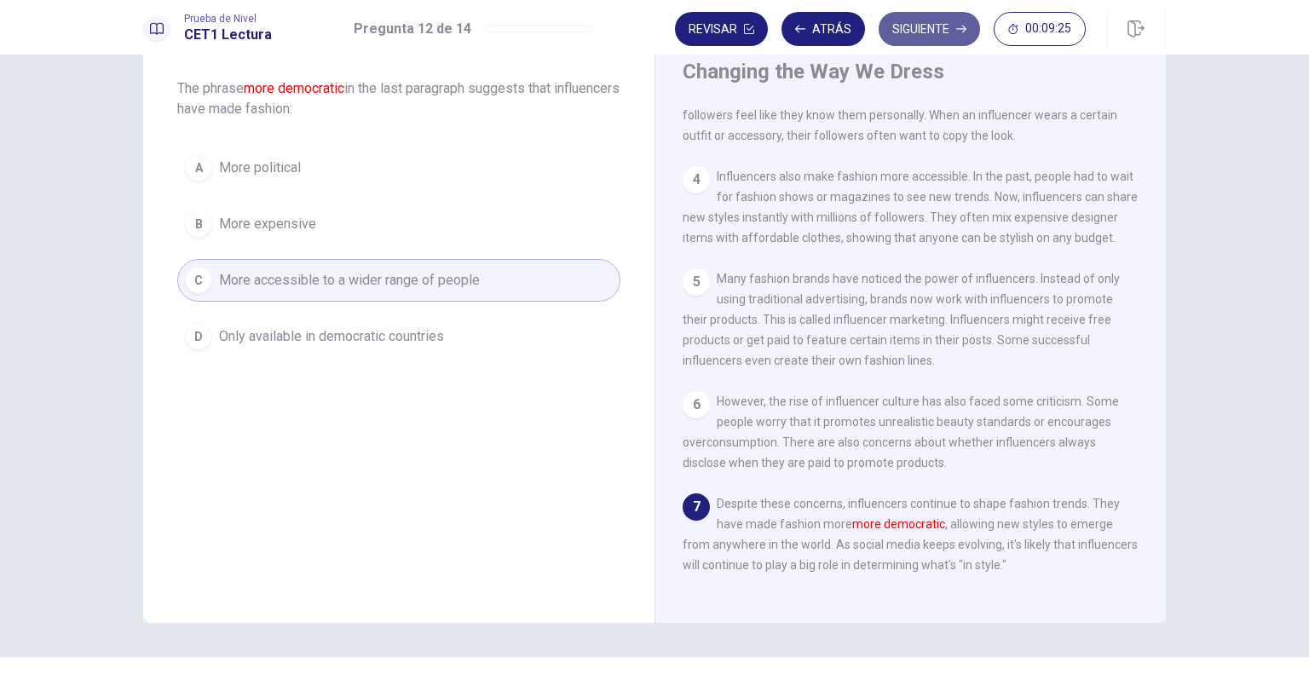
click at [938, 26] on button "Siguiente" at bounding box center [928, 29] width 101 height 34
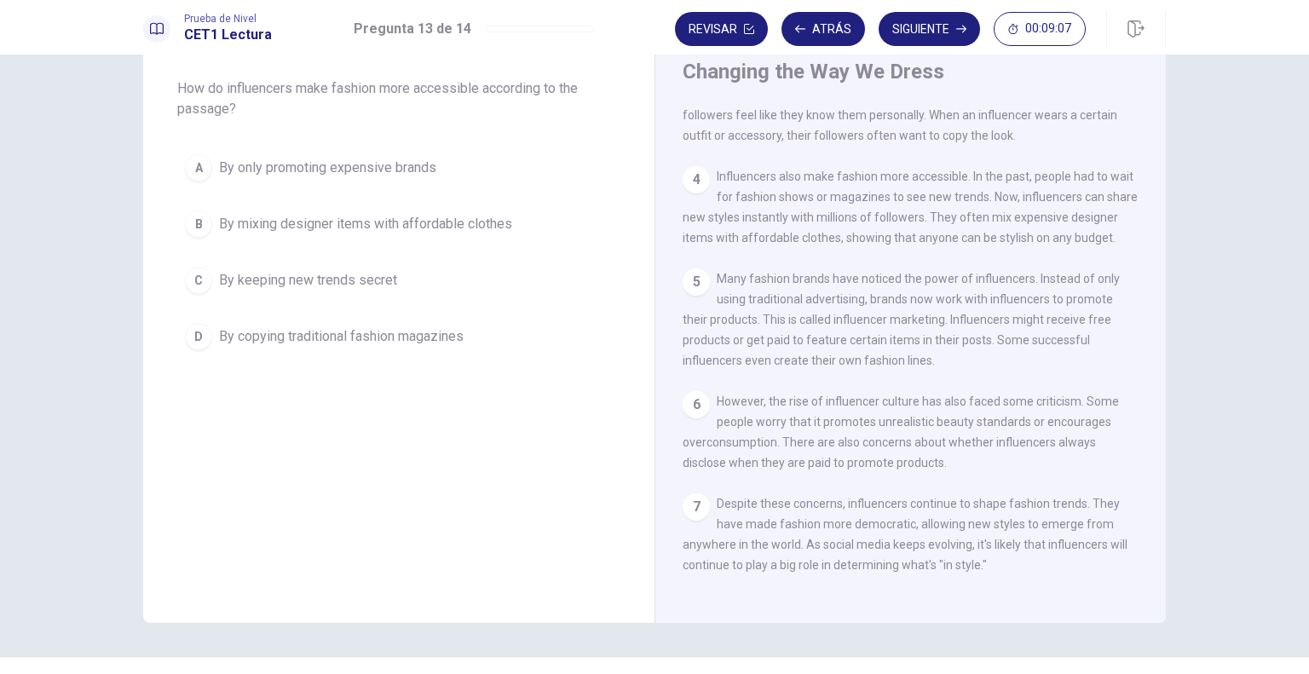
click at [501, 217] on span "By mixing designer items with affordable clothes" at bounding box center [365, 224] width 293 height 20
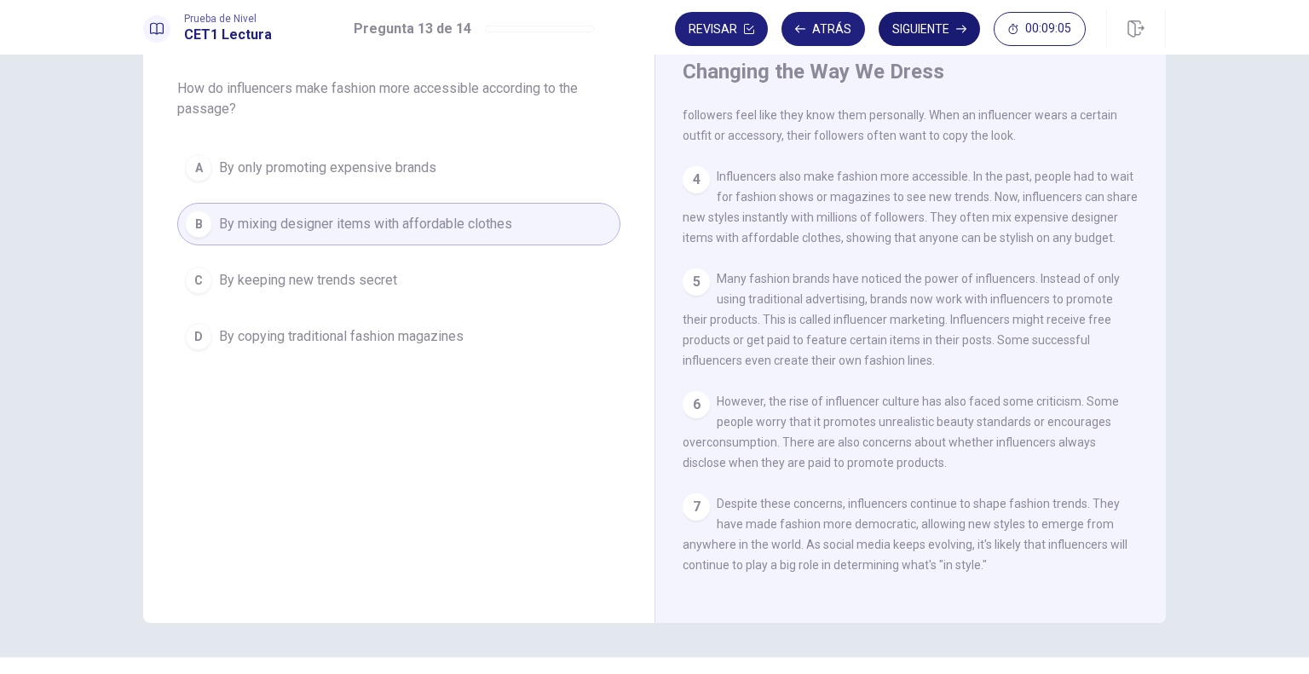
click at [911, 32] on button "Siguiente" at bounding box center [928, 29] width 101 height 34
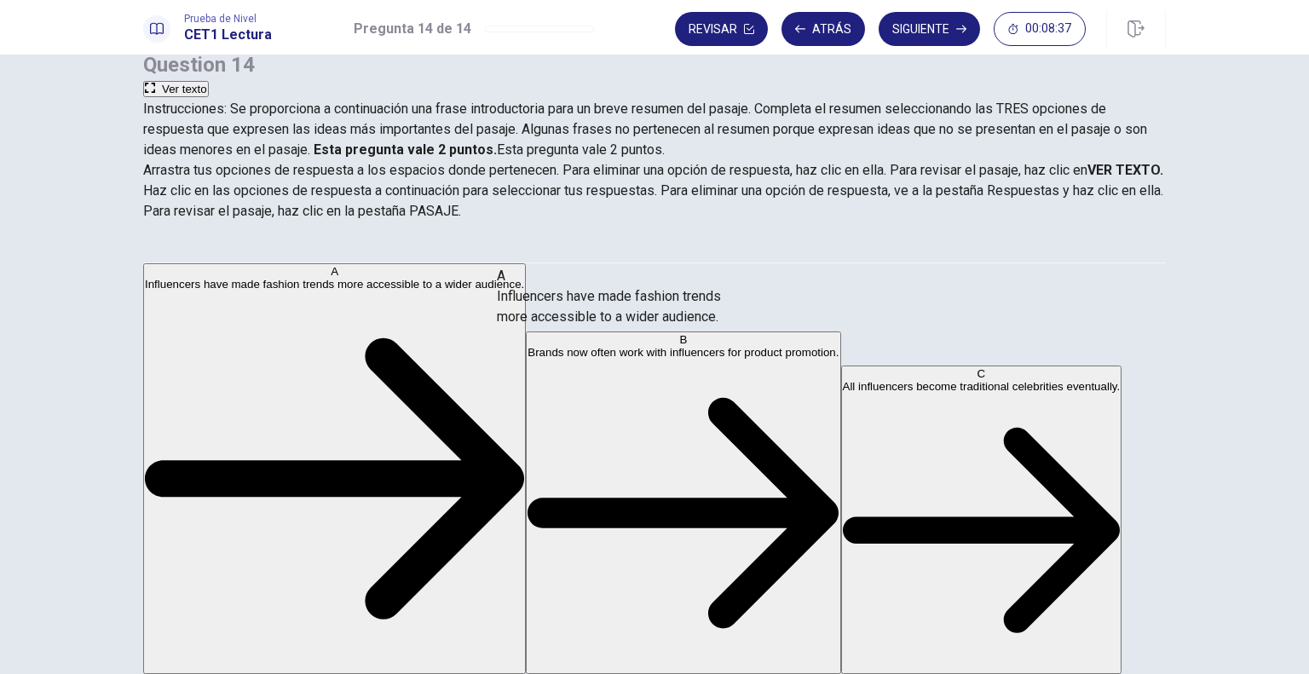
drag, startPoint x: 314, startPoint y: 343, endPoint x: 646, endPoint y: 311, distance: 333.9
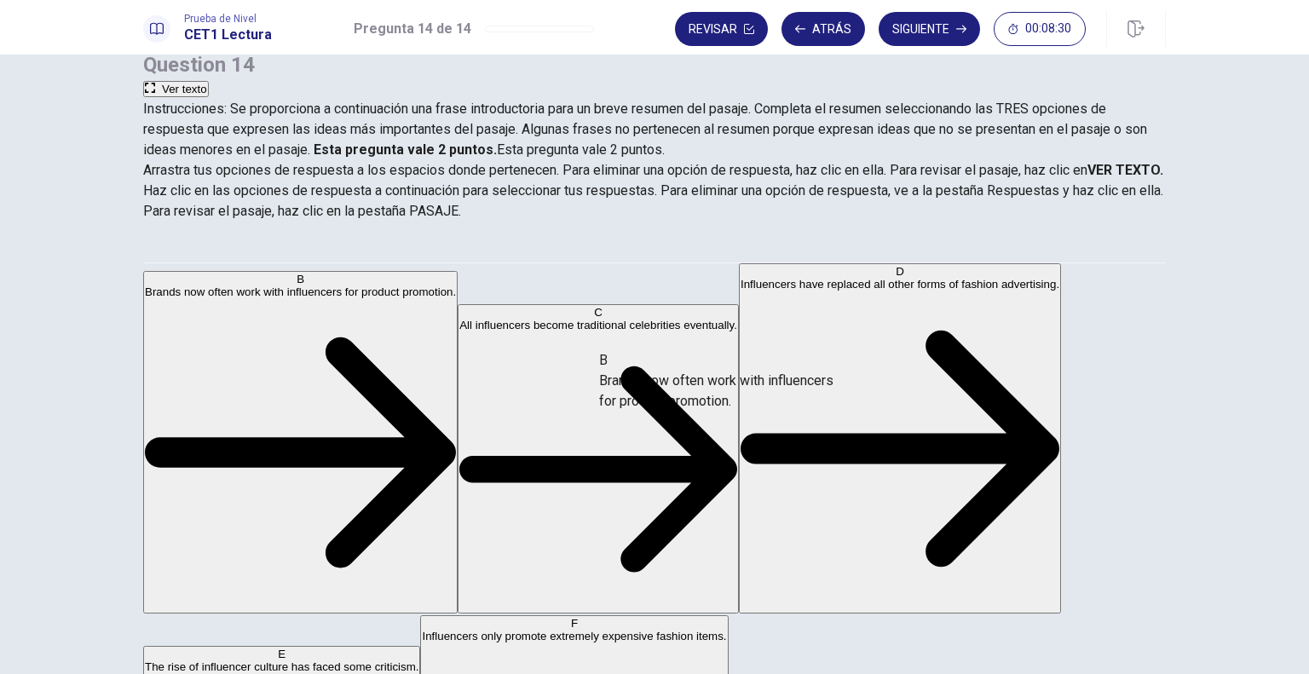
drag, startPoint x: 318, startPoint y: 337, endPoint x: 757, endPoint y: 393, distance: 442.3
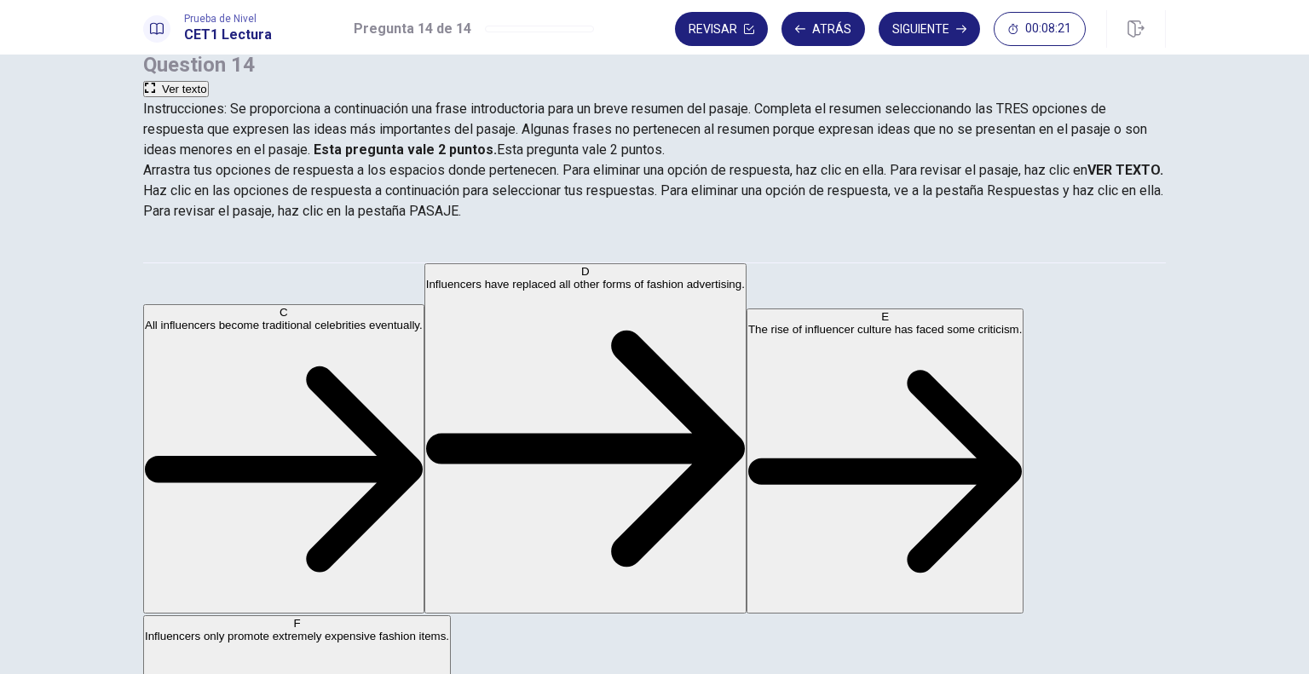
scroll to position [85, 0]
drag, startPoint x: 343, startPoint y: 446, endPoint x: 699, endPoint y: 469, distance: 356.9
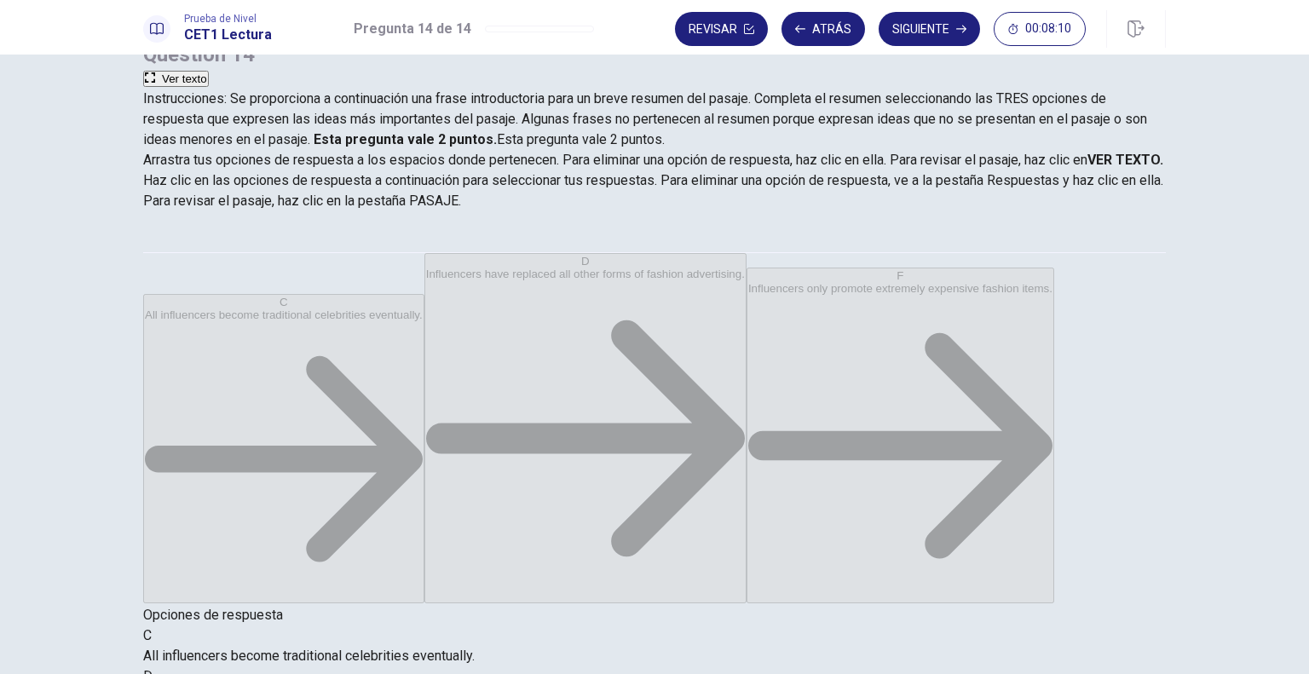
scroll to position [31, 0]
click at [944, 29] on button "Siguiente" at bounding box center [928, 29] width 101 height 34
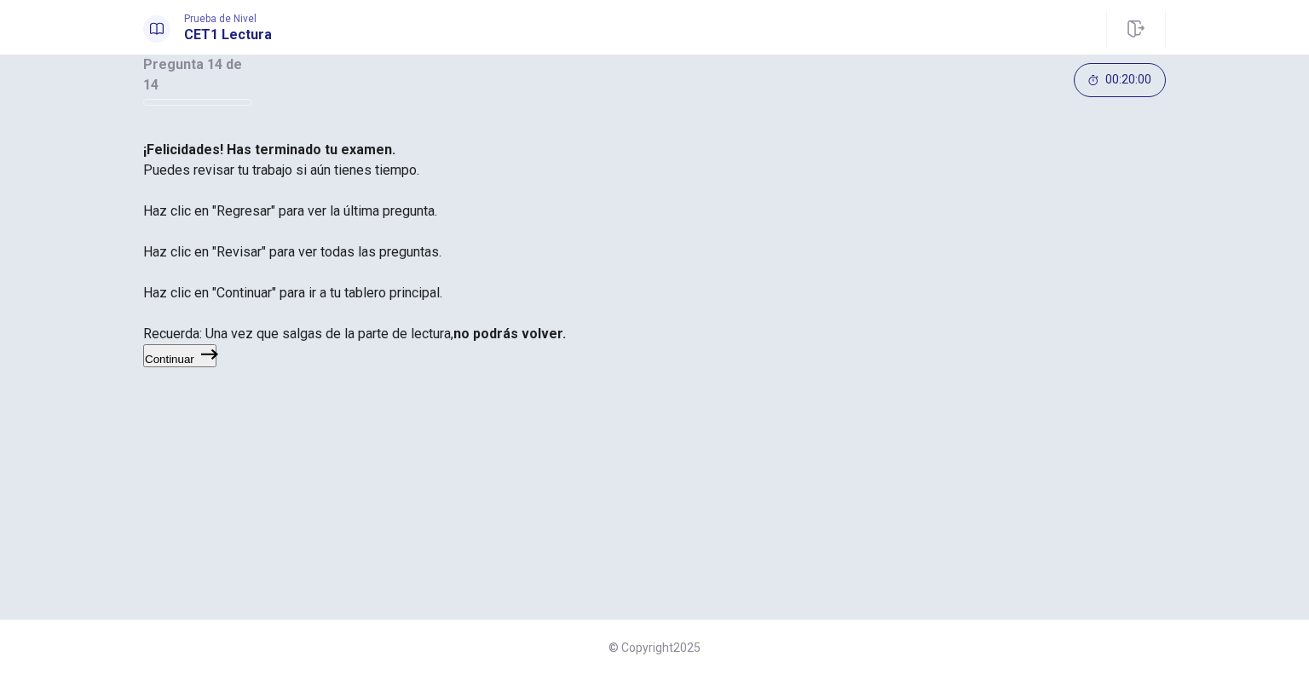
click at [218, 363] on icon "button" at bounding box center [209, 354] width 17 height 17
